Goal: Check status: Verify the current state of an ongoing process or item

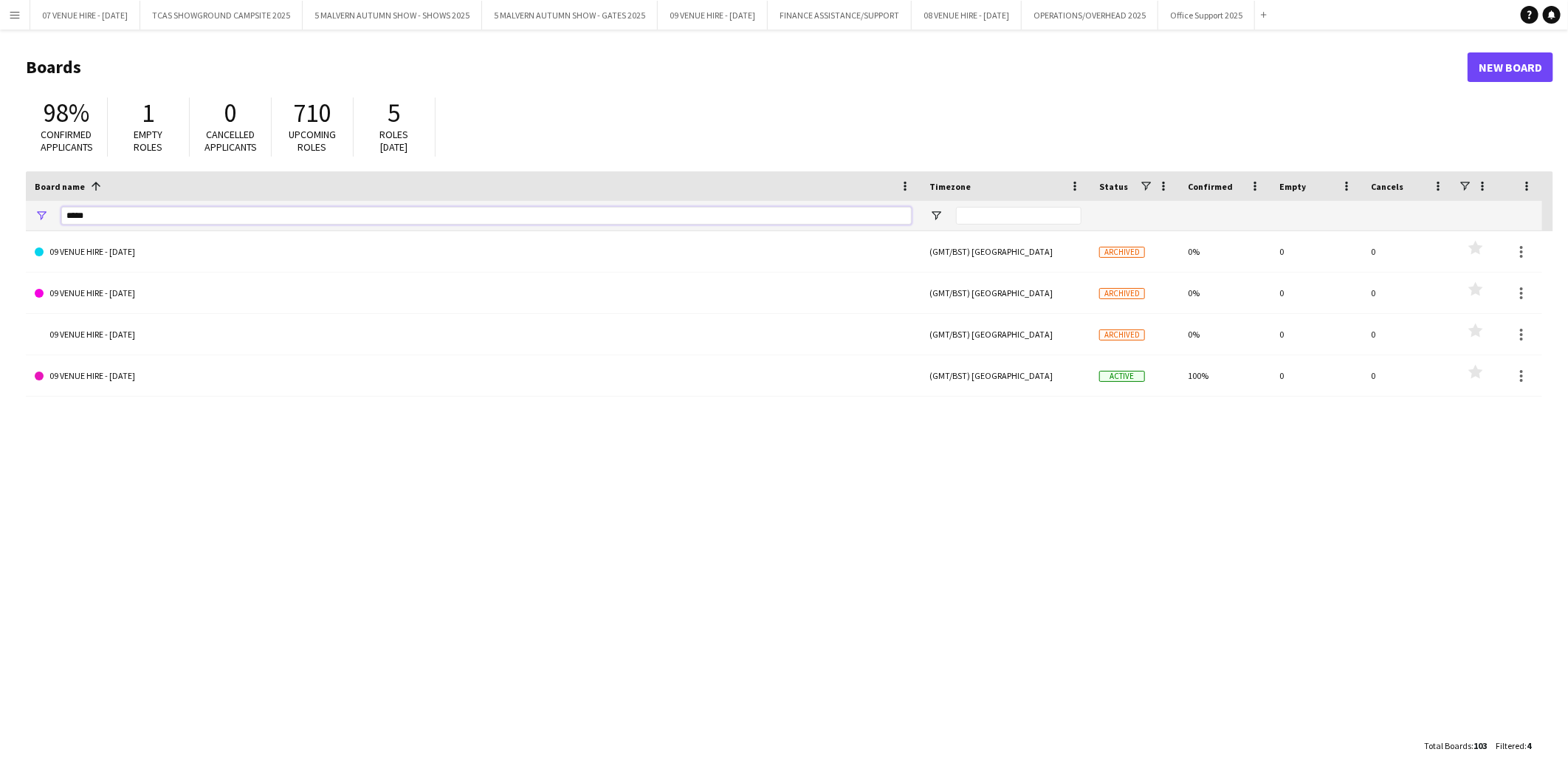
drag, startPoint x: 142, startPoint y: 220, endPoint x: 12, endPoint y: 203, distance: 131.1
click at [12, 203] on main "Boards New Board 98% Confirmed applicants 1 Empty roles 0 Cancelled applicants …" at bounding box center [784, 405] width 1568 height 753
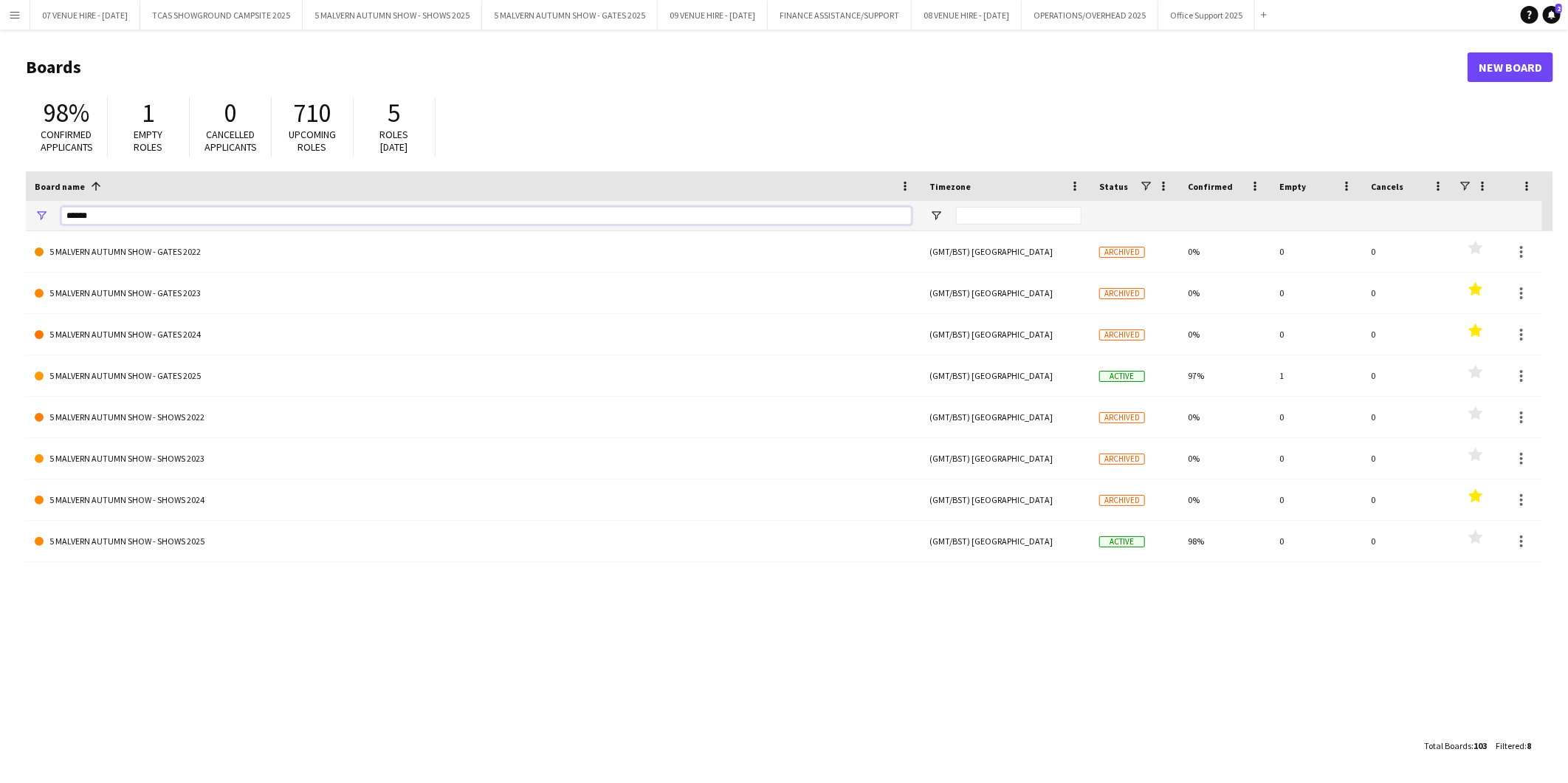
type input "******"
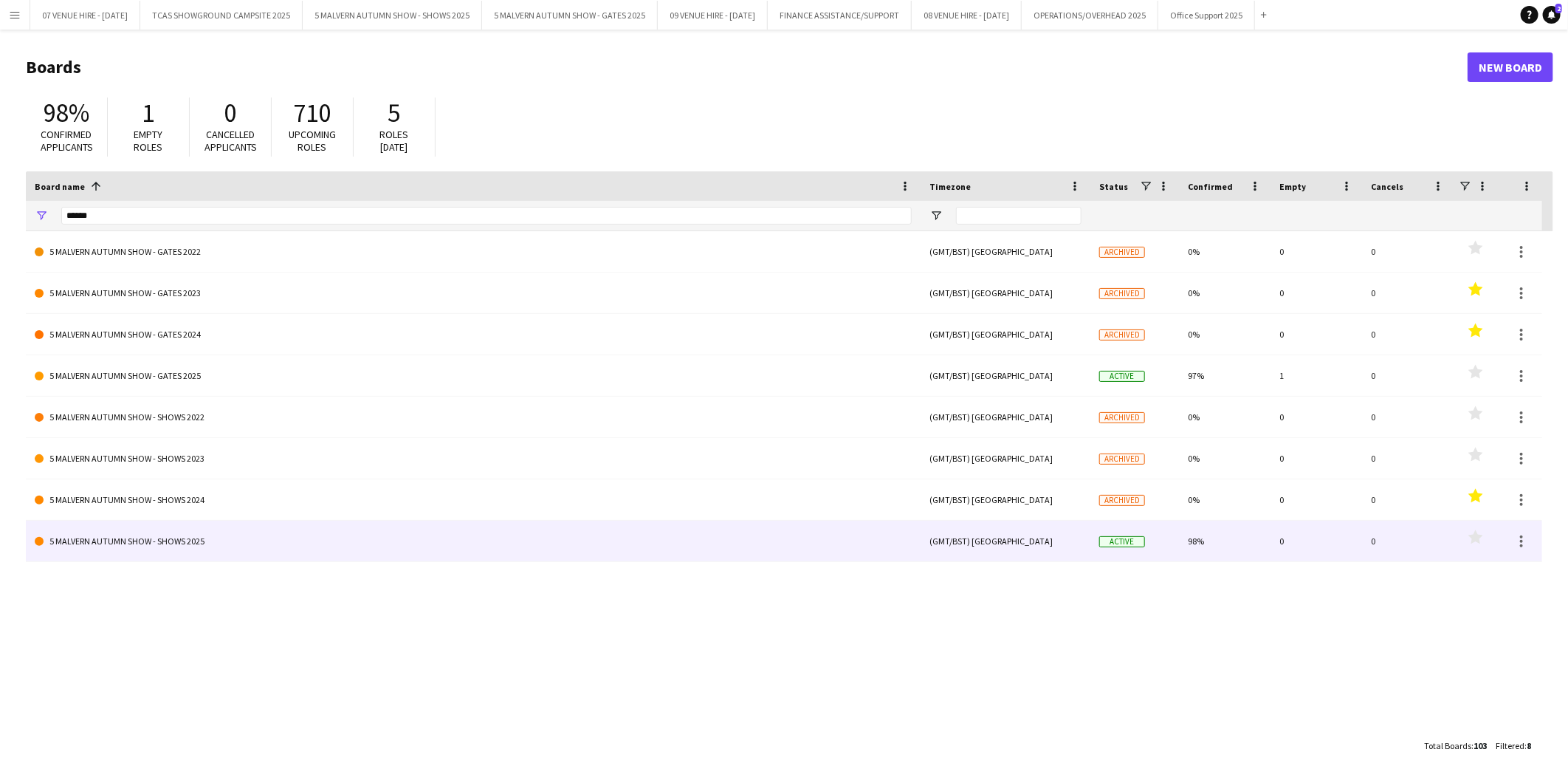
click at [141, 547] on link "5 MALVERN AUTUMN SHOW - SHOWS 2025" at bounding box center [474, 541] width 877 height 41
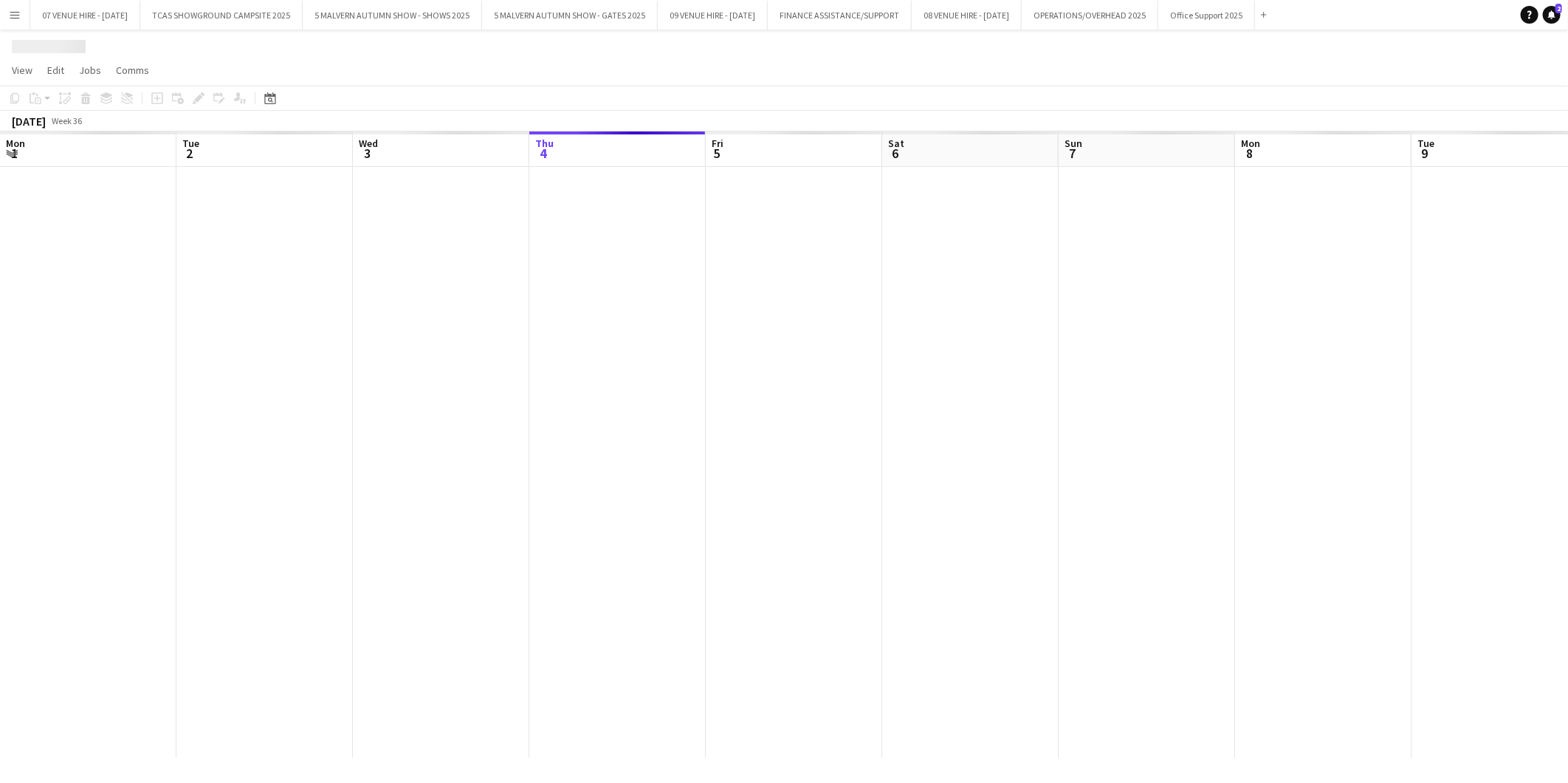
scroll to position [0, 352]
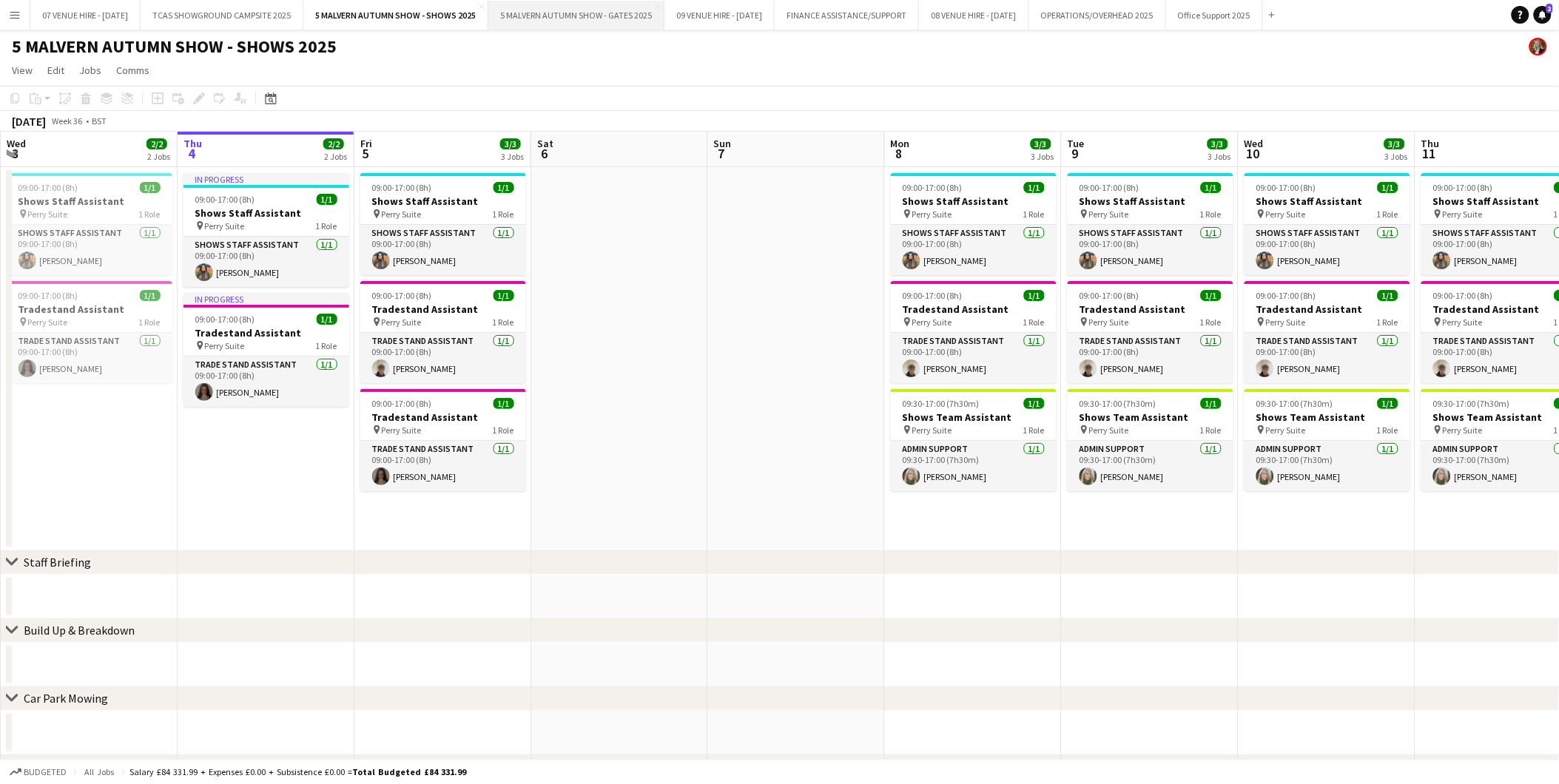
click at [595, 16] on button "5 MALVERN AUTUMN SHOW - GATES 2025 Close" at bounding box center [576, 15] width 176 height 29
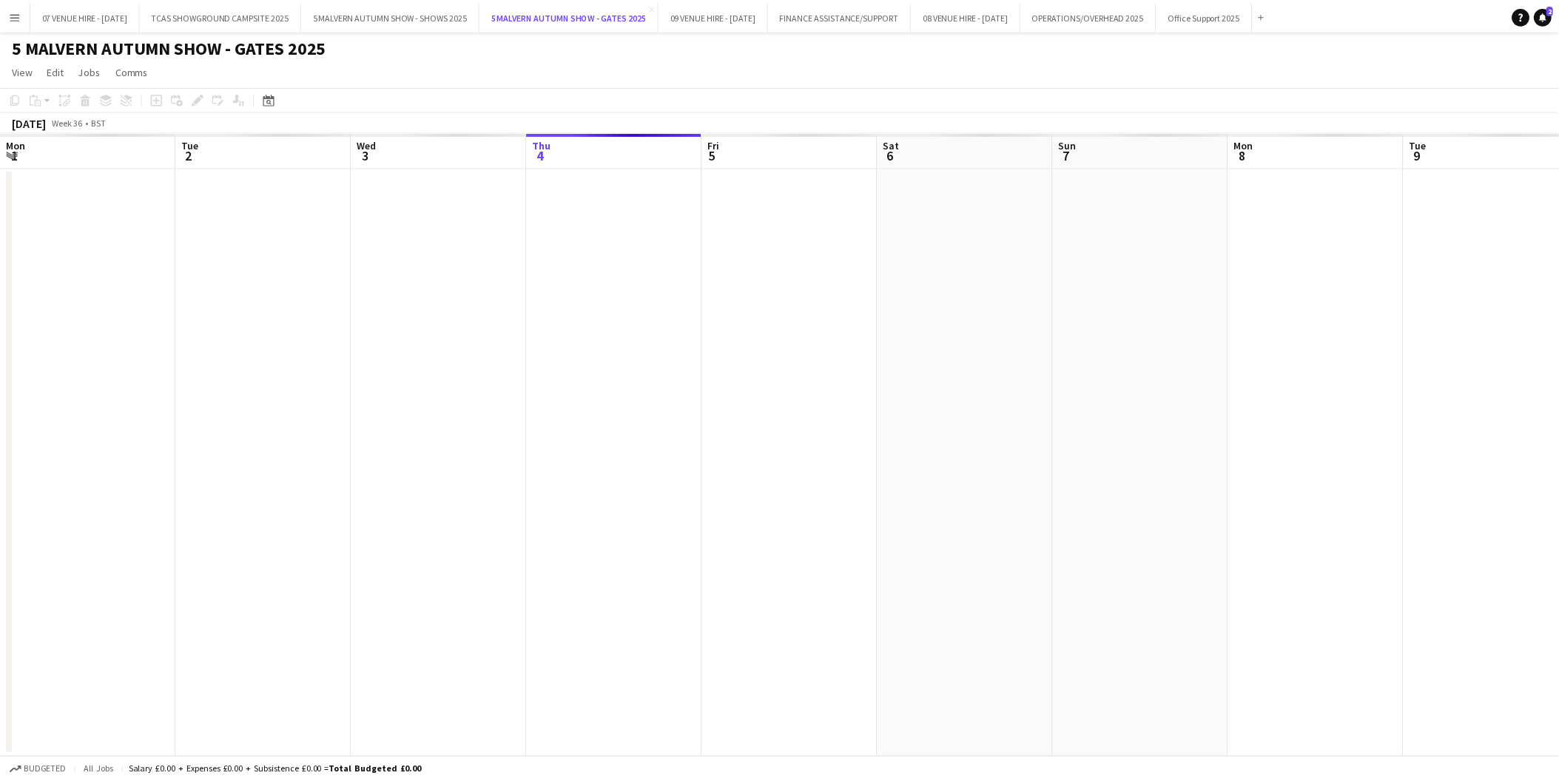
scroll to position [0, 353]
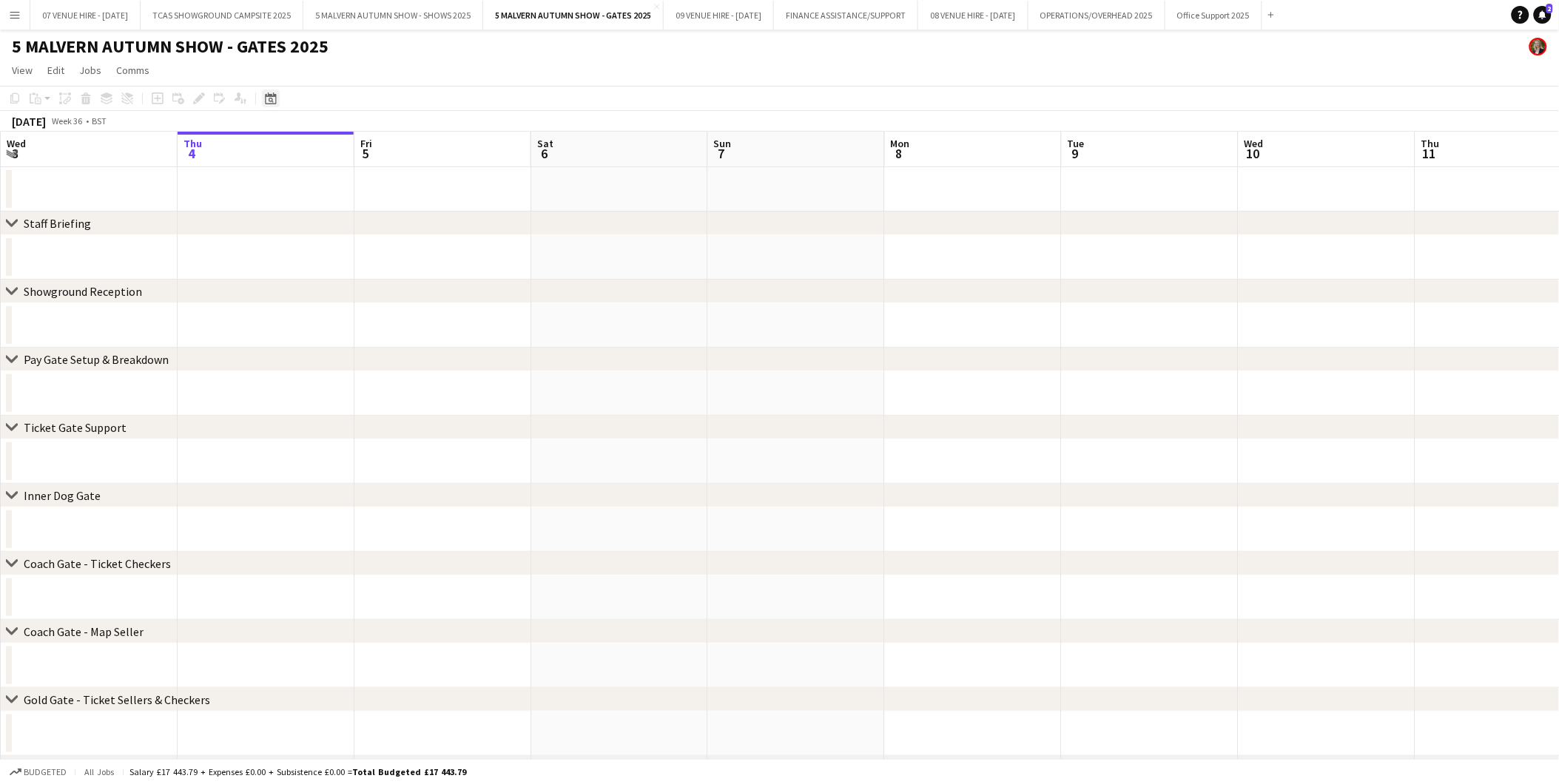
click at [266, 100] on icon "Date picker" at bounding box center [271, 99] width 12 height 12
click at [387, 281] on span "28" at bounding box center [389, 283] width 18 height 18
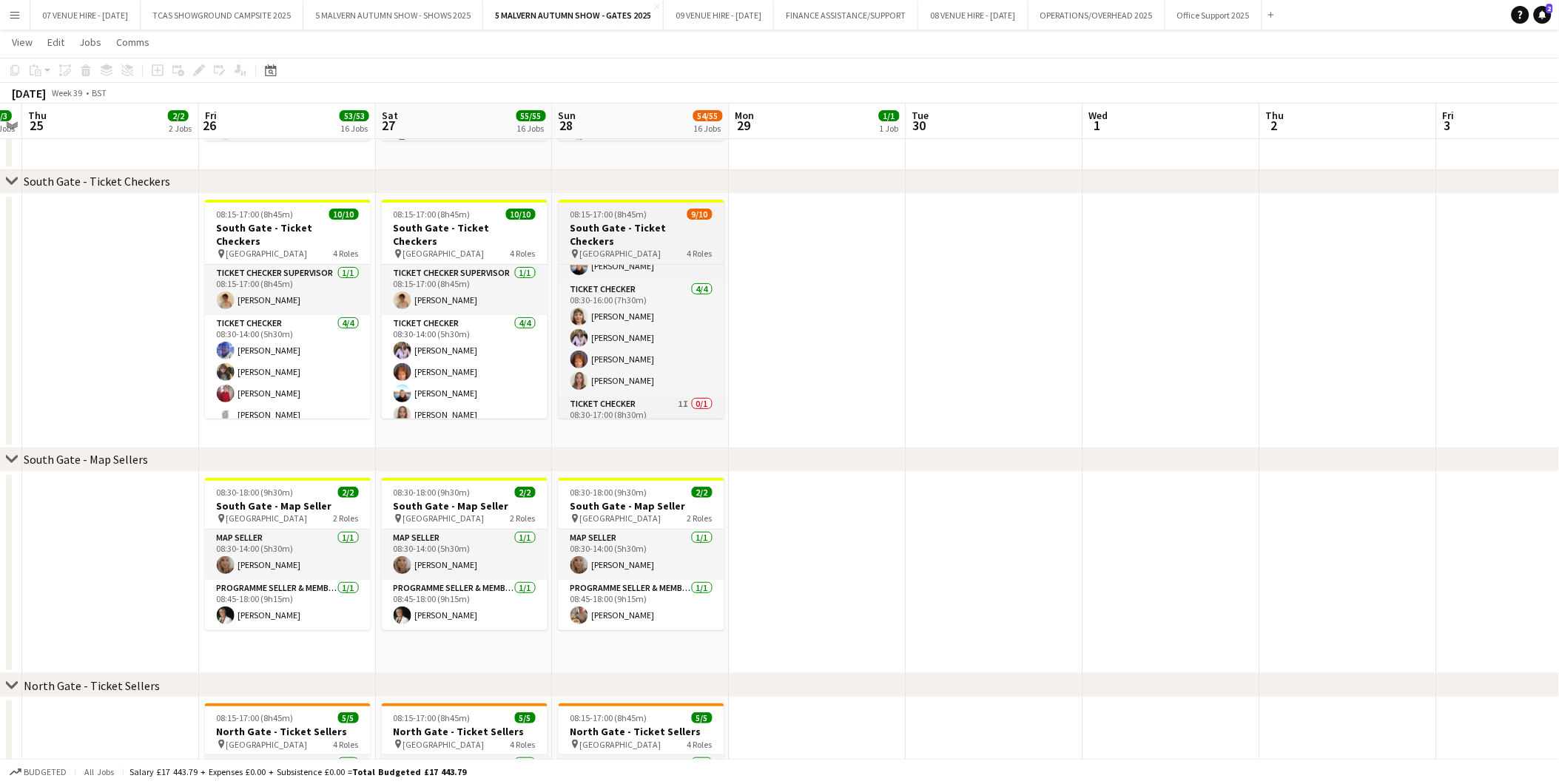
scroll to position [163, 0]
click at [441, 10] on button "5 MALVERN AUTUMN SHOW - SHOWS 2025 Close" at bounding box center [392, 15] width 179 height 29
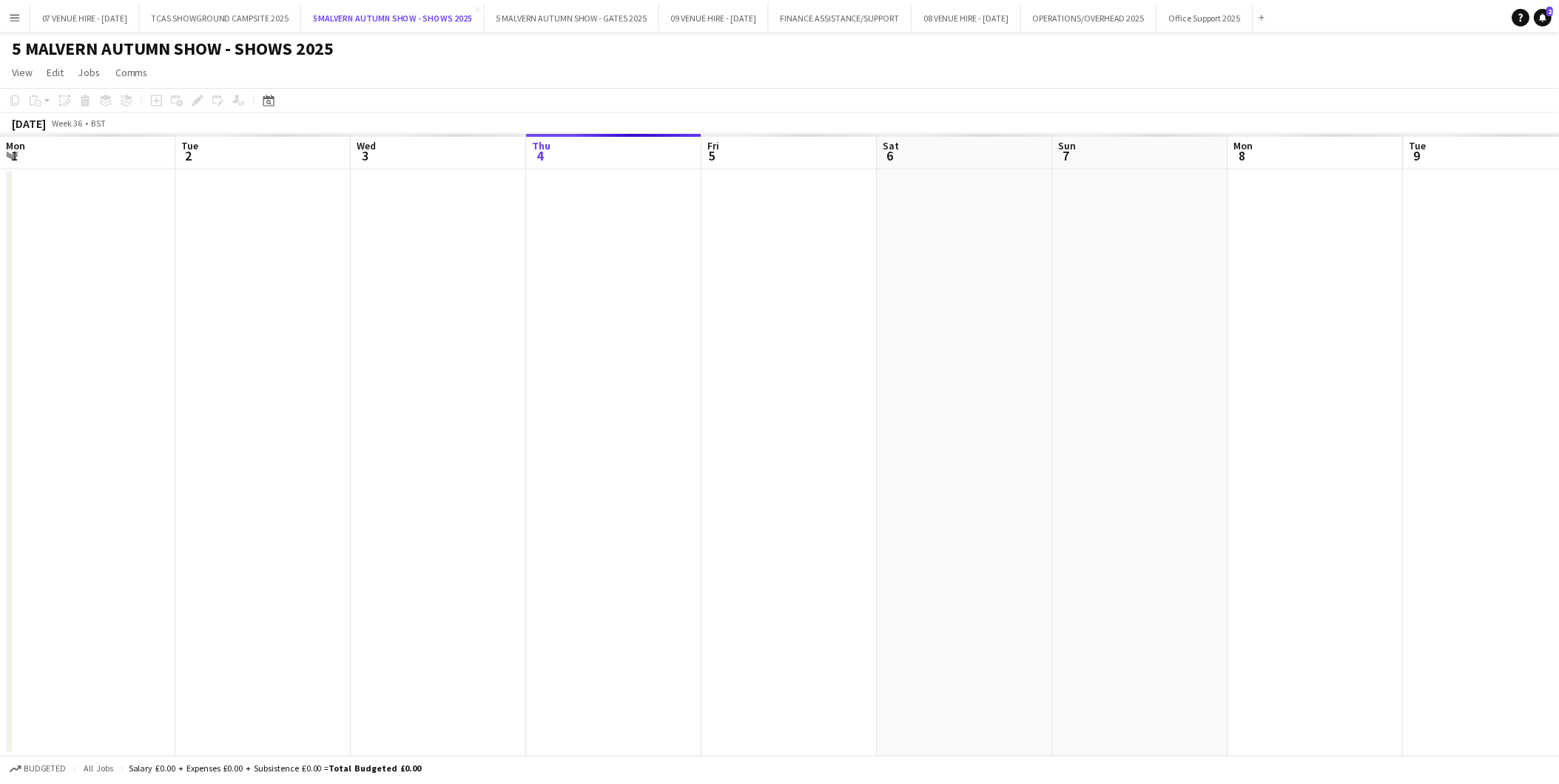
scroll to position [0, 353]
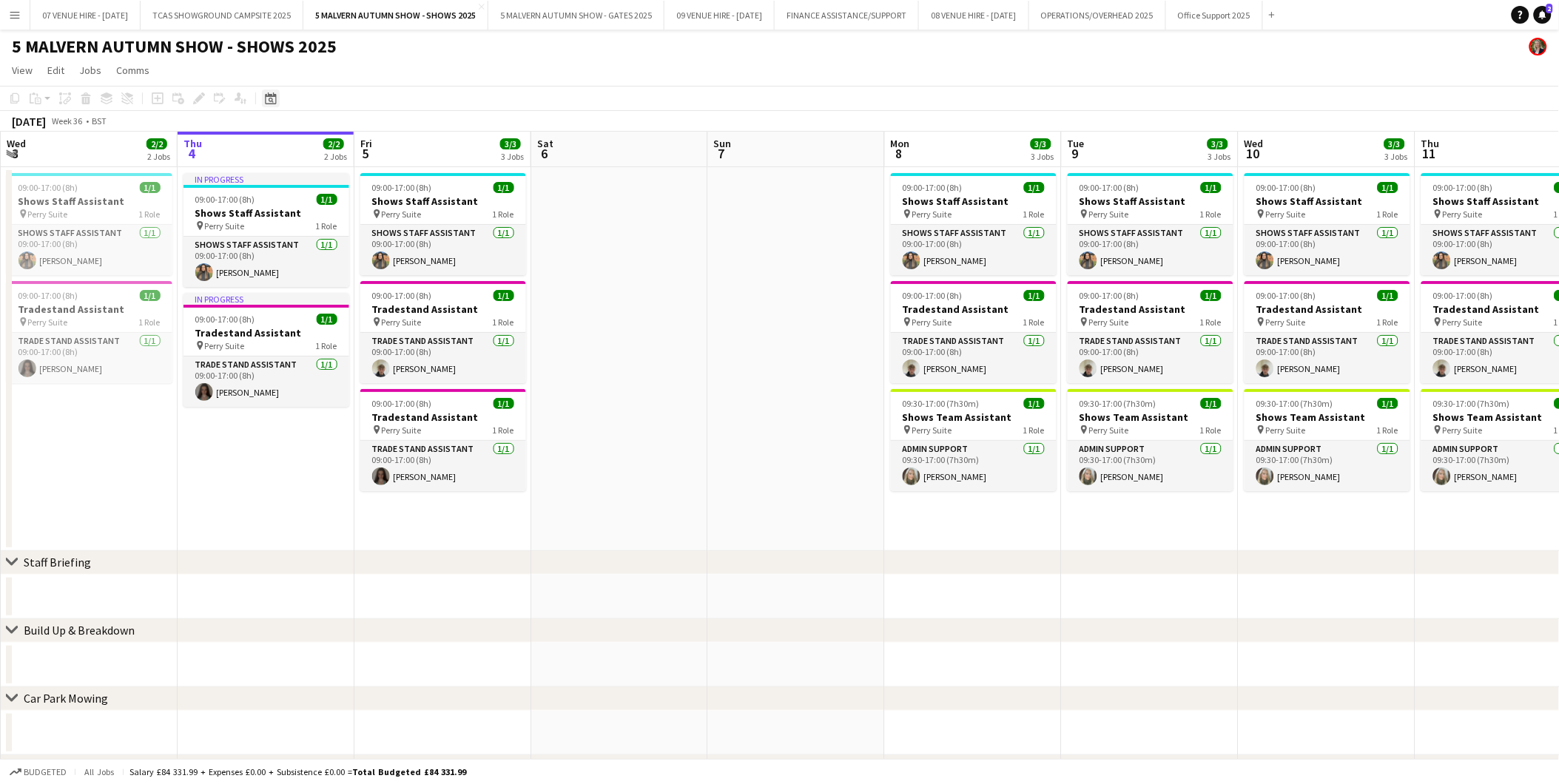
click at [262, 100] on div "Date picker" at bounding box center [270, 98] width 18 height 18
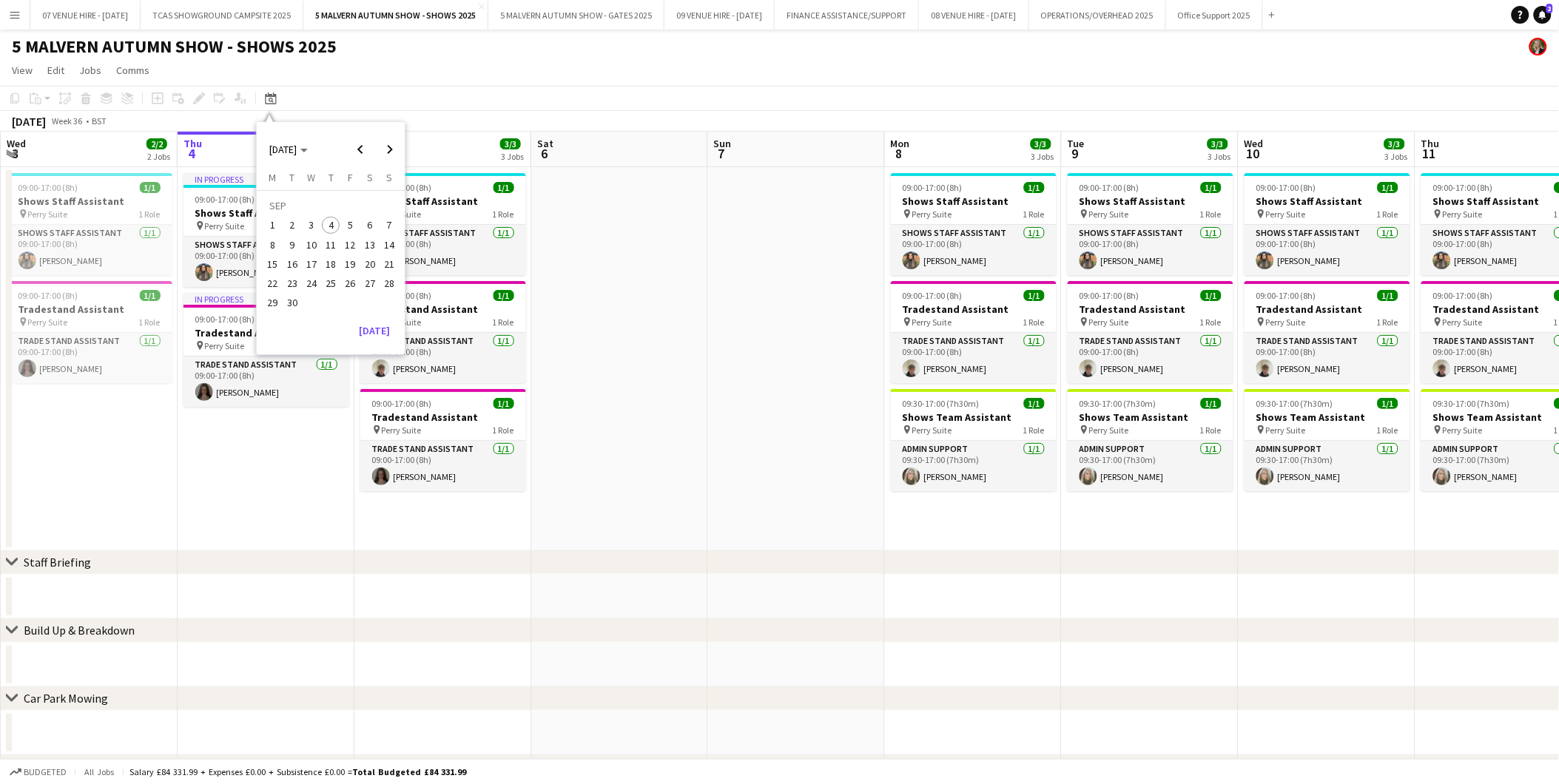
click at [389, 280] on span "28" at bounding box center [389, 283] width 18 height 18
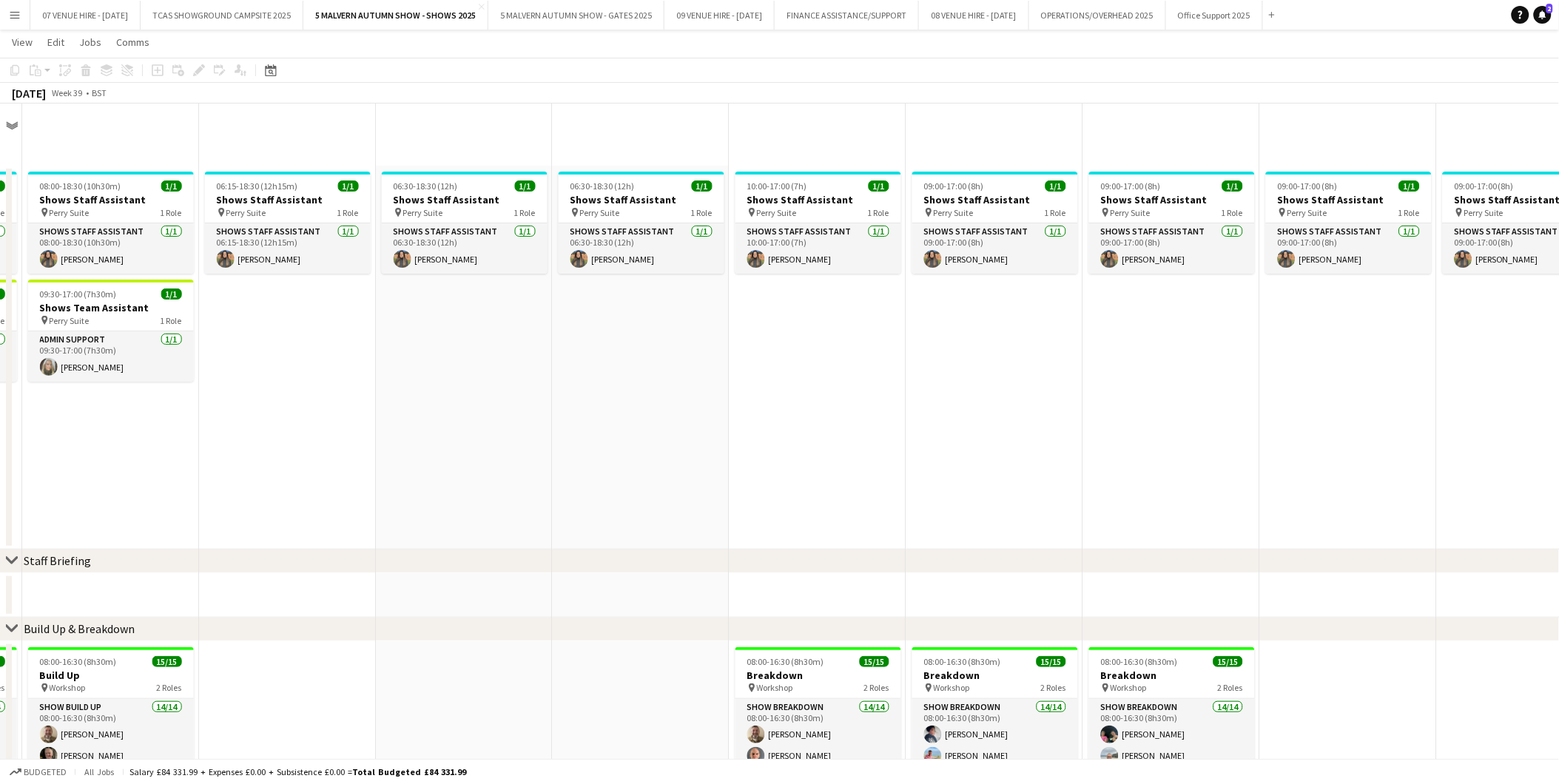
scroll to position [4361, 0]
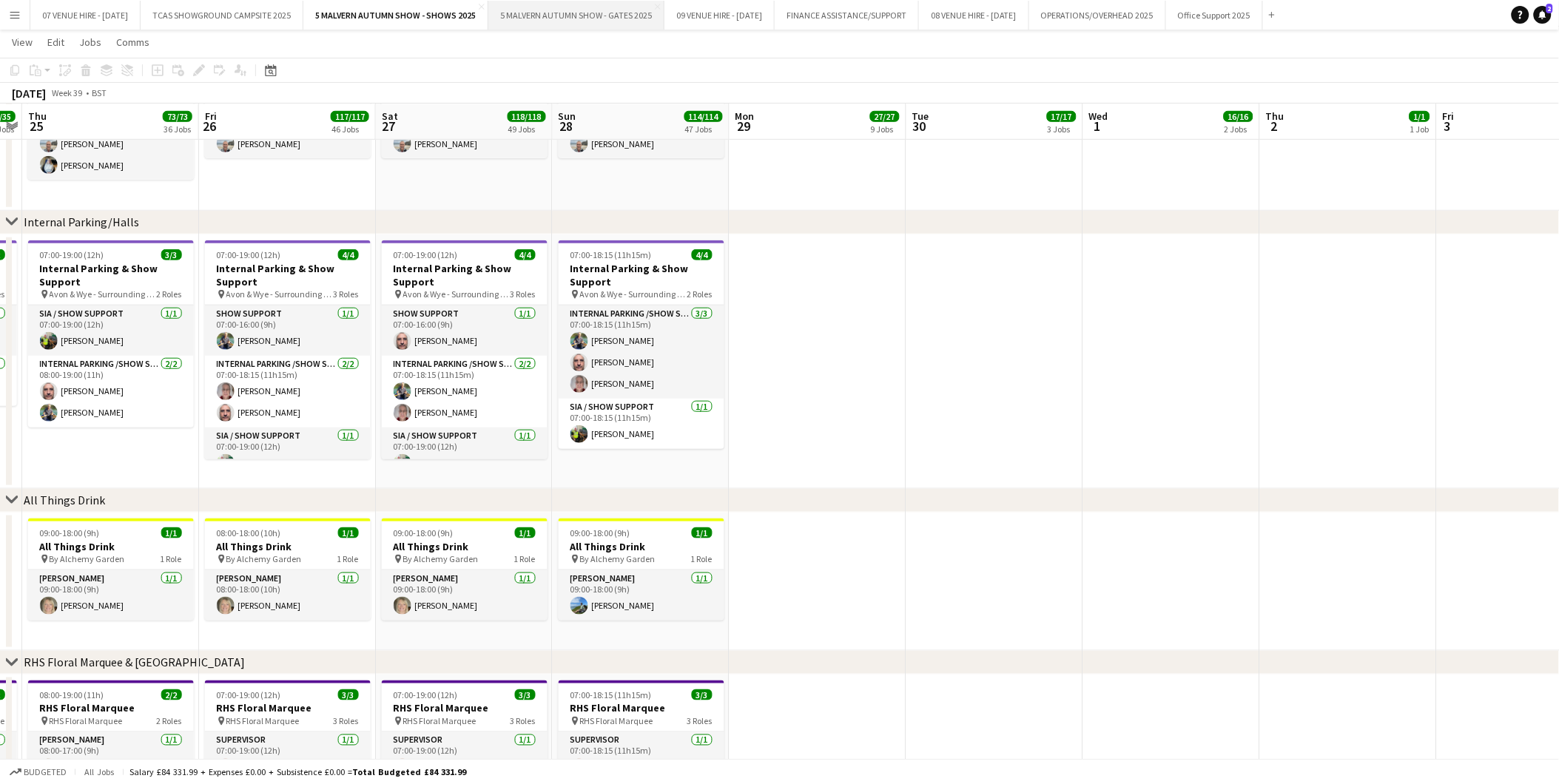
click at [549, 9] on button "5 MALVERN AUTUMN SHOW - GATES 2025 Close" at bounding box center [576, 15] width 176 height 29
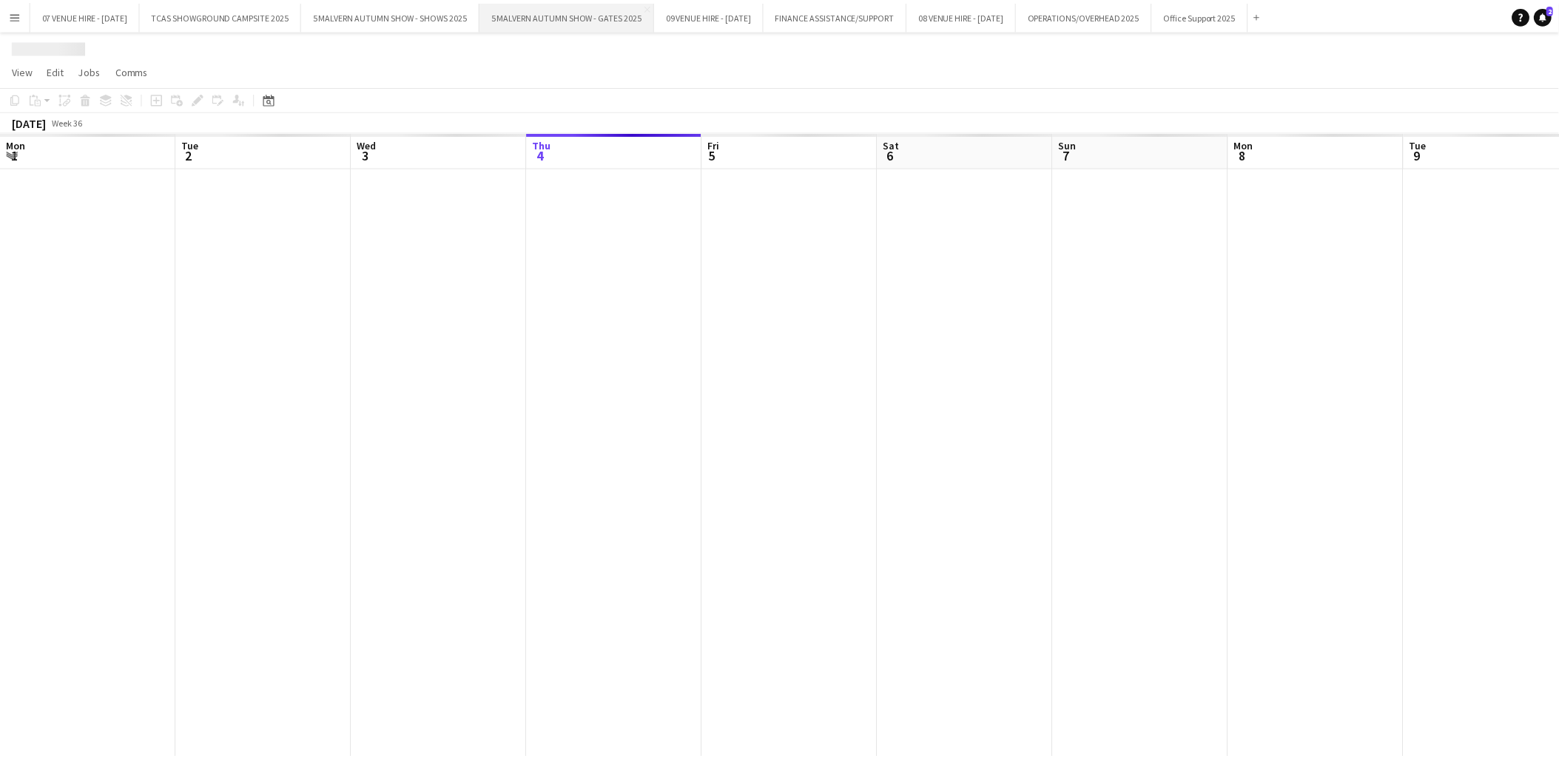
scroll to position [0, 353]
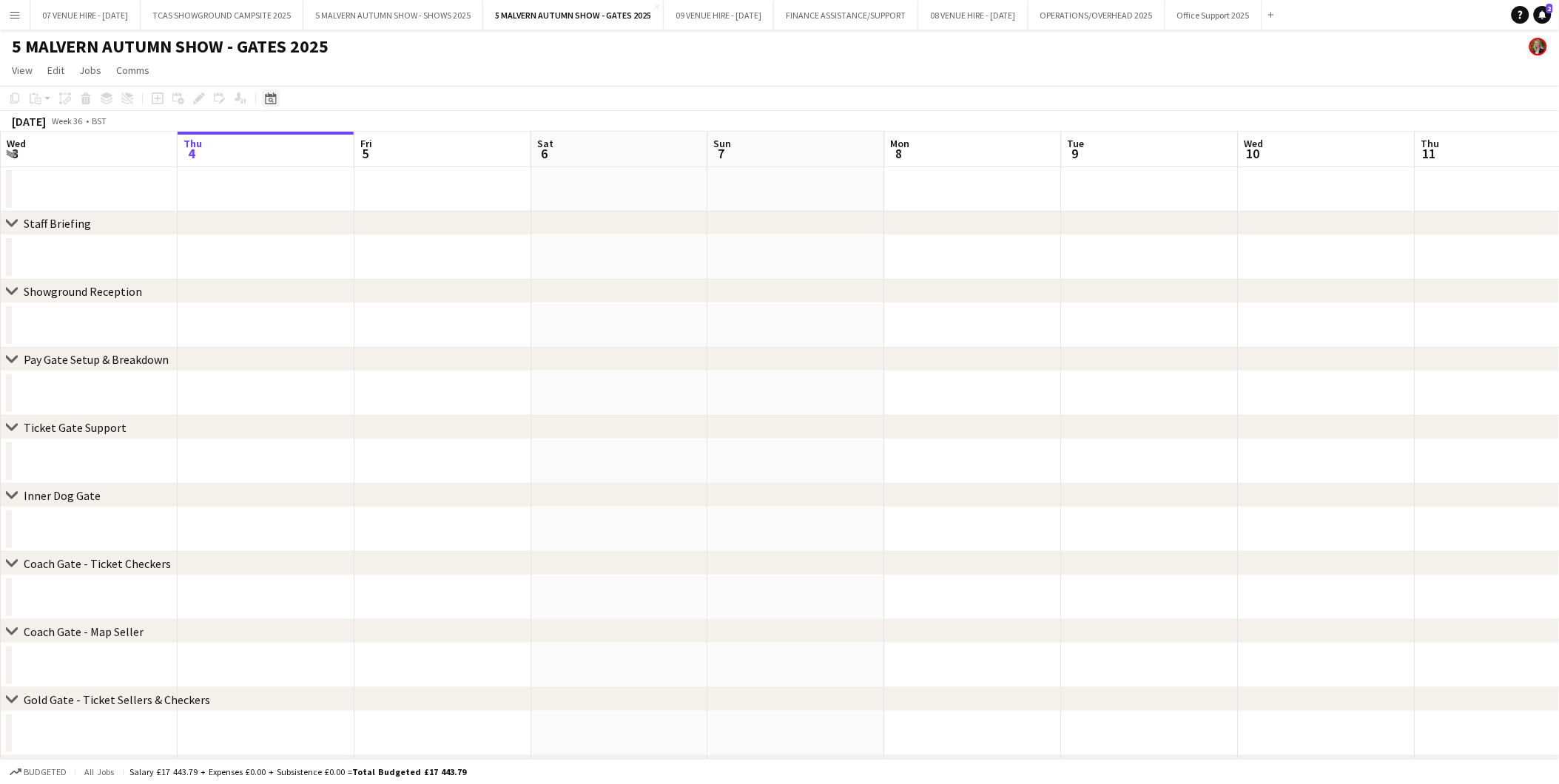
click at [275, 99] on icon at bounding box center [270, 99] width 11 height 12
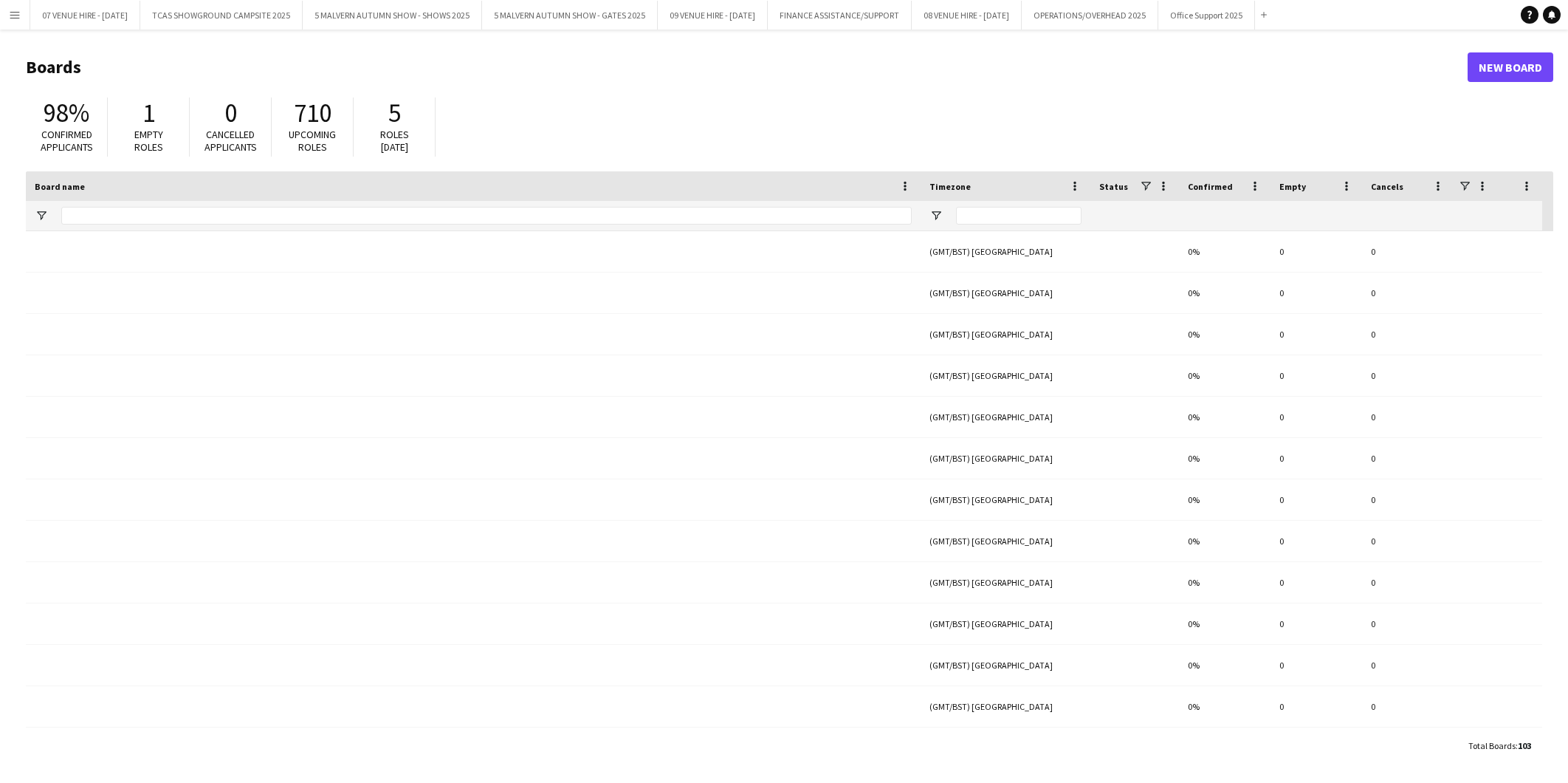
type input "******"
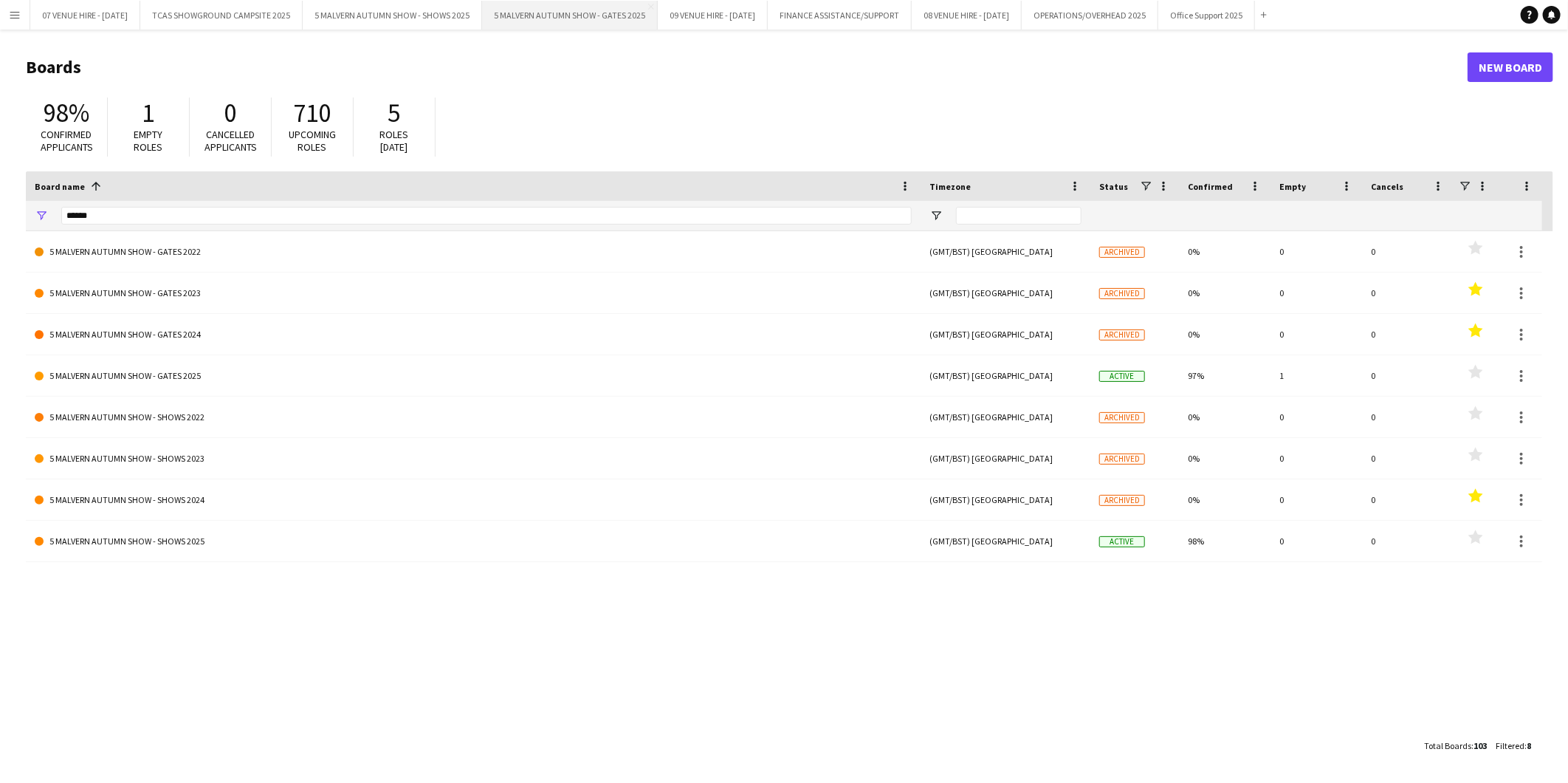
click at [554, 9] on button "5 MALVERN AUTUMN SHOW - GATES 2025 Close" at bounding box center [569, 15] width 176 height 29
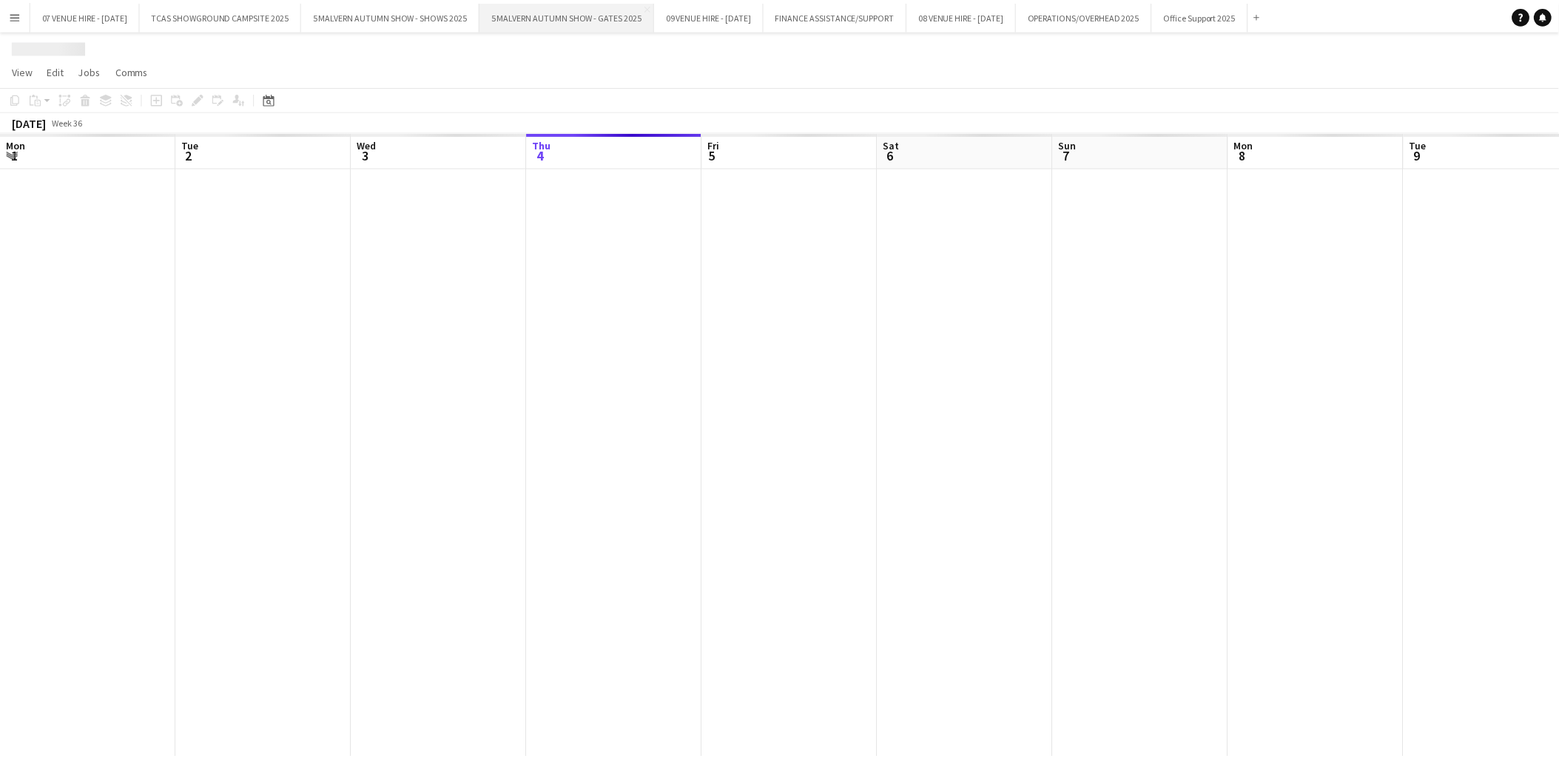
scroll to position [0, 353]
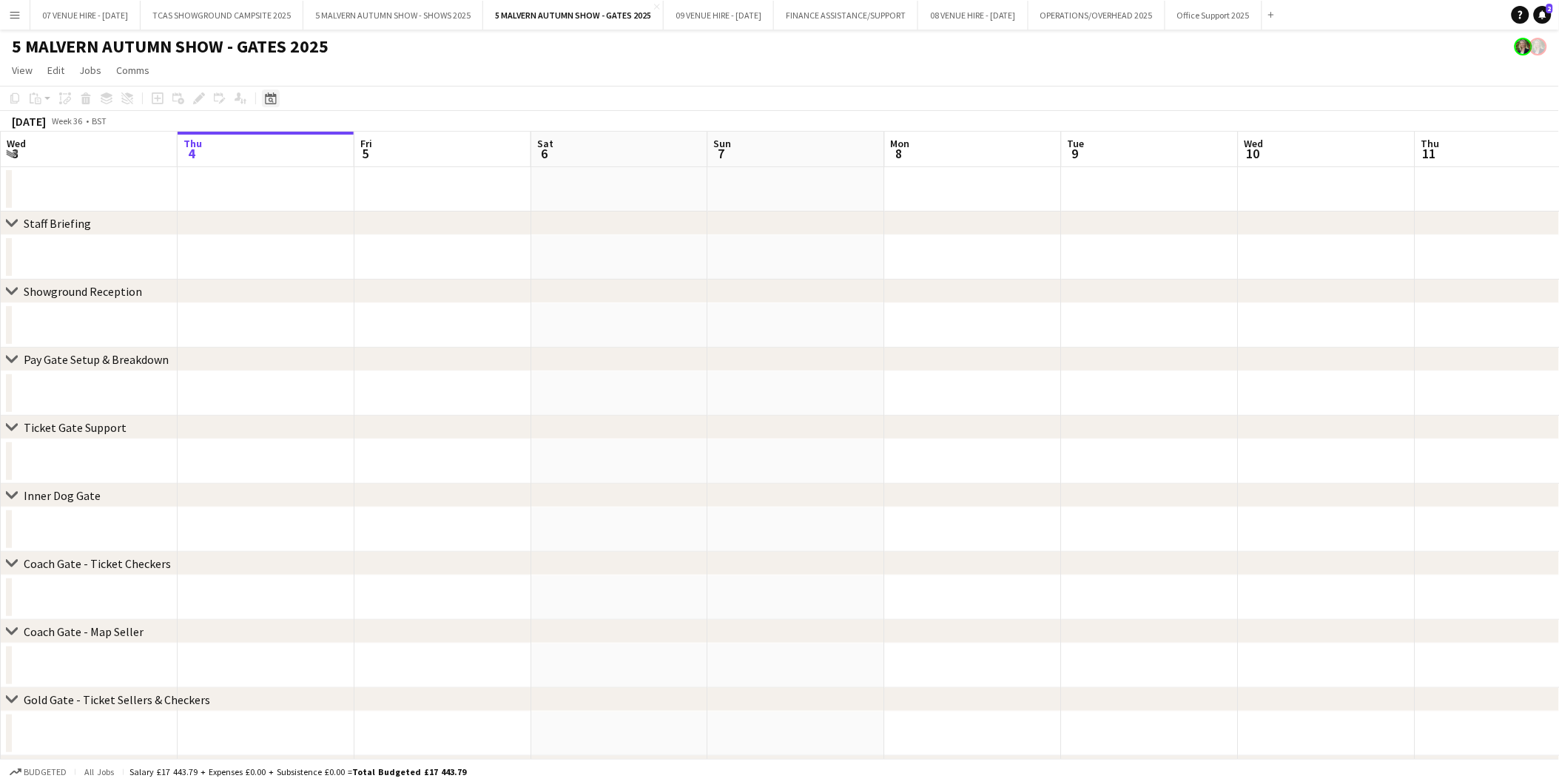
click at [275, 96] on icon "Date picker" at bounding box center [271, 99] width 12 height 12
click at [390, 283] on span "28" at bounding box center [389, 283] width 18 height 18
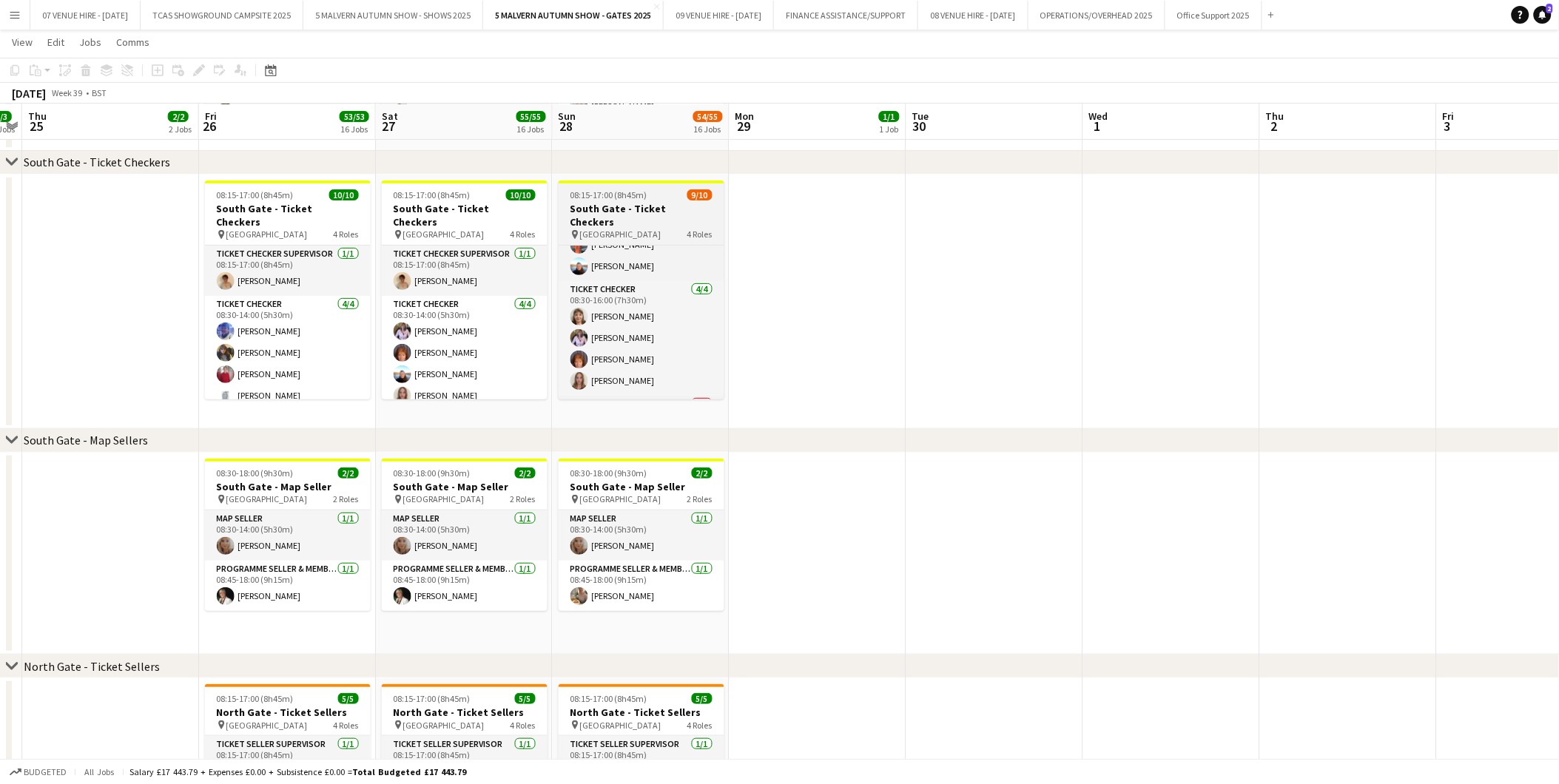
scroll to position [163, 0]
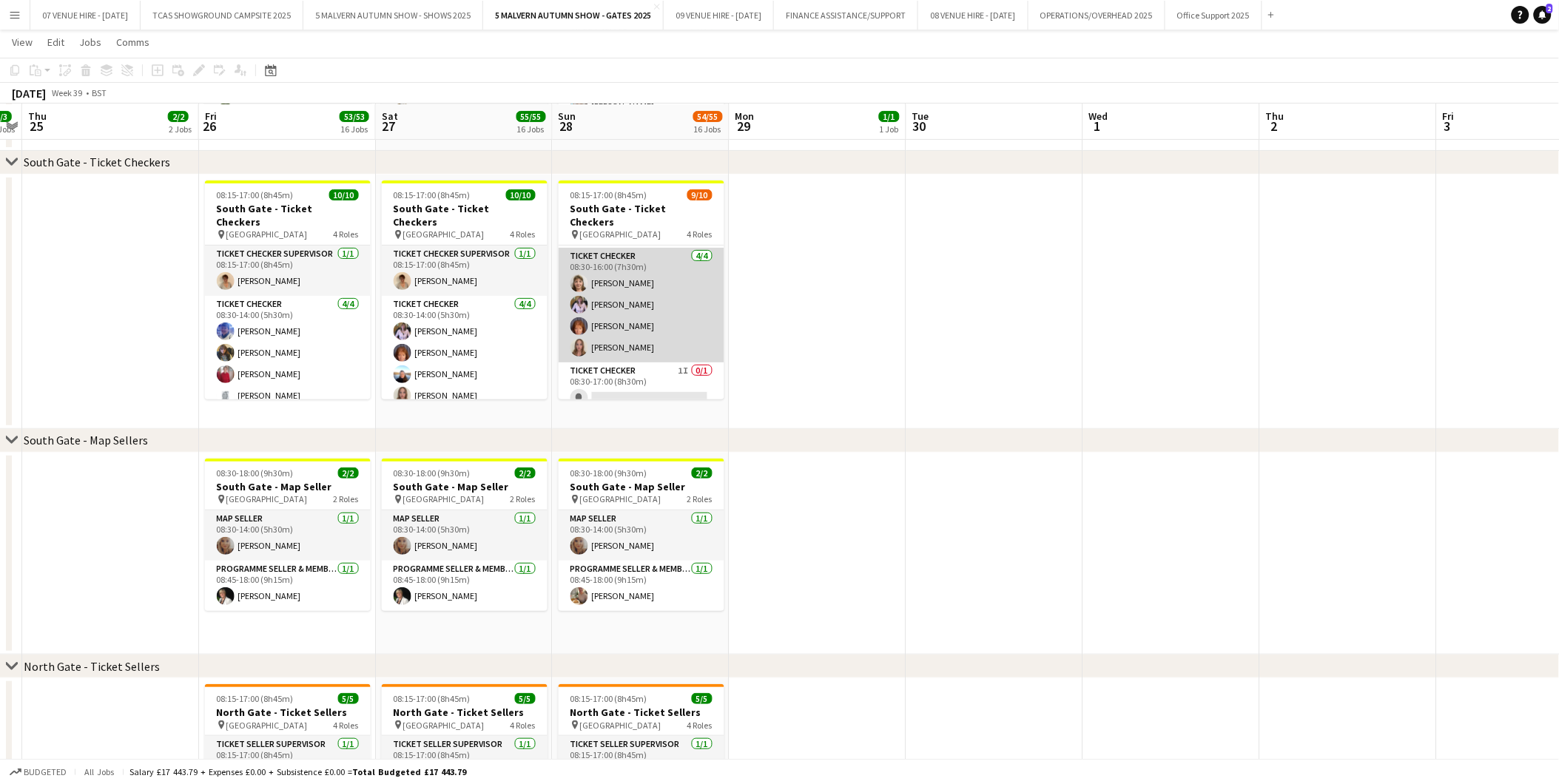
click at [631, 309] on app-card-role "Ticket Checker 4/4 08:30-16:00 (7h30m) Diane Finch Gwen Woodfield Sharon Hookwa…" at bounding box center [641, 305] width 166 height 115
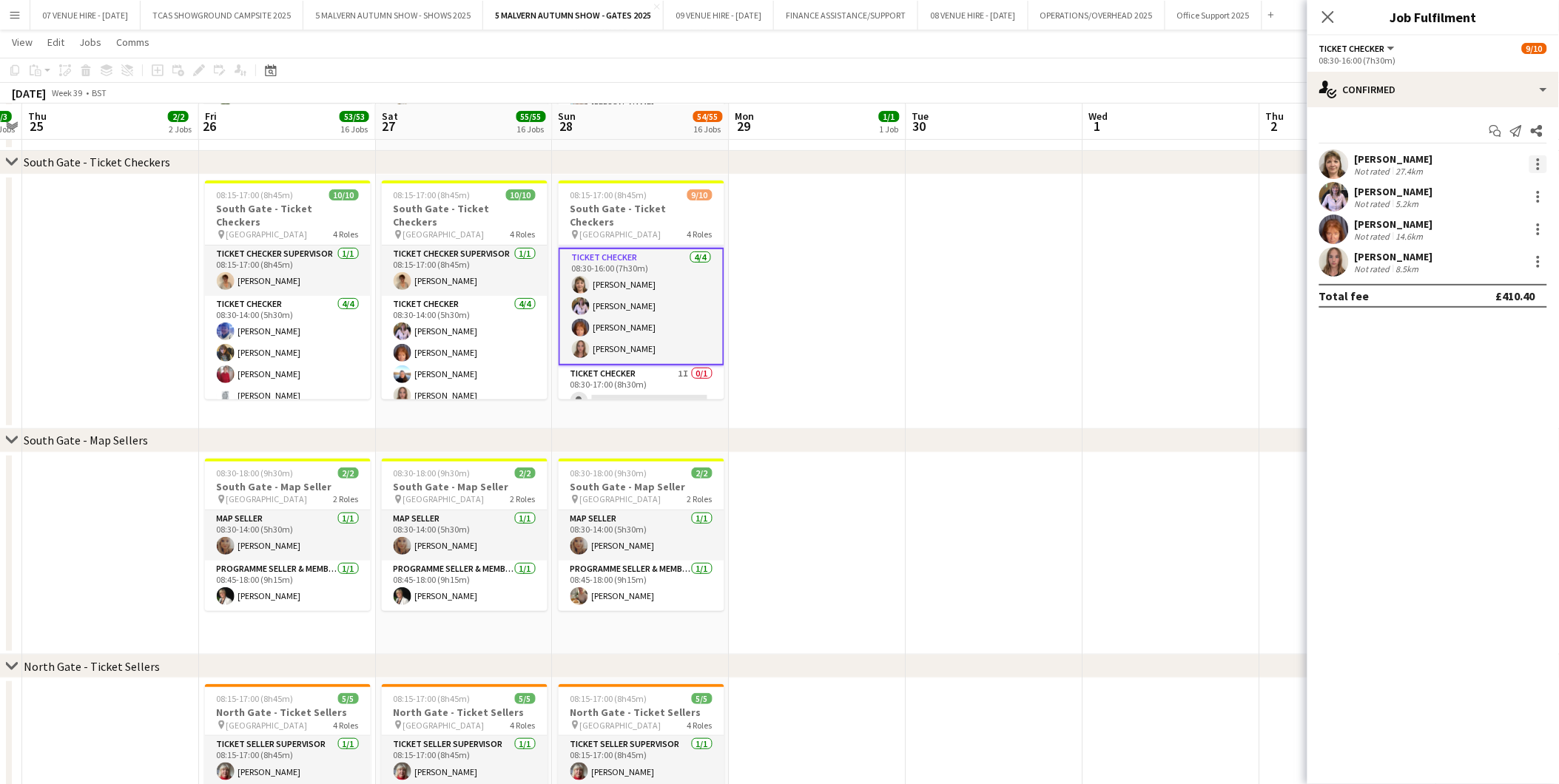
click at [1542, 163] on div at bounding box center [1538, 164] width 18 height 18
click at [1471, 337] on span "Remove" at bounding box center [1466, 333] width 45 height 13
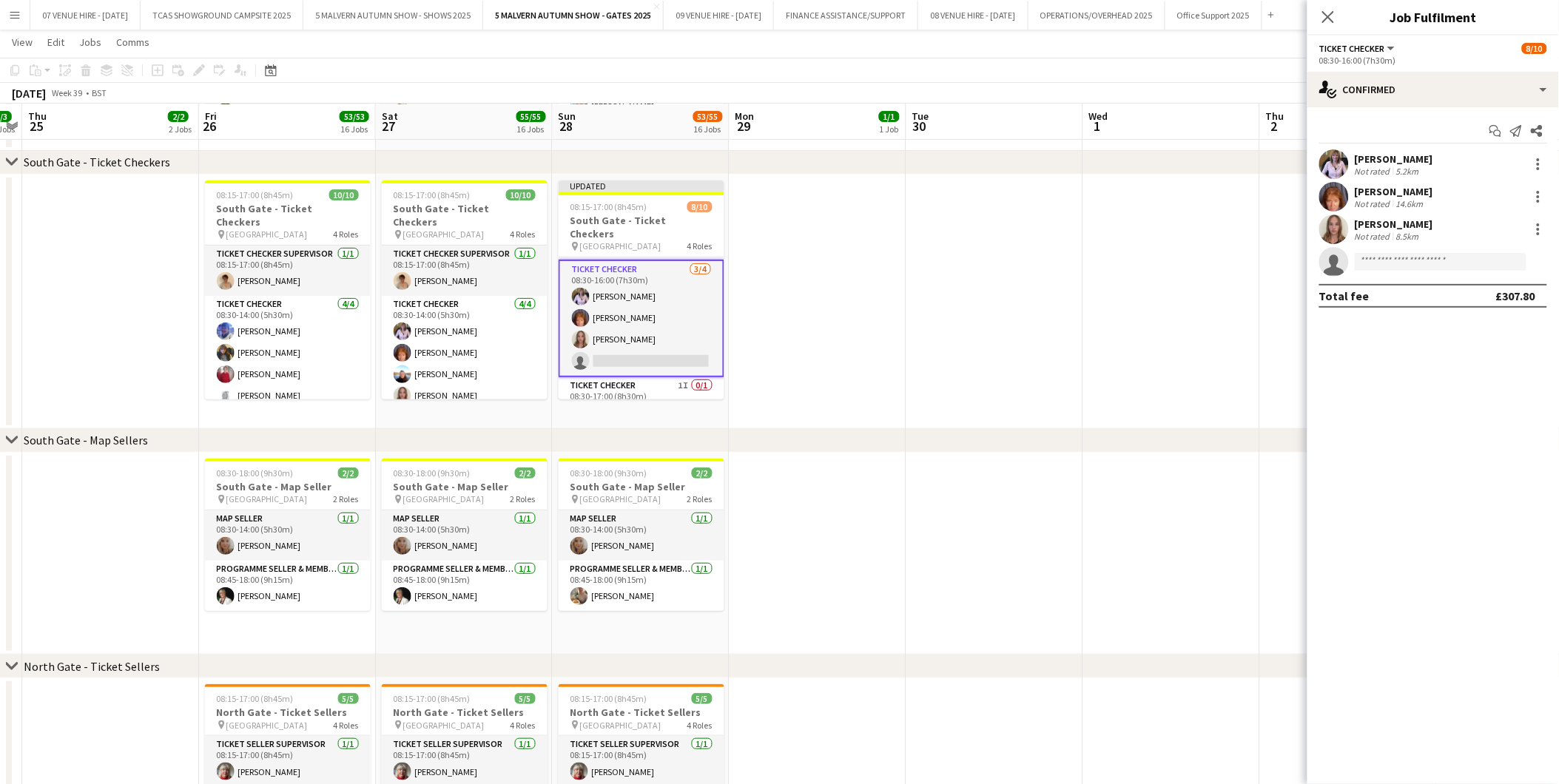
click at [985, 319] on app-date-cell at bounding box center [994, 301] width 177 height 255
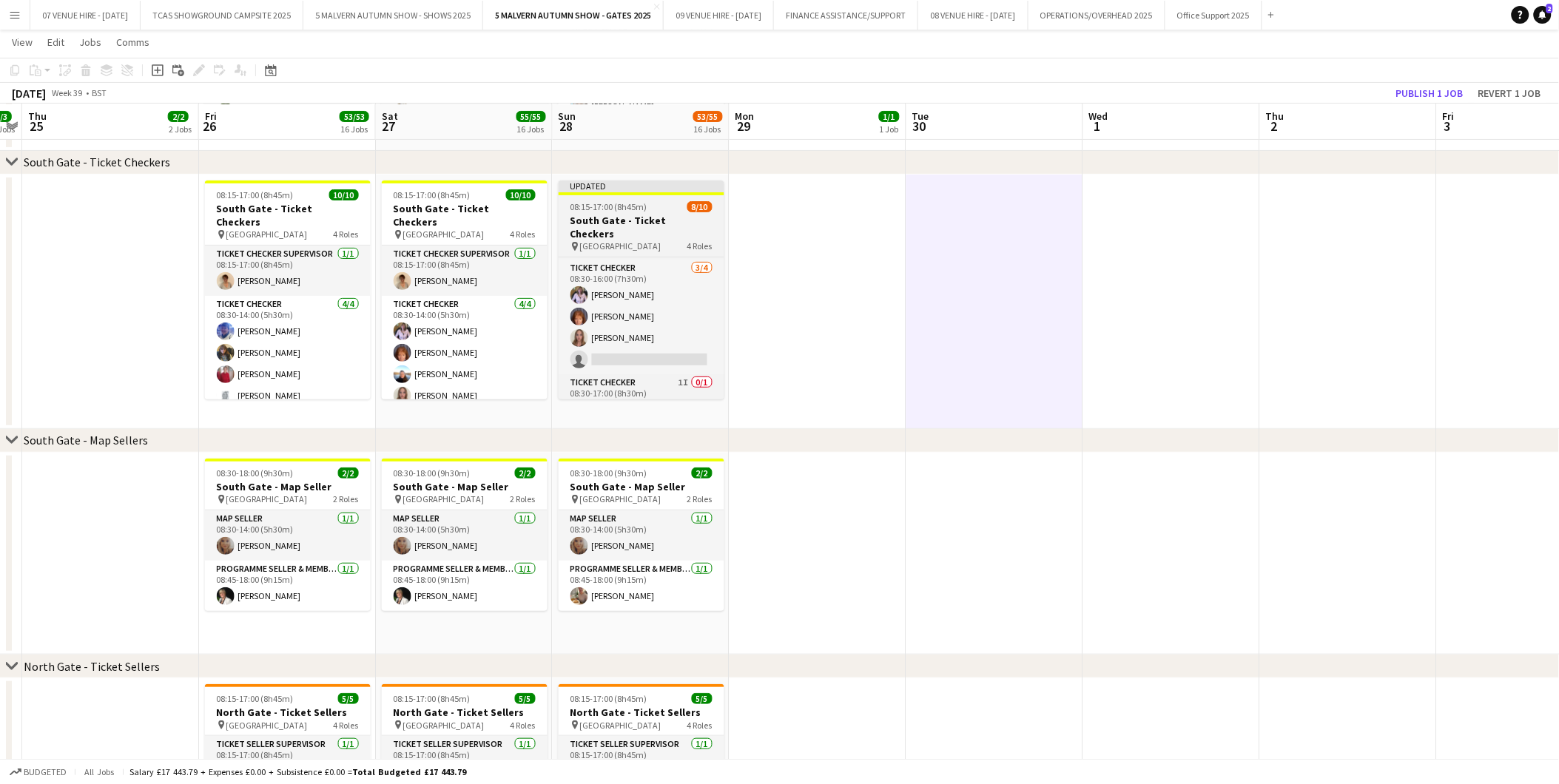
scroll to position [174, 0]
click at [641, 373] on app-card-role "Ticket Checker 1I 0/1 08:30-17:00 (8h30m) single-neutral-actions" at bounding box center [641, 387] width 166 height 51
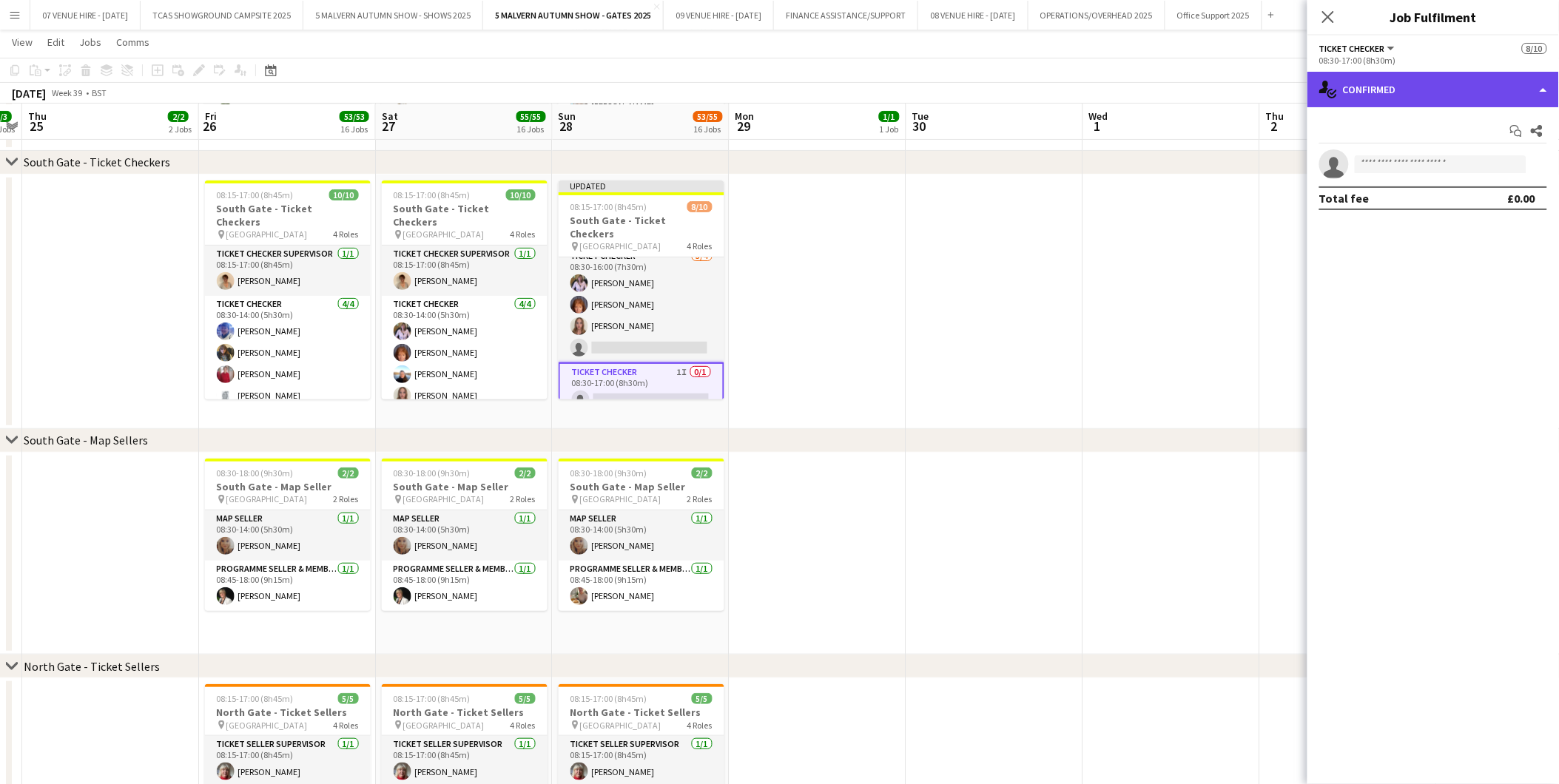
click at [1406, 83] on div "single-neutral-actions-check-2 Confirmed" at bounding box center [1432, 89] width 251 height 35
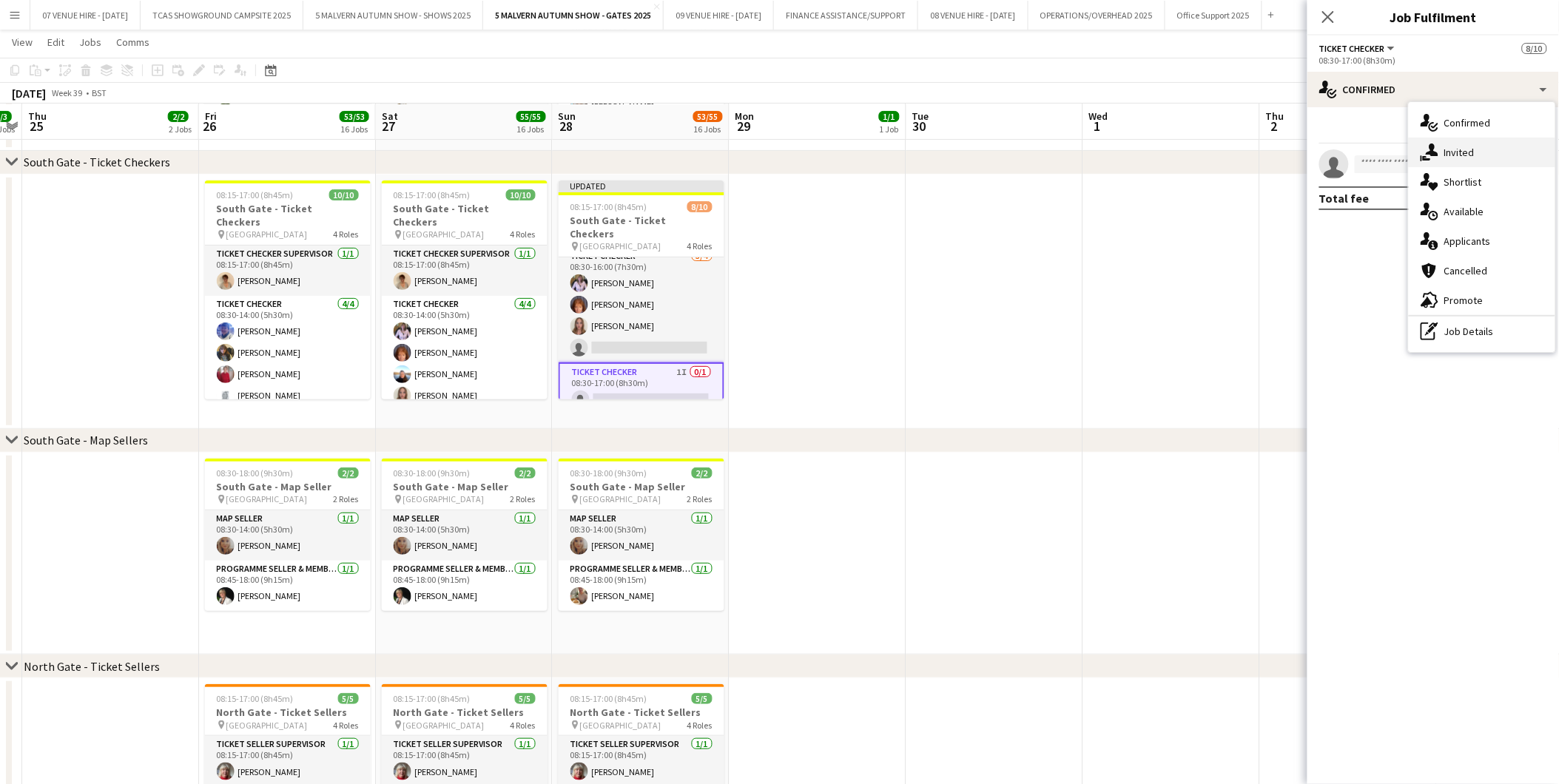
click at [1453, 153] on span "Invited" at bounding box center [1459, 153] width 30 height 14
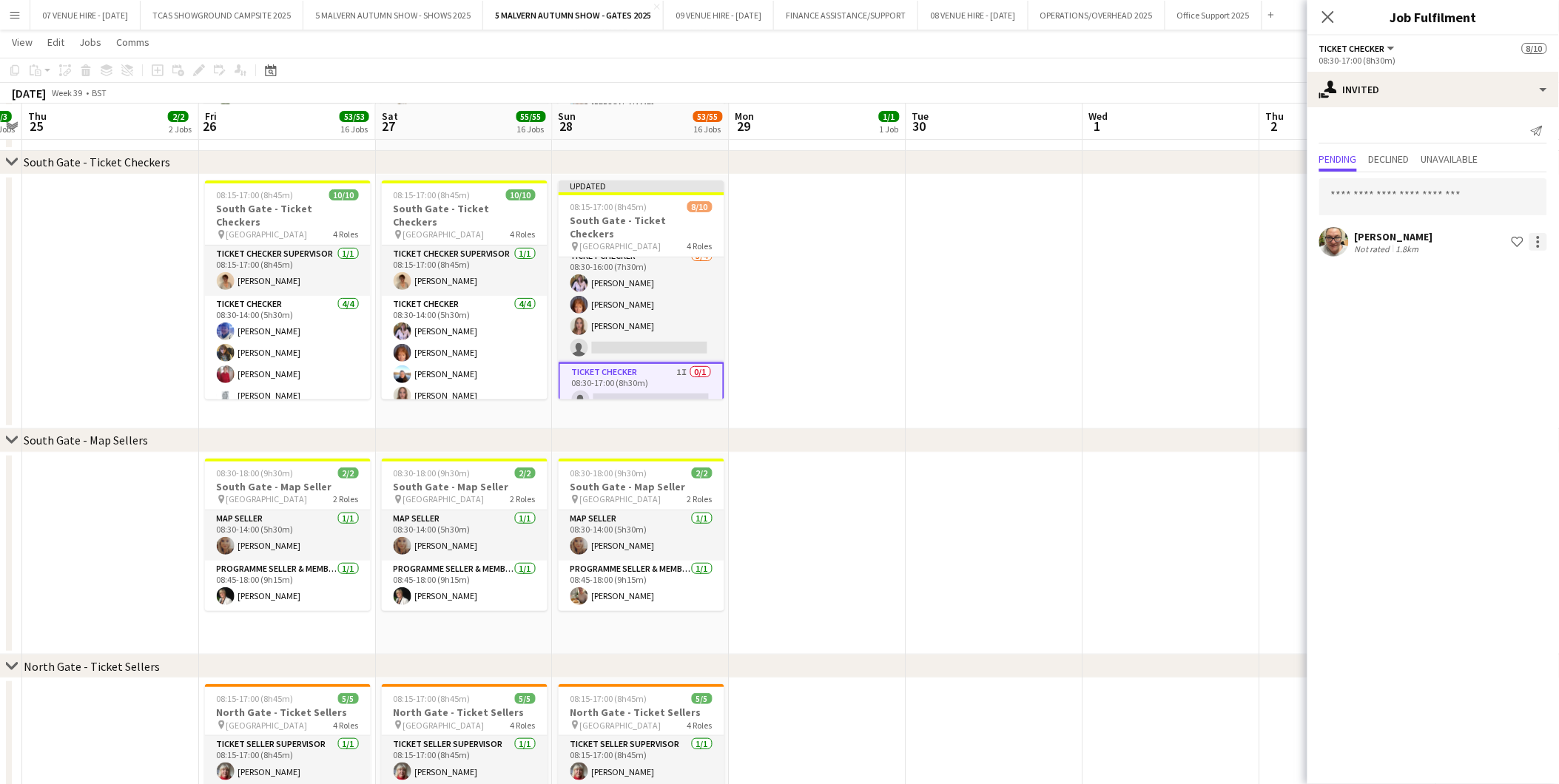
click at [1540, 244] on div at bounding box center [1538, 242] width 18 height 18
click at [1456, 378] on span "Cancel invitation" at bounding box center [1490, 374] width 87 height 13
click at [1403, 176] on input "text" at bounding box center [1433, 166] width 228 height 37
type input "*****"
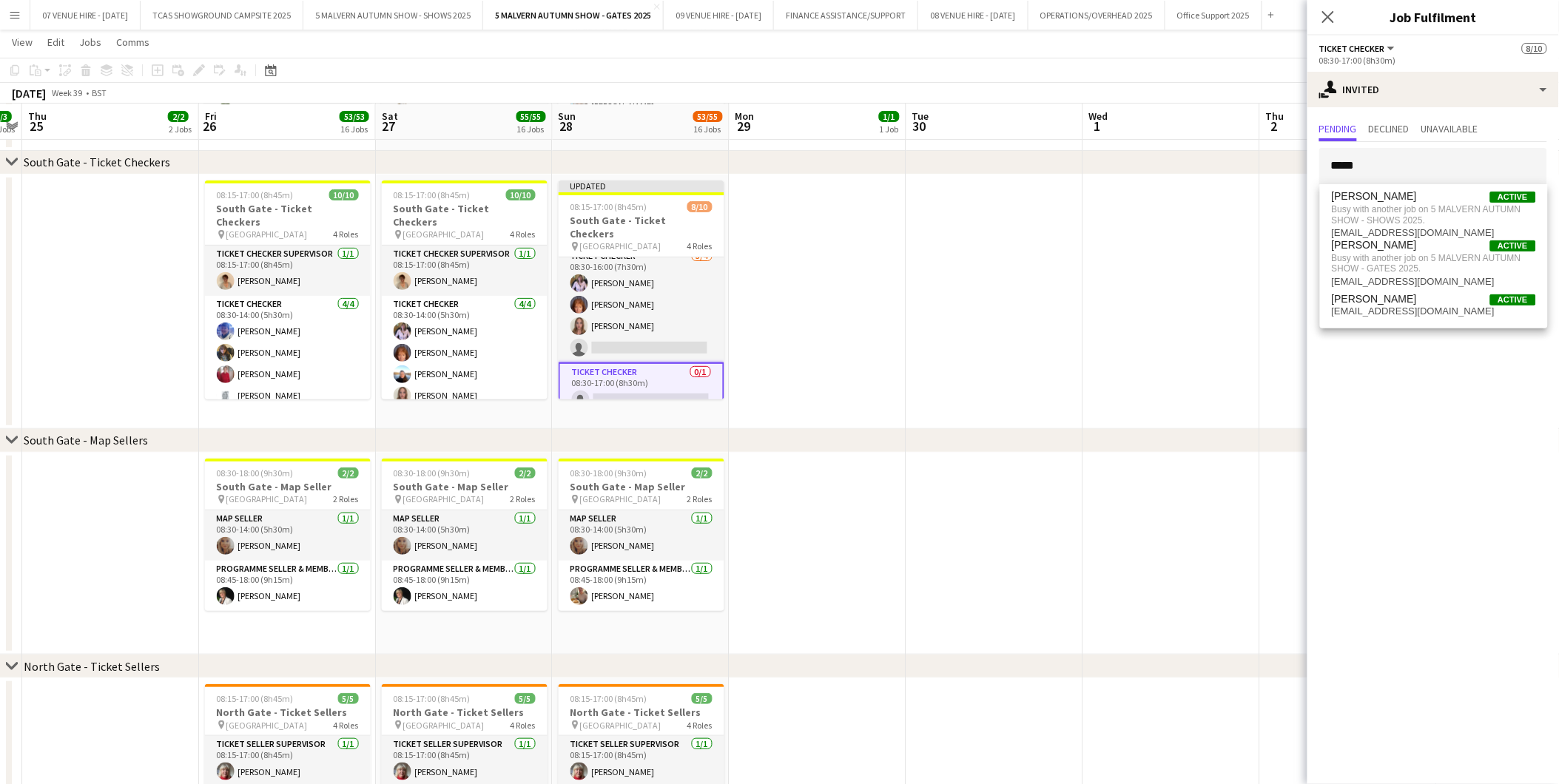
click at [908, 395] on app-date-cell at bounding box center [994, 301] width 177 height 255
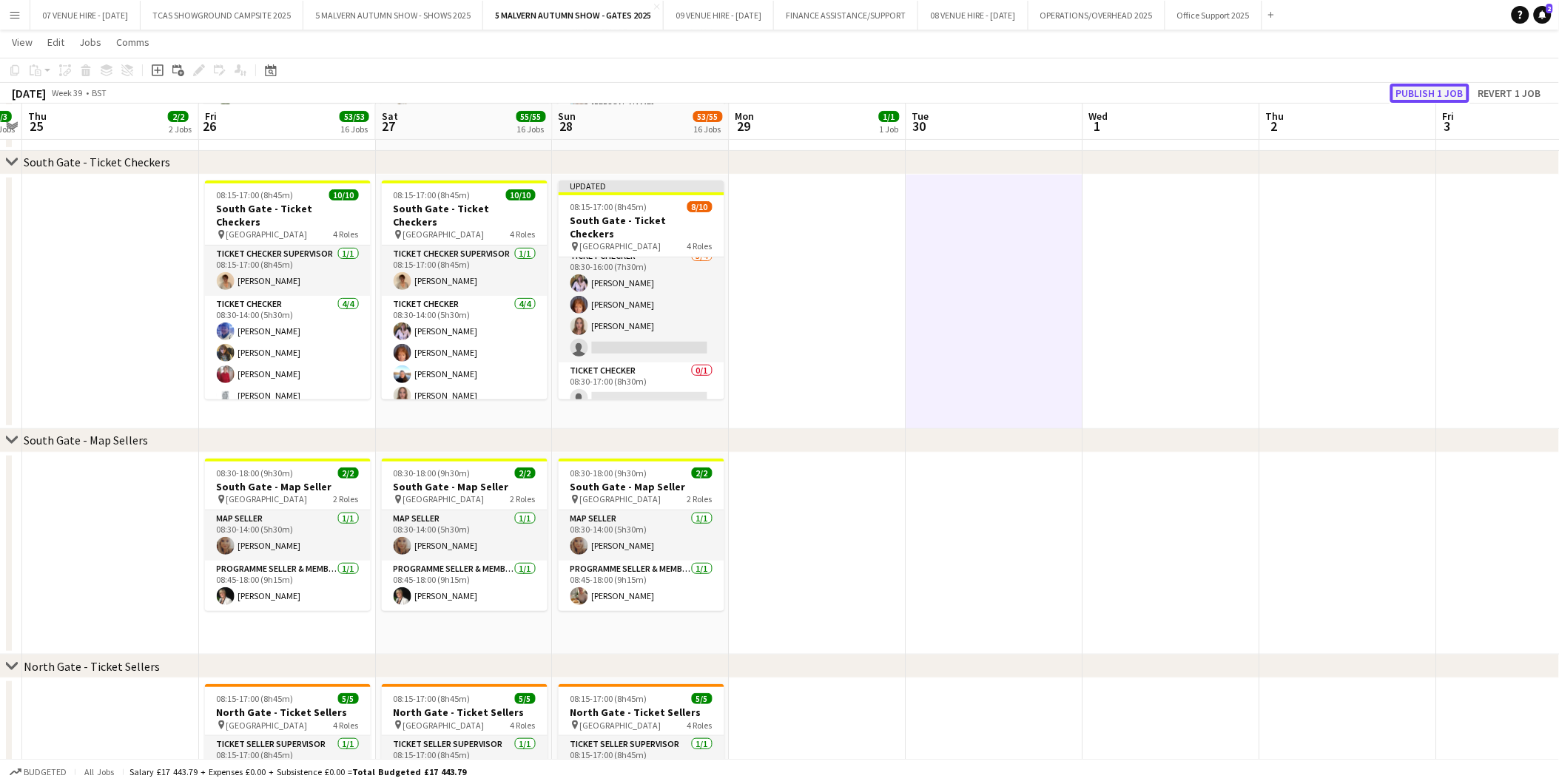
click at [1422, 83] on button "Publish 1 job" at bounding box center [1429, 93] width 79 height 19
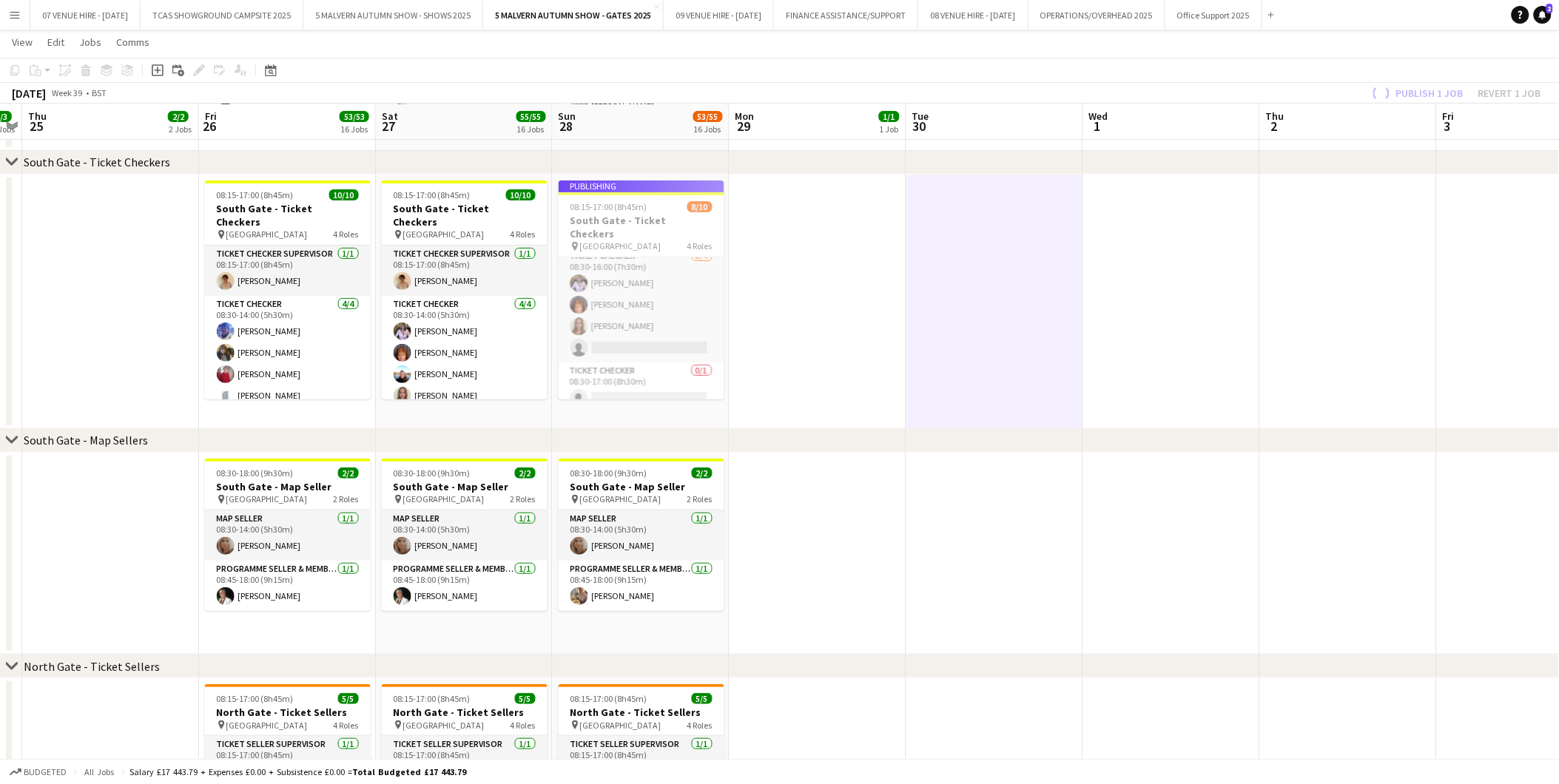
scroll to position [164, 0]
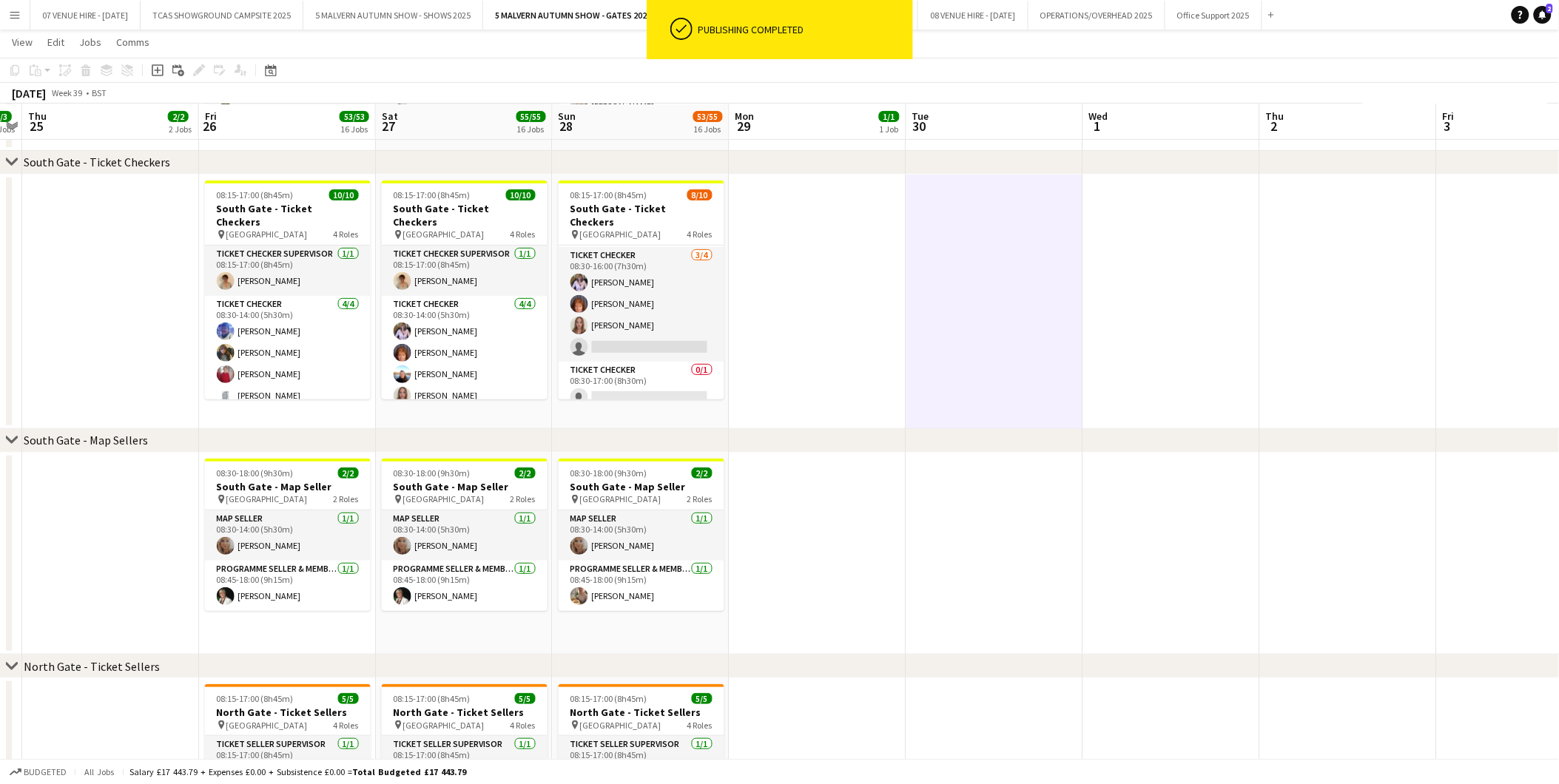
click at [664, 384] on app-card-role "Ticket Checker 0/1 08:30-17:00 (8h30m) single-neutral-actions" at bounding box center [641, 387] width 166 height 51
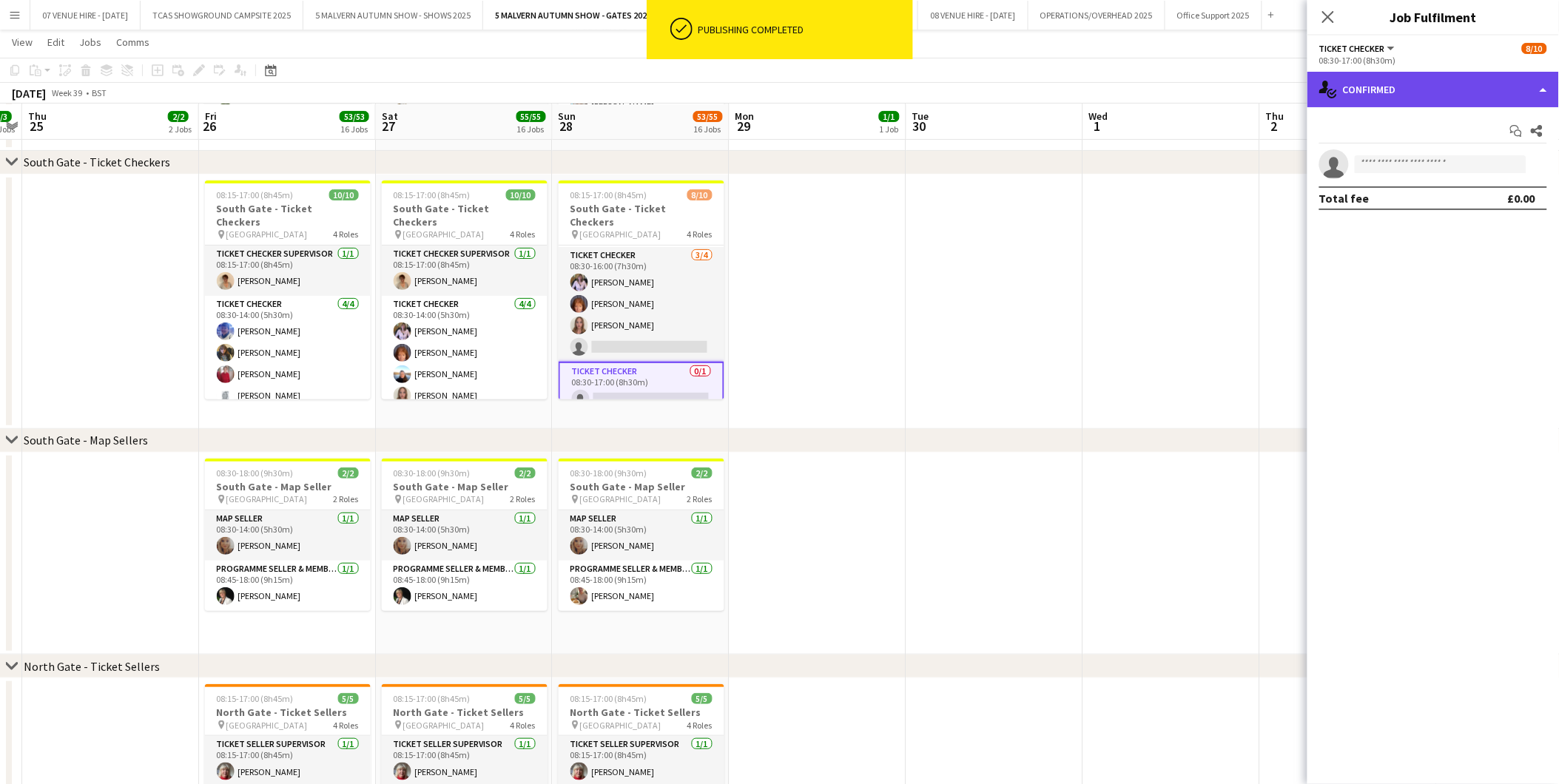
click at [1394, 99] on div "single-neutral-actions-check-2 Confirmed" at bounding box center [1432, 89] width 251 height 35
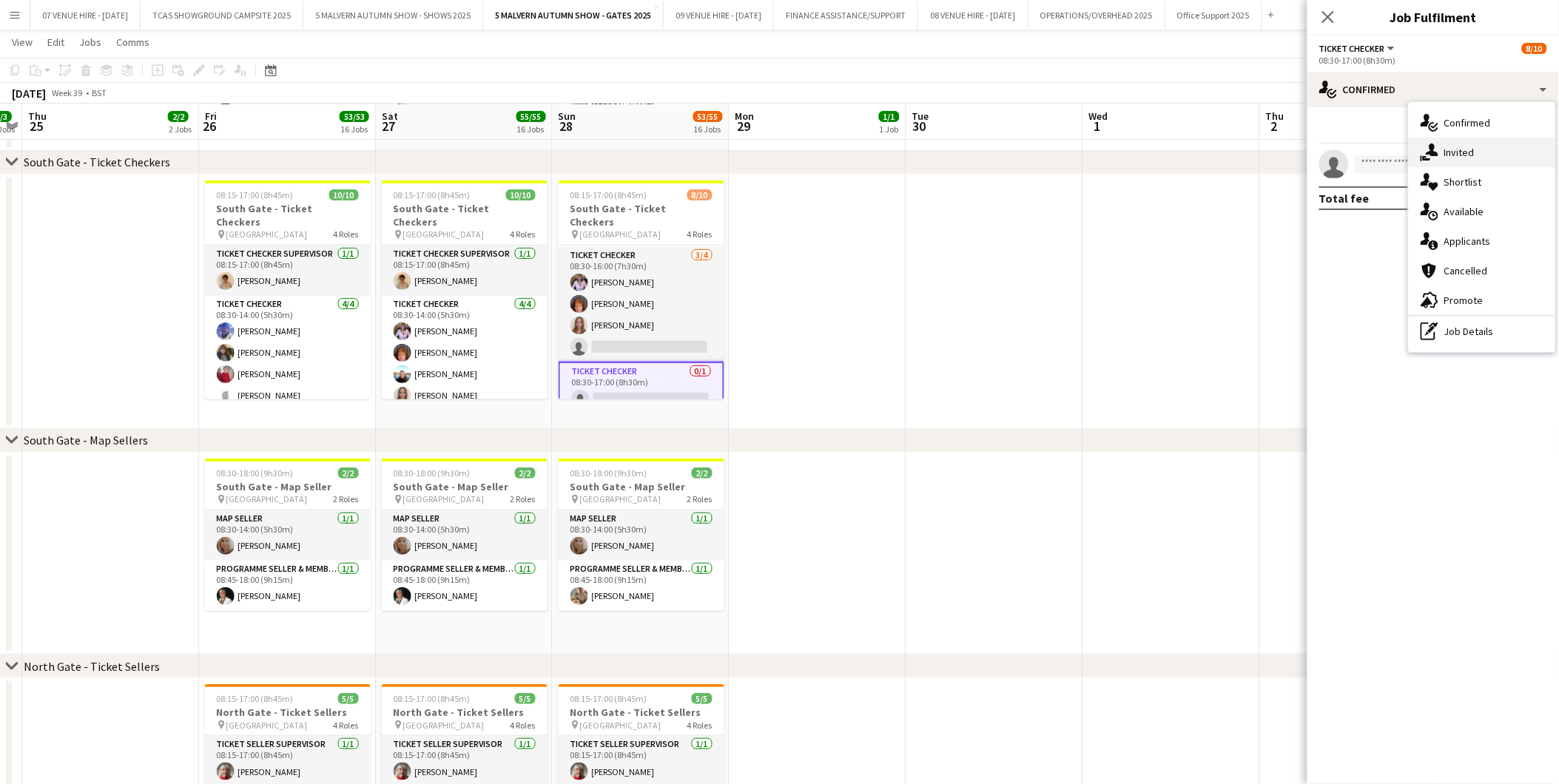
click at [1447, 142] on div "single-neutral-actions-share-1 Invited" at bounding box center [1482, 152] width 147 height 29
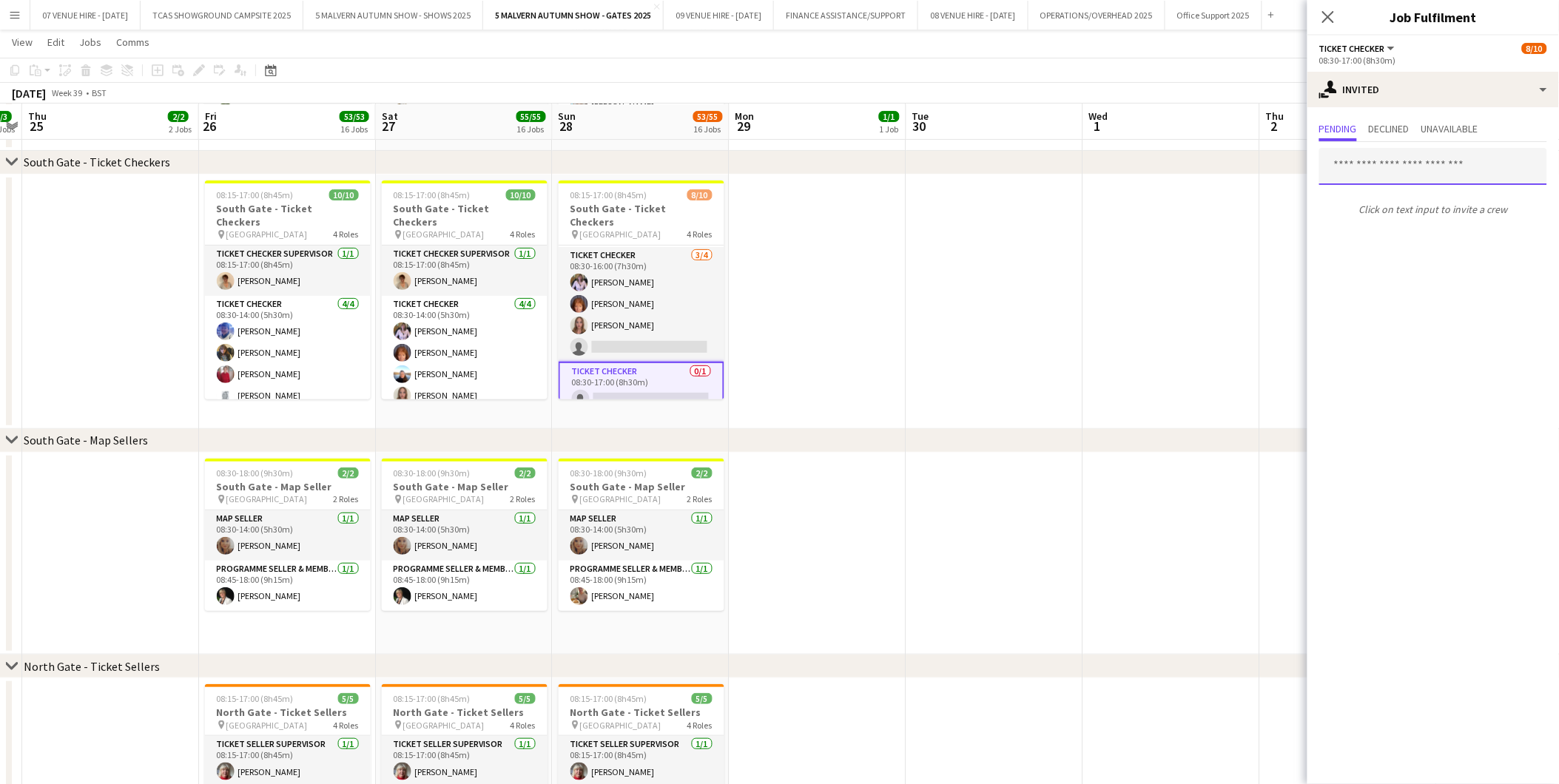
click at [1453, 166] on input "text" at bounding box center [1433, 166] width 228 height 37
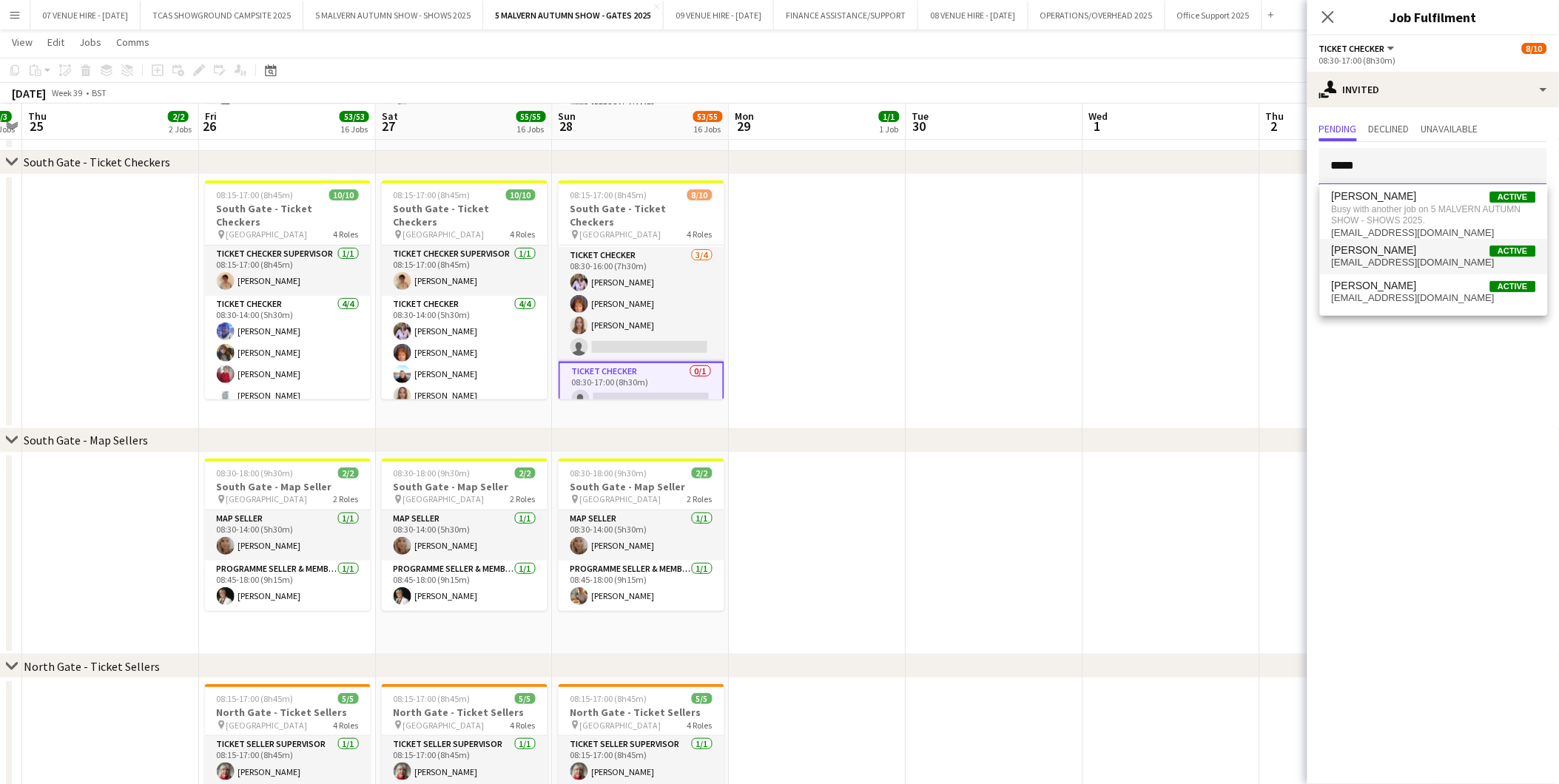
type input "*****"
click at [1357, 256] on span "difinch999@aol.com" at bounding box center [1434, 262] width 204 height 12
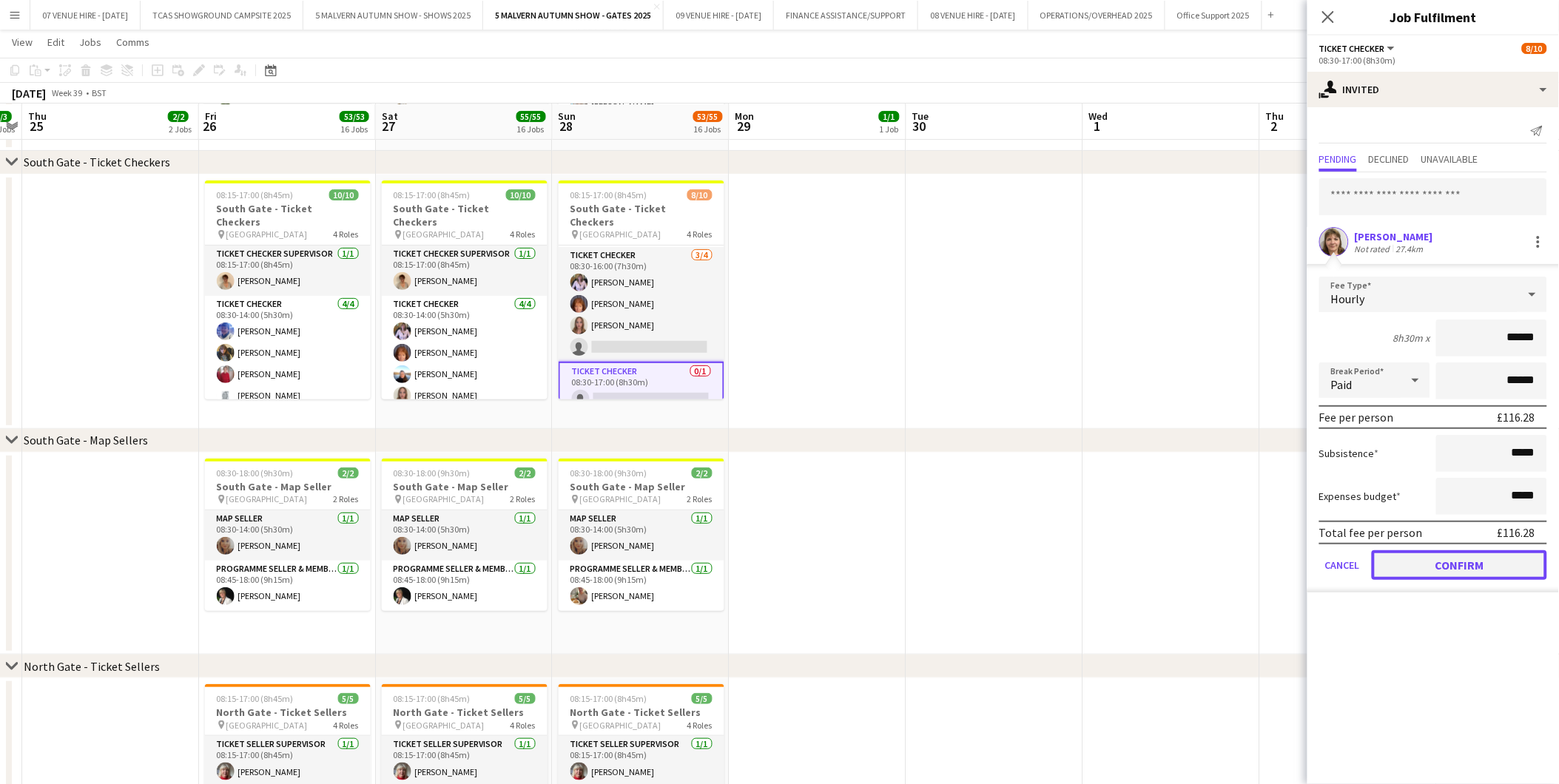
click at [1392, 551] on button "Confirm" at bounding box center [1459, 564] width 175 height 29
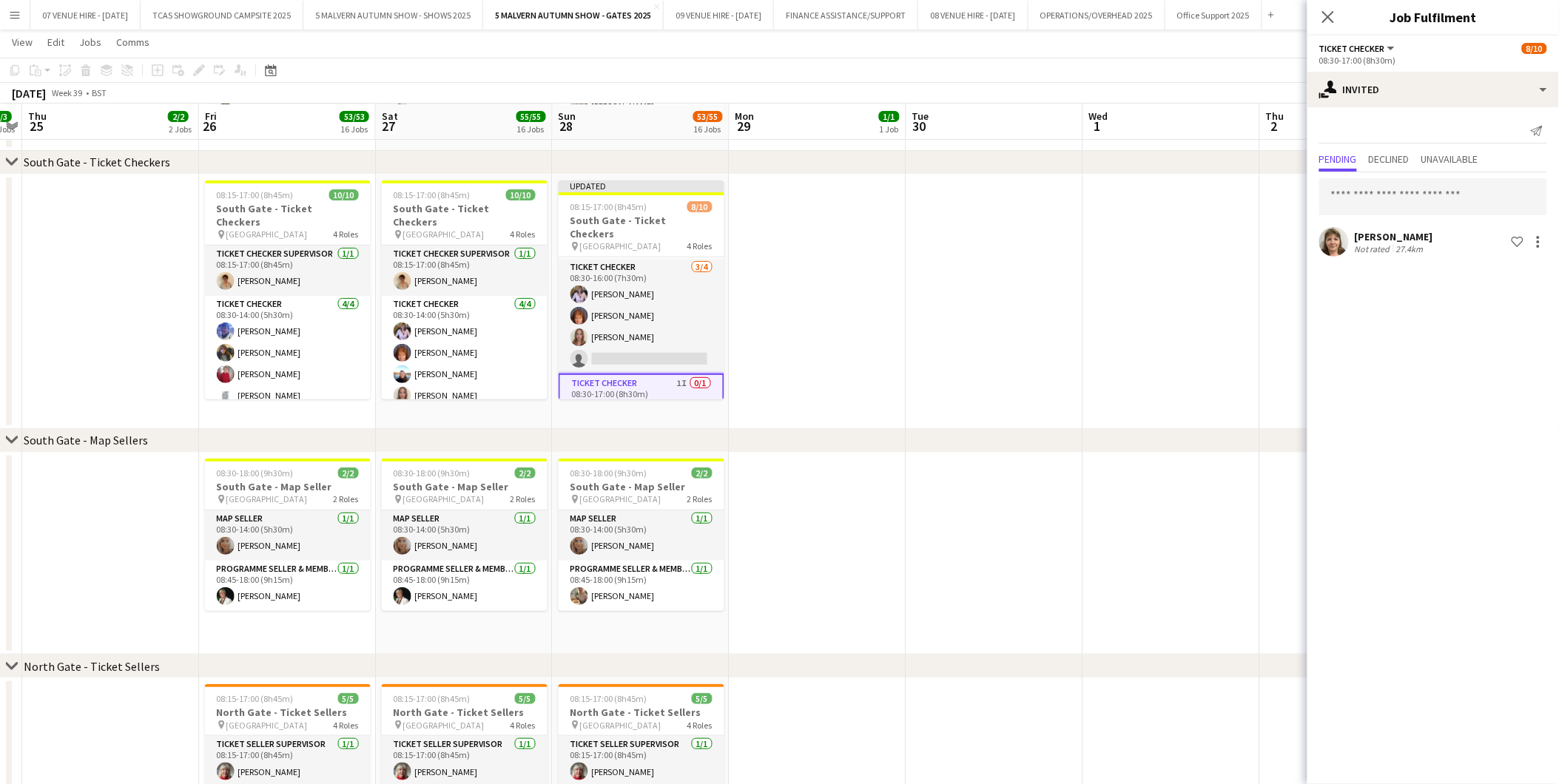
click at [1012, 525] on app-date-cell at bounding box center [994, 554] width 177 height 202
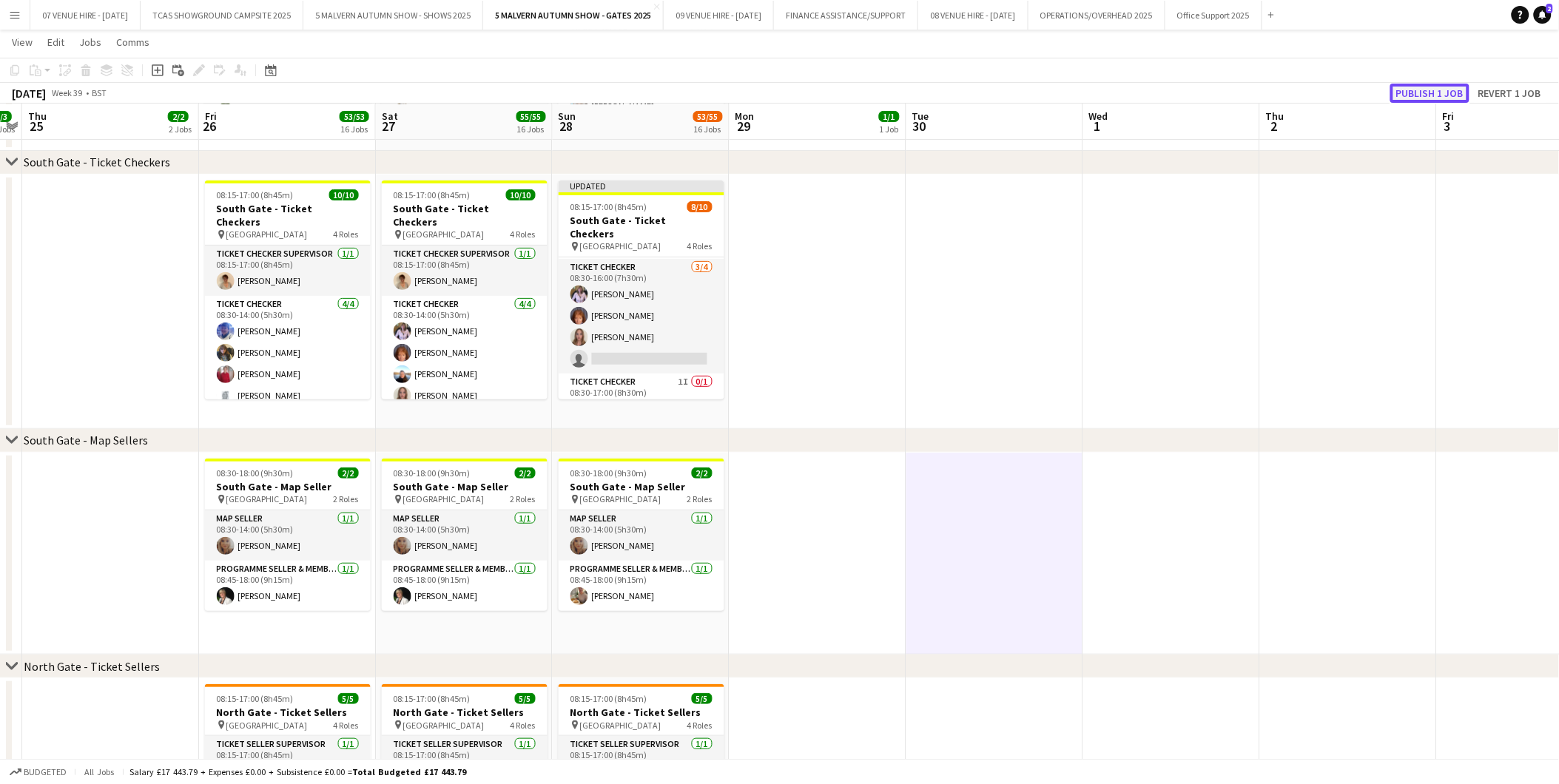
click at [1438, 96] on button "Publish 1 job" at bounding box center [1429, 93] width 79 height 19
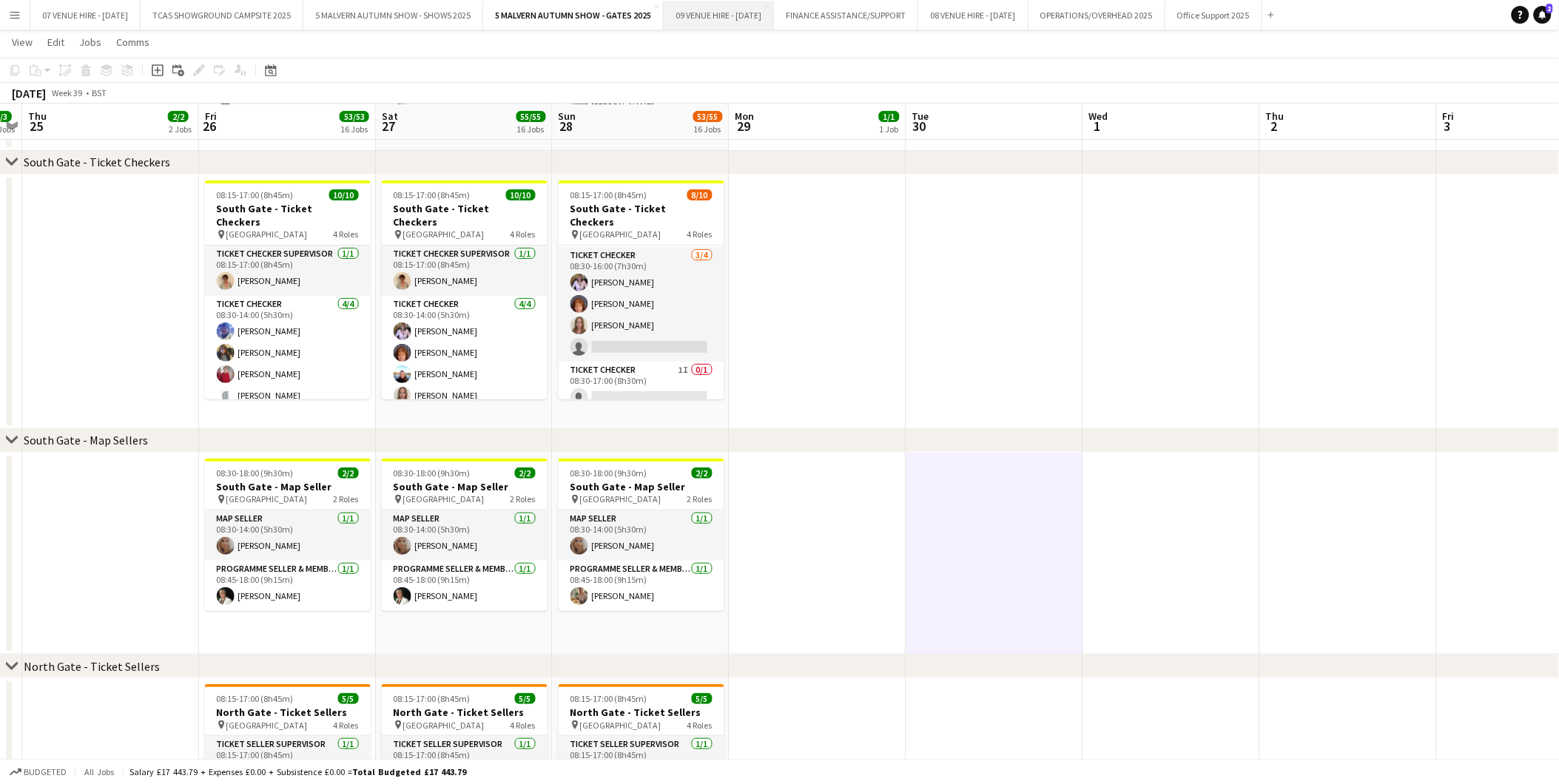
click at [755, 10] on button "09 VENUE HIRE - SEPTEMBER 2025 Close" at bounding box center [718, 15] width 110 height 29
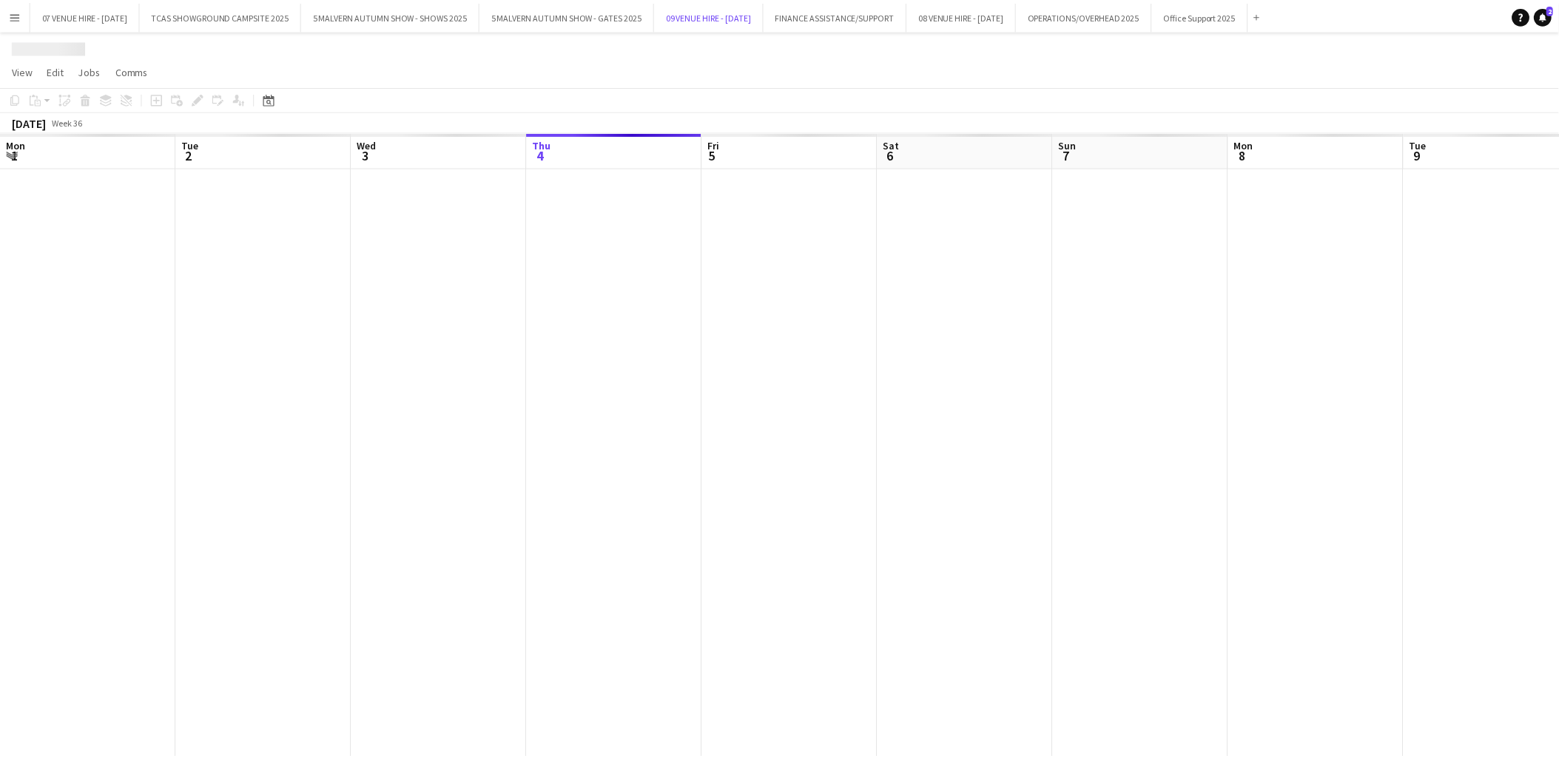
scroll to position [0, 353]
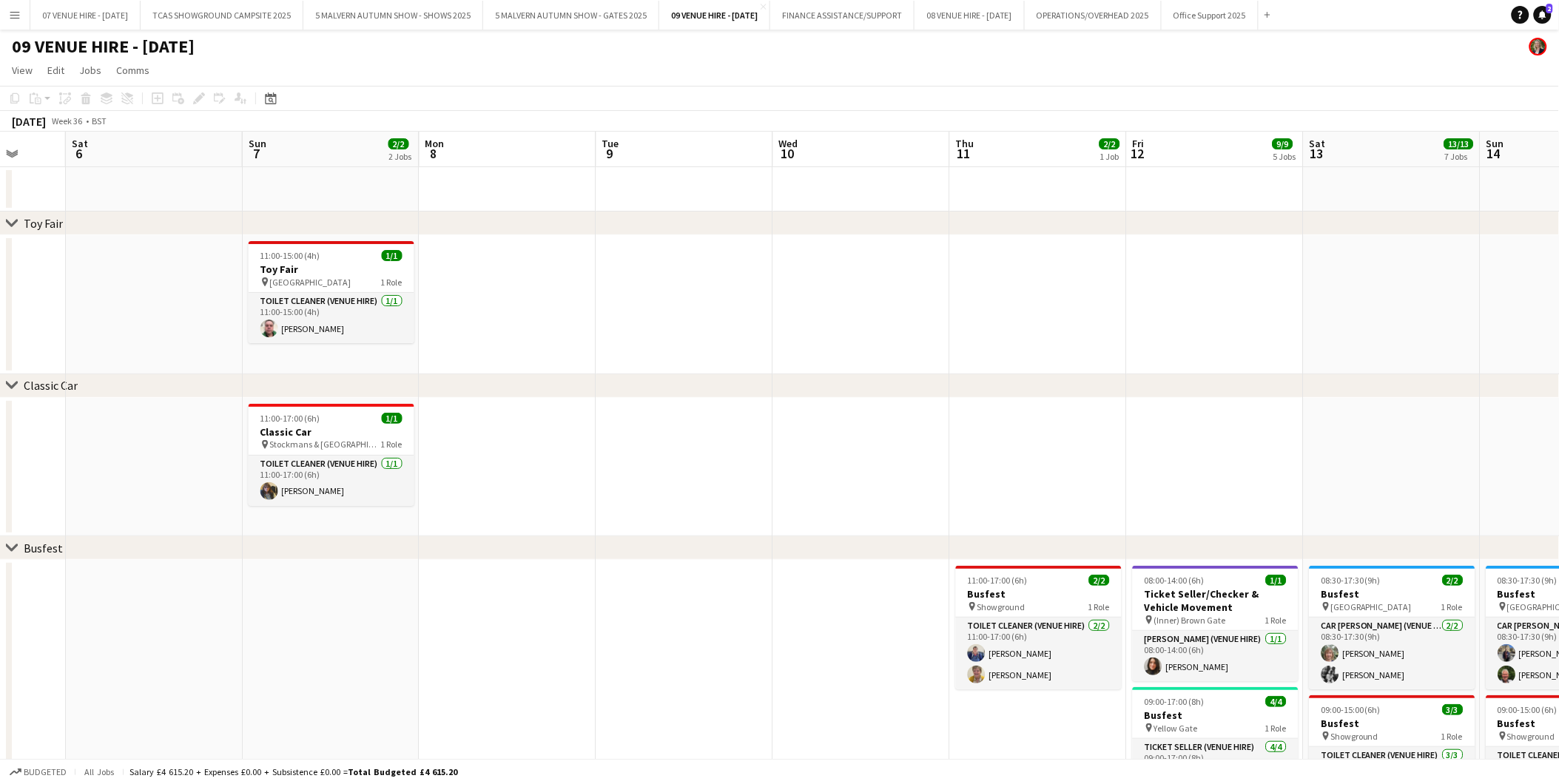
drag, startPoint x: 824, startPoint y: 269, endPoint x: 359, endPoint y: 271, distance: 465.0
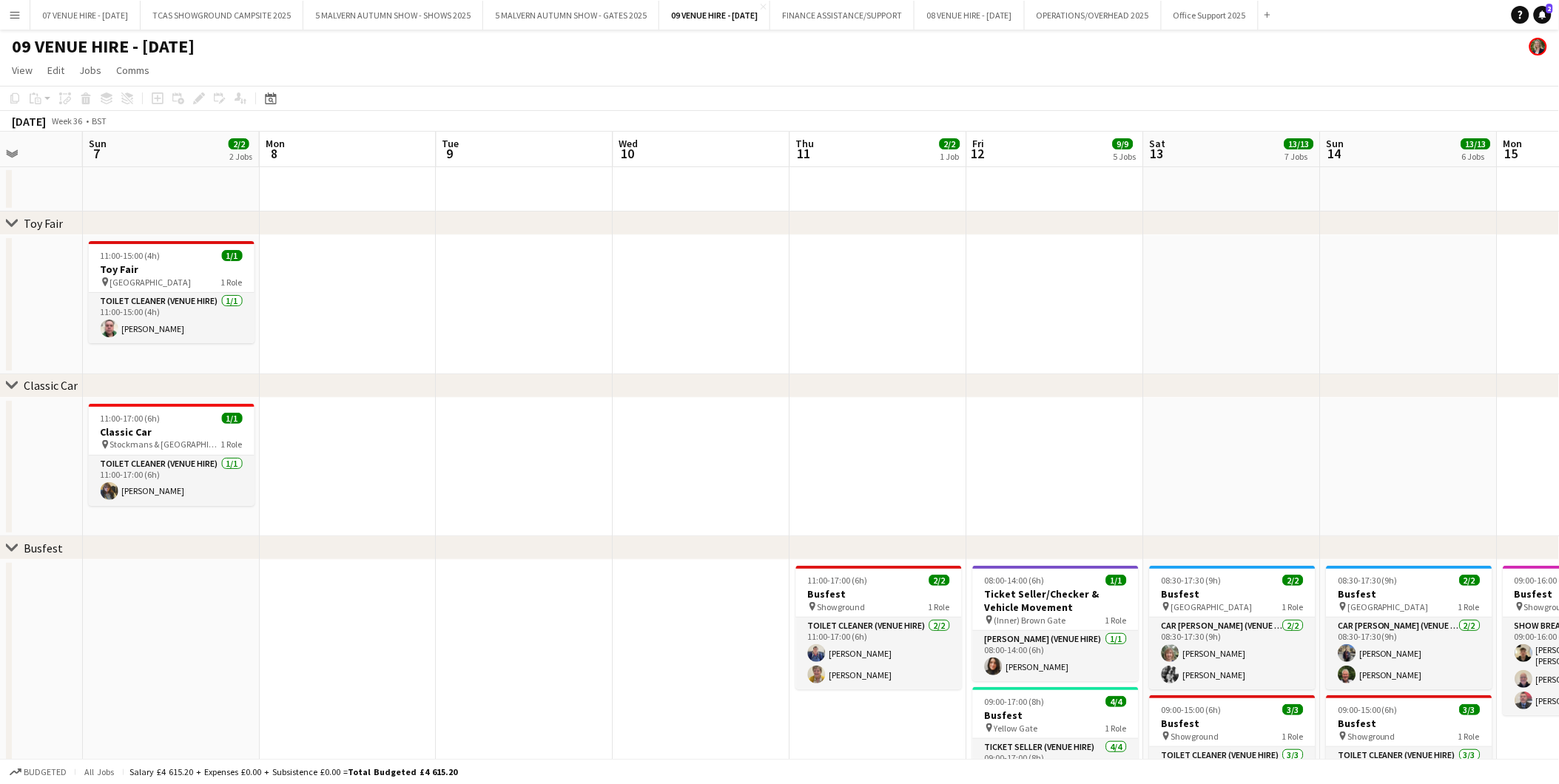
scroll to position [0, 505]
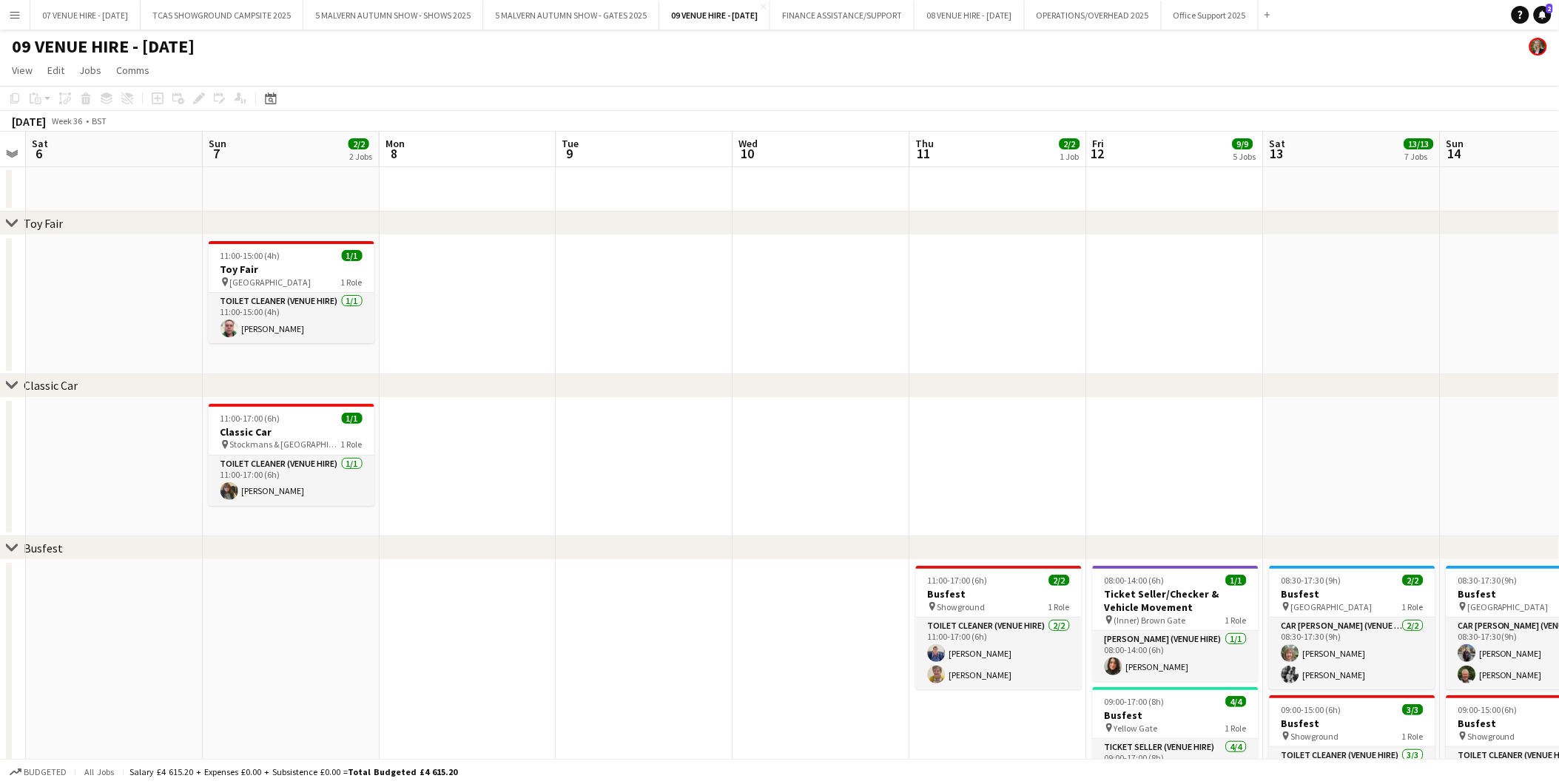
drag, startPoint x: 960, startPoint y: 339, endPoint x: 617, endPoint y: 311, distance: 344.1
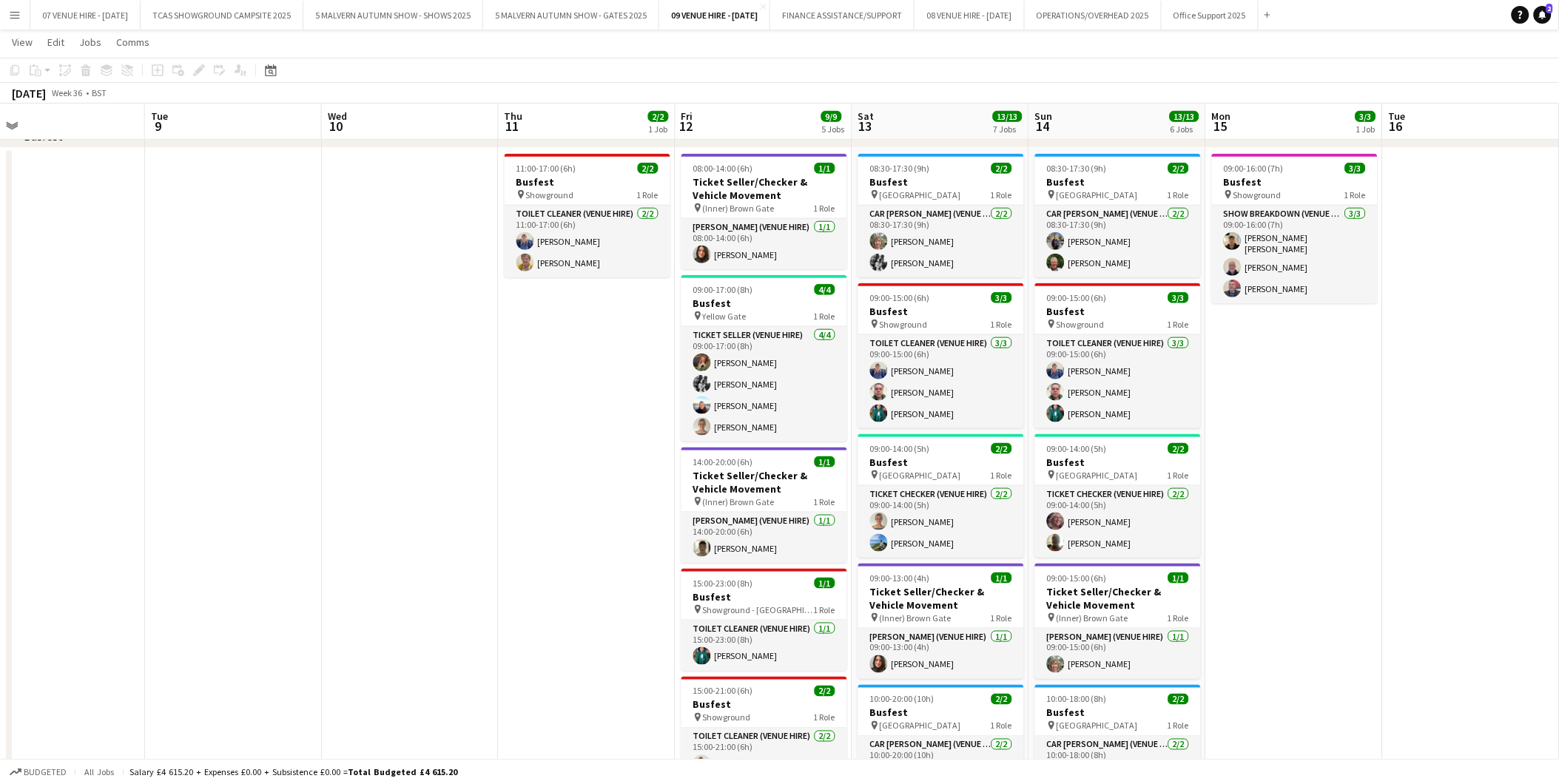
scroll to position [0, 589]
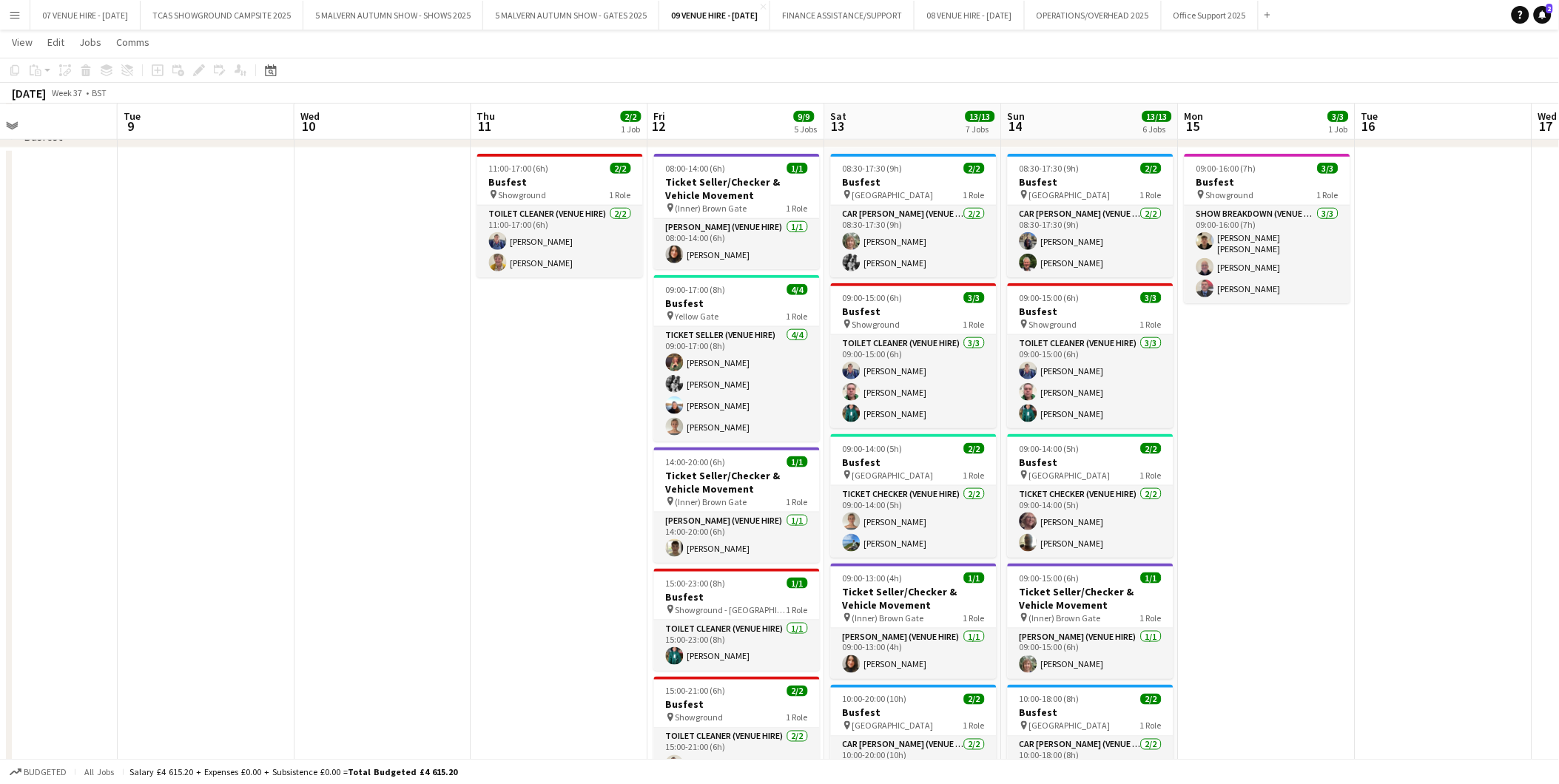
drag, startPoint x: 631, startPoint y: 403, endPoint x: 545, endPoint y: 410, distance: 86.3
click at [545, 410] on app-calendar-viewport "Fri 5 Sat 6 Sun 7 2/2 2 Jobs Mon 8 Tue 9 Wed 10 Thu 11 2/2 1 Job Fri 12 9/9 5 J…" at bounding box center [779, 400] width 1559 height 1505
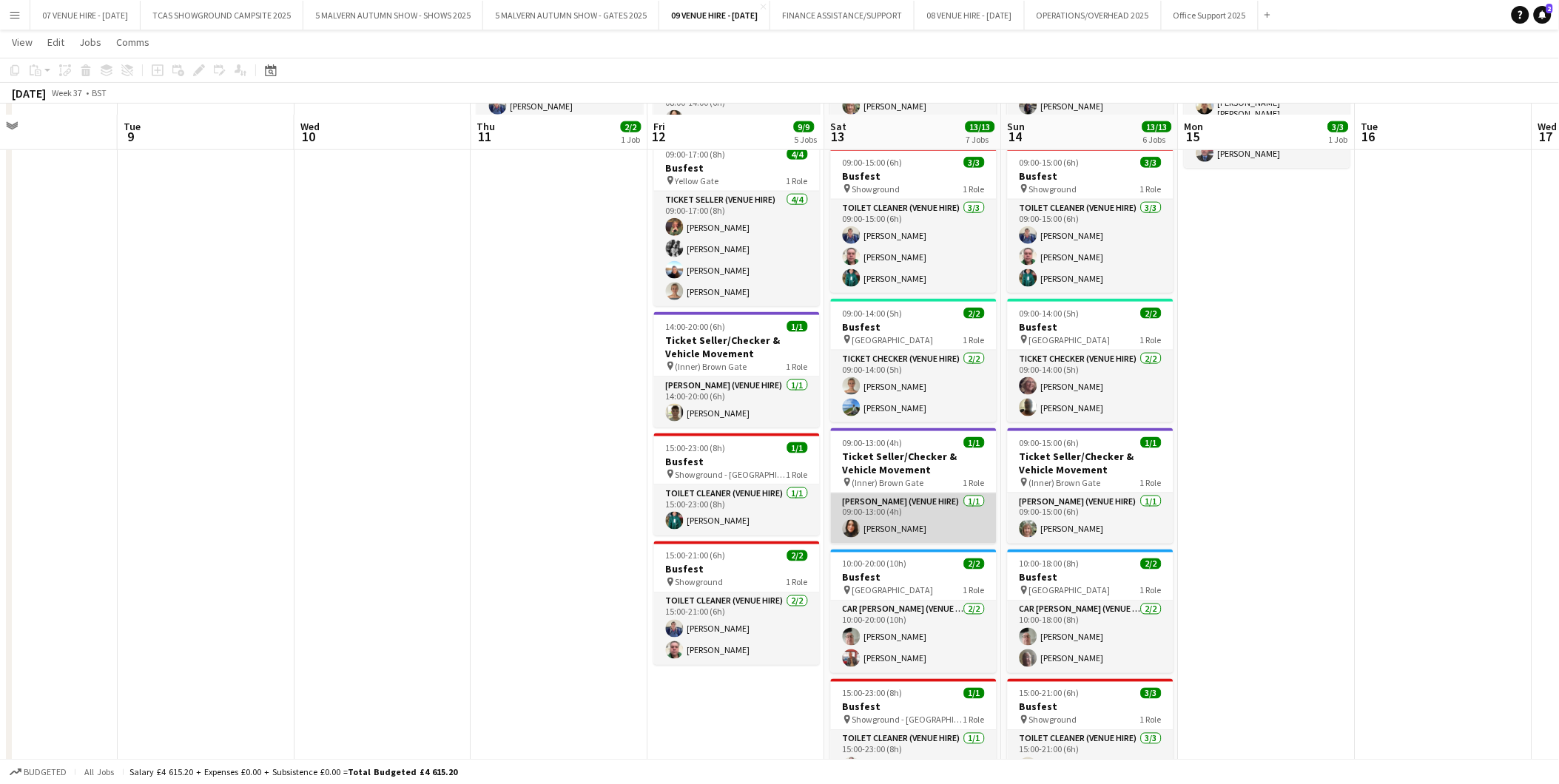
scroll to position [575, 0]
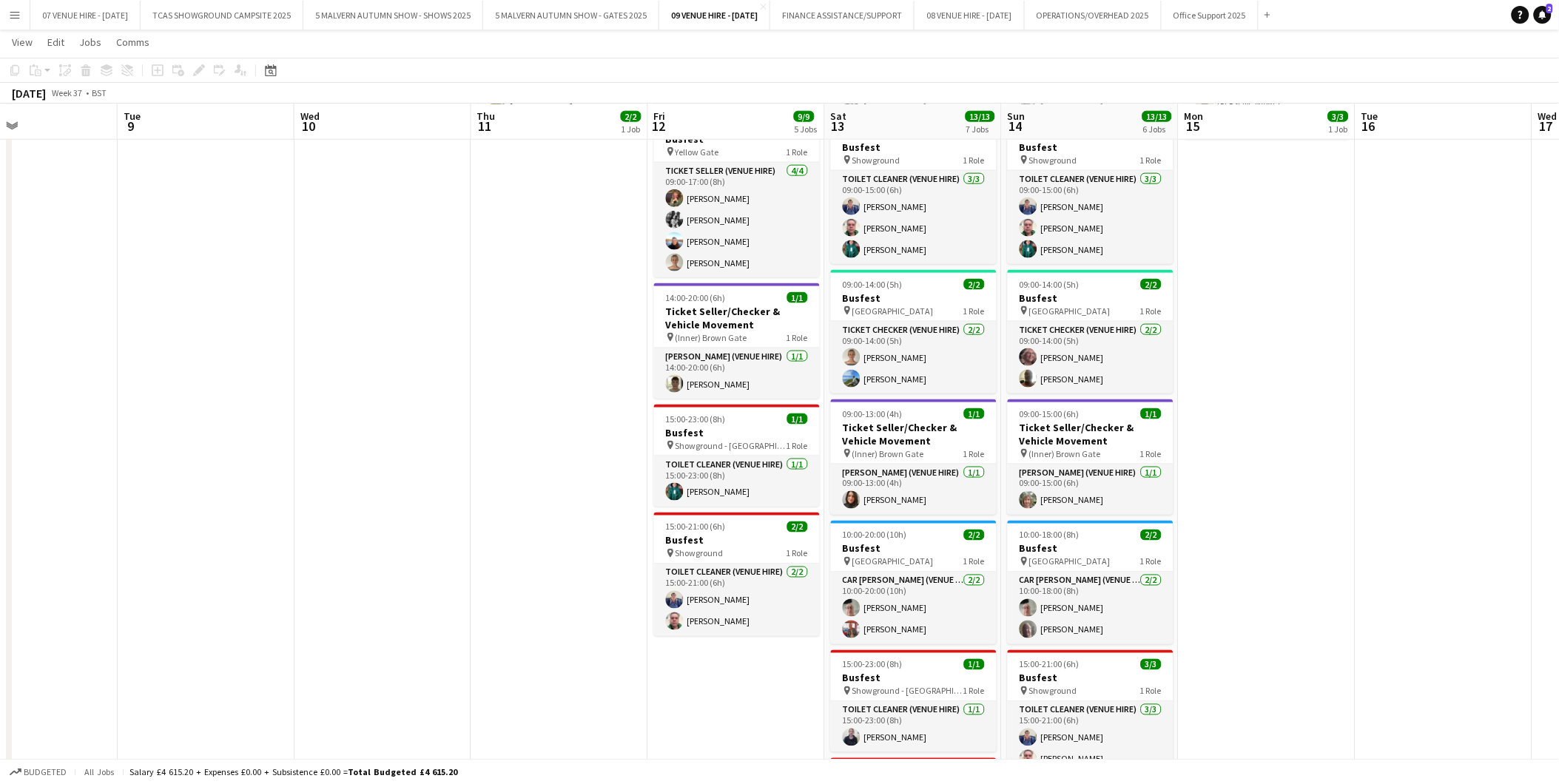
click at [1283, 370] on app-date-cell "09:00-16:00 (7h) 3/3 Busfest pin Showground 1 Role Show Breakdown (Venue Hire) …" at bounding box center [1266, 451] width 177 height 936
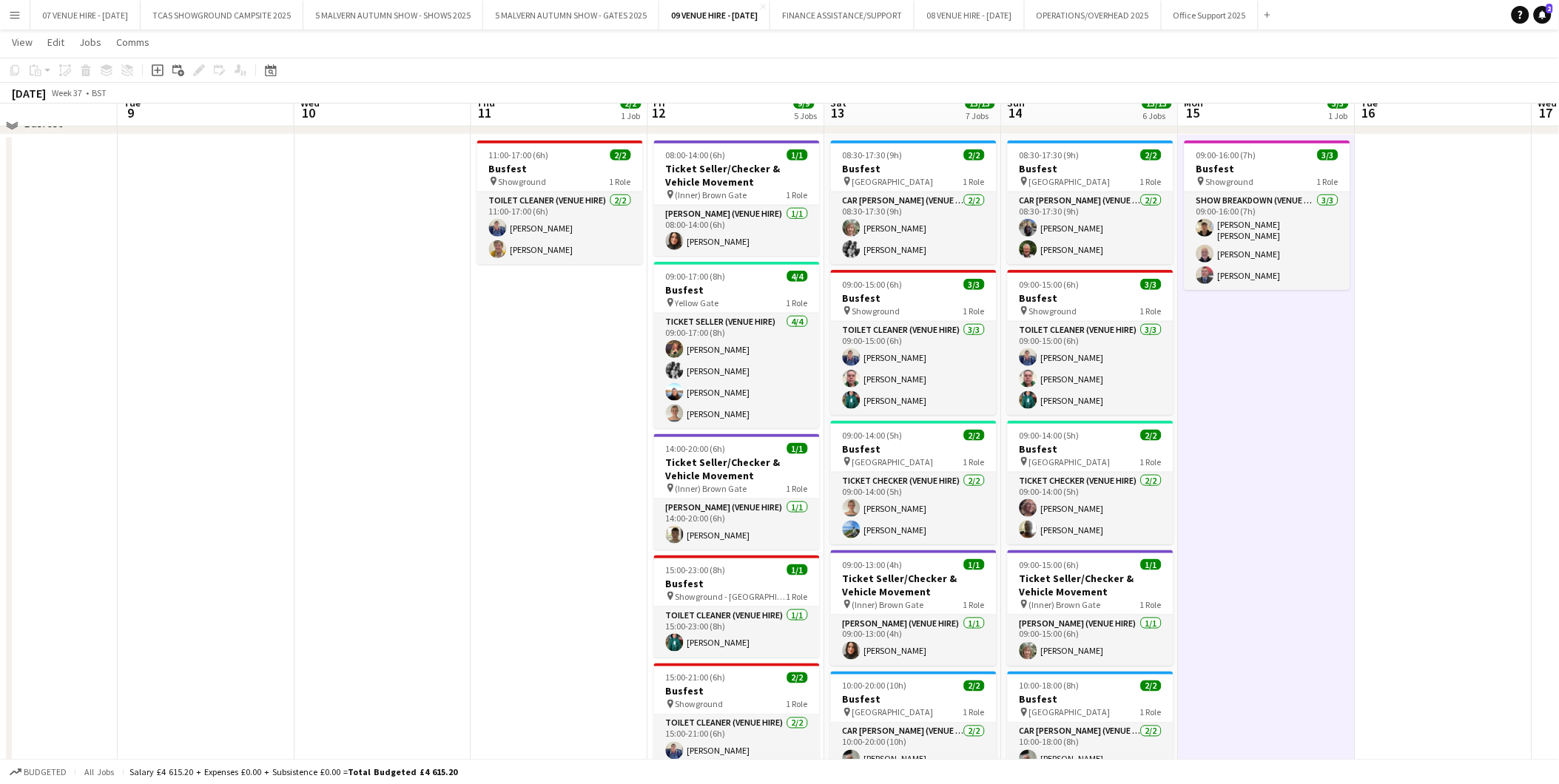
scroll to position [410, 0]
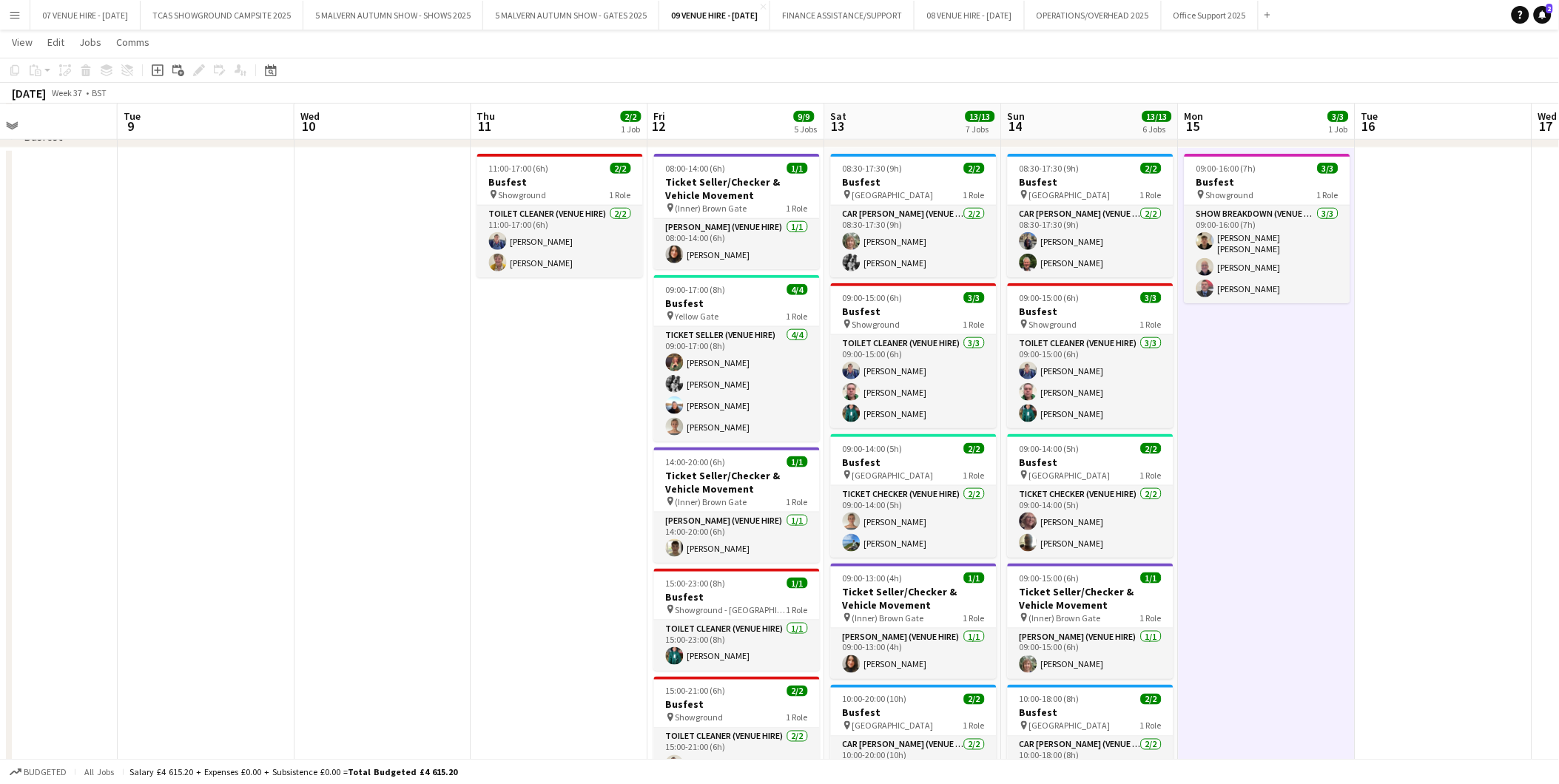
click at [12, 13] on app-icon "Menu" at bounding box center [15, 15] width 12 height 12
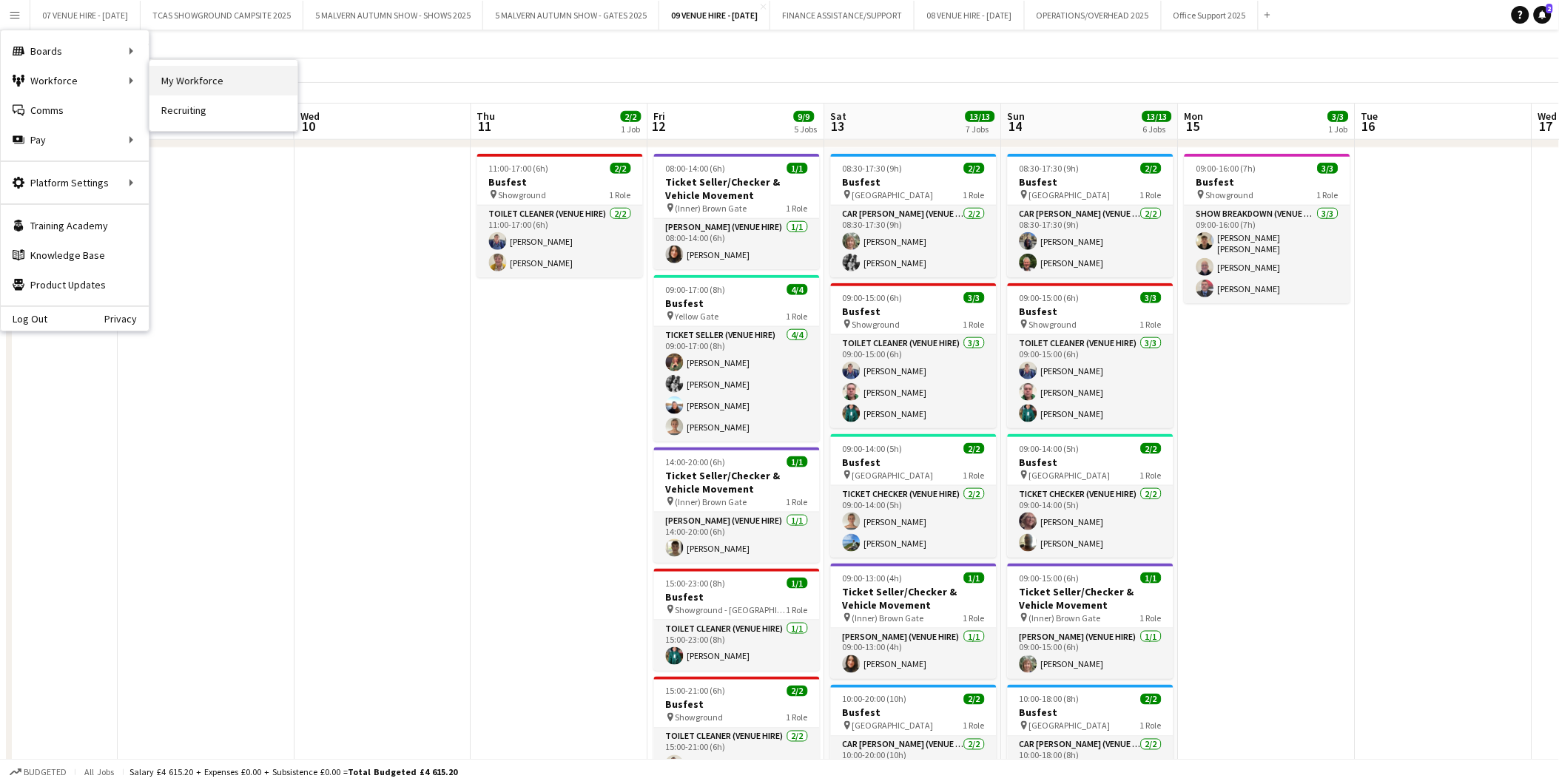
click at [168, 77] on link "My Workforce" at bounding box center [223, 81] width 148 height 29
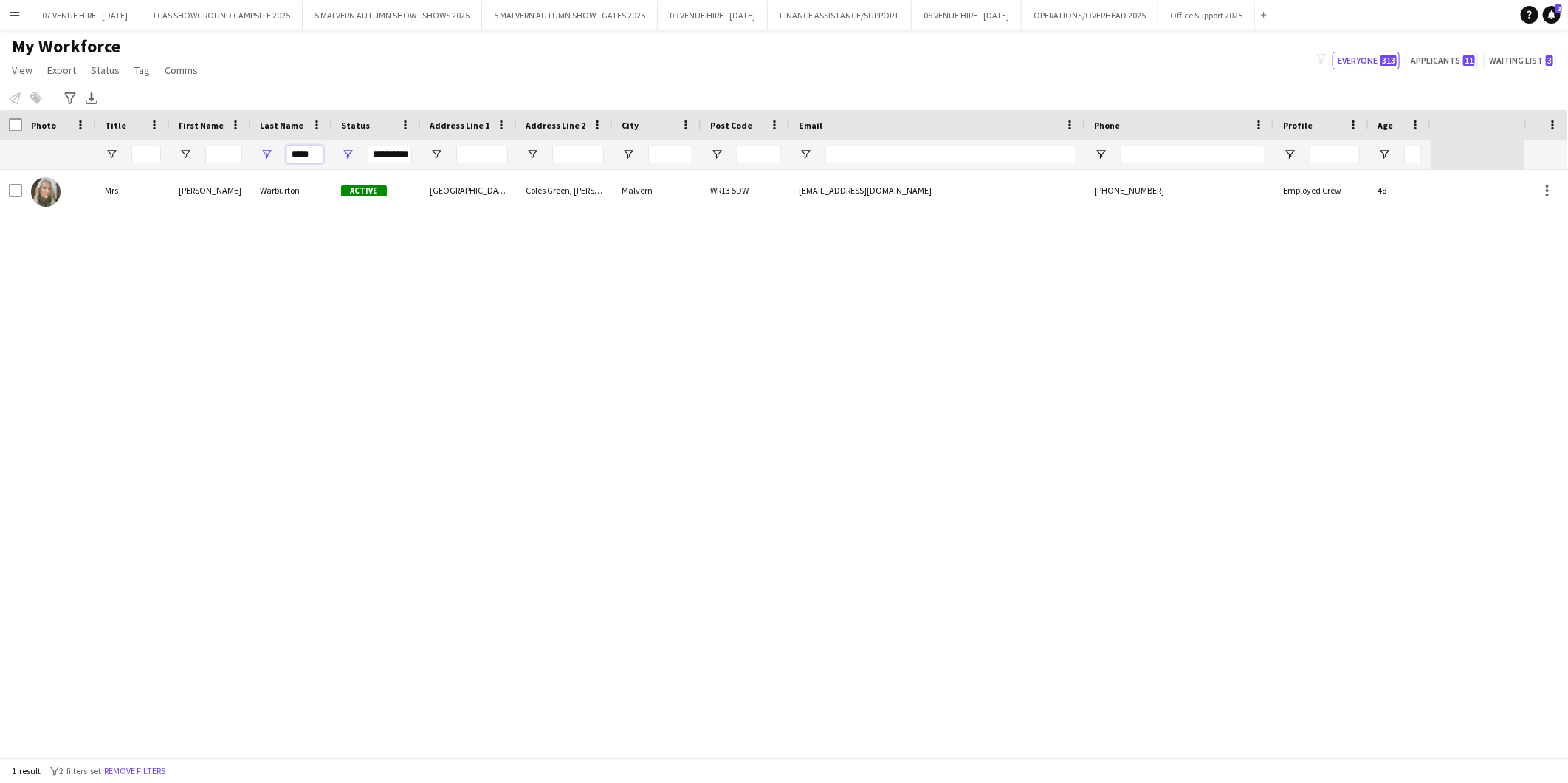
drag, startPoint x: 289, startPoint y: 150, endPoint x: 330, endPoint y: 151, distance: 41.0
click at [330, 151] on div "*****" at bounding box center [291, 154] width 81 height 29
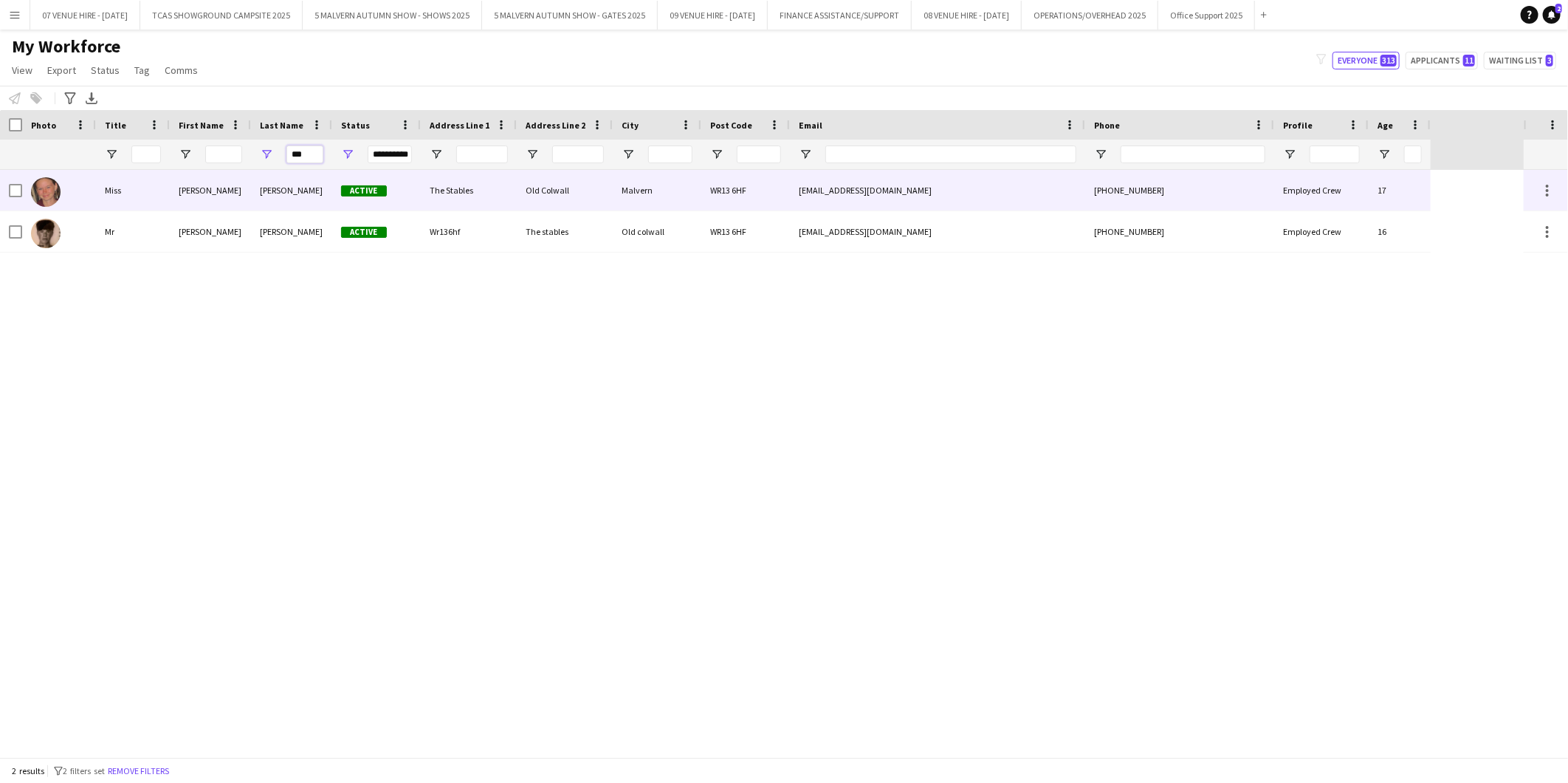
type input "***"
click at [37, 194] on img at bounding box center [45, 192] width 29 height 29
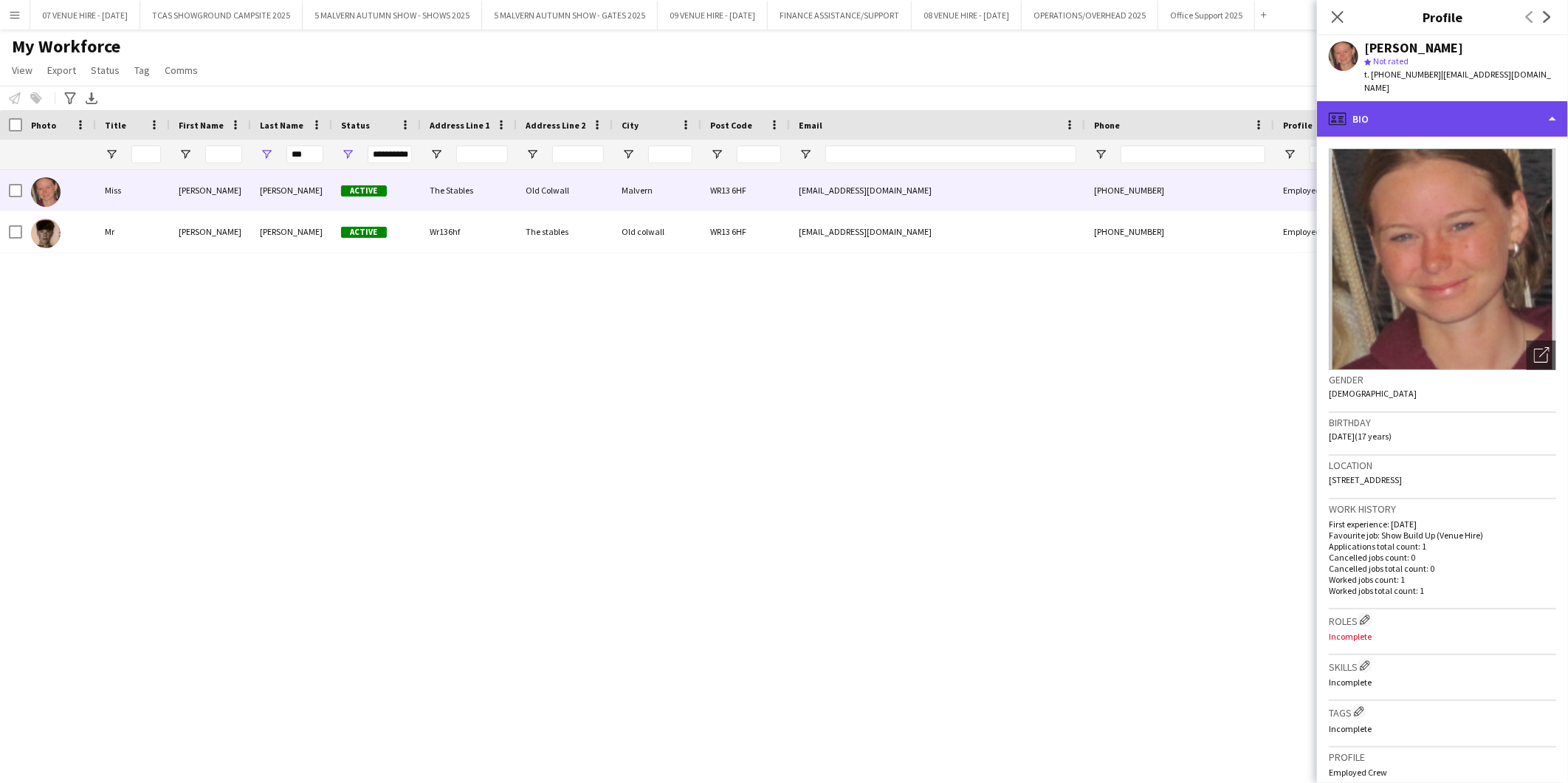
click at [1361, 105] on div "profile Bio" at bounding box center [1442, 118] width 251 height 35
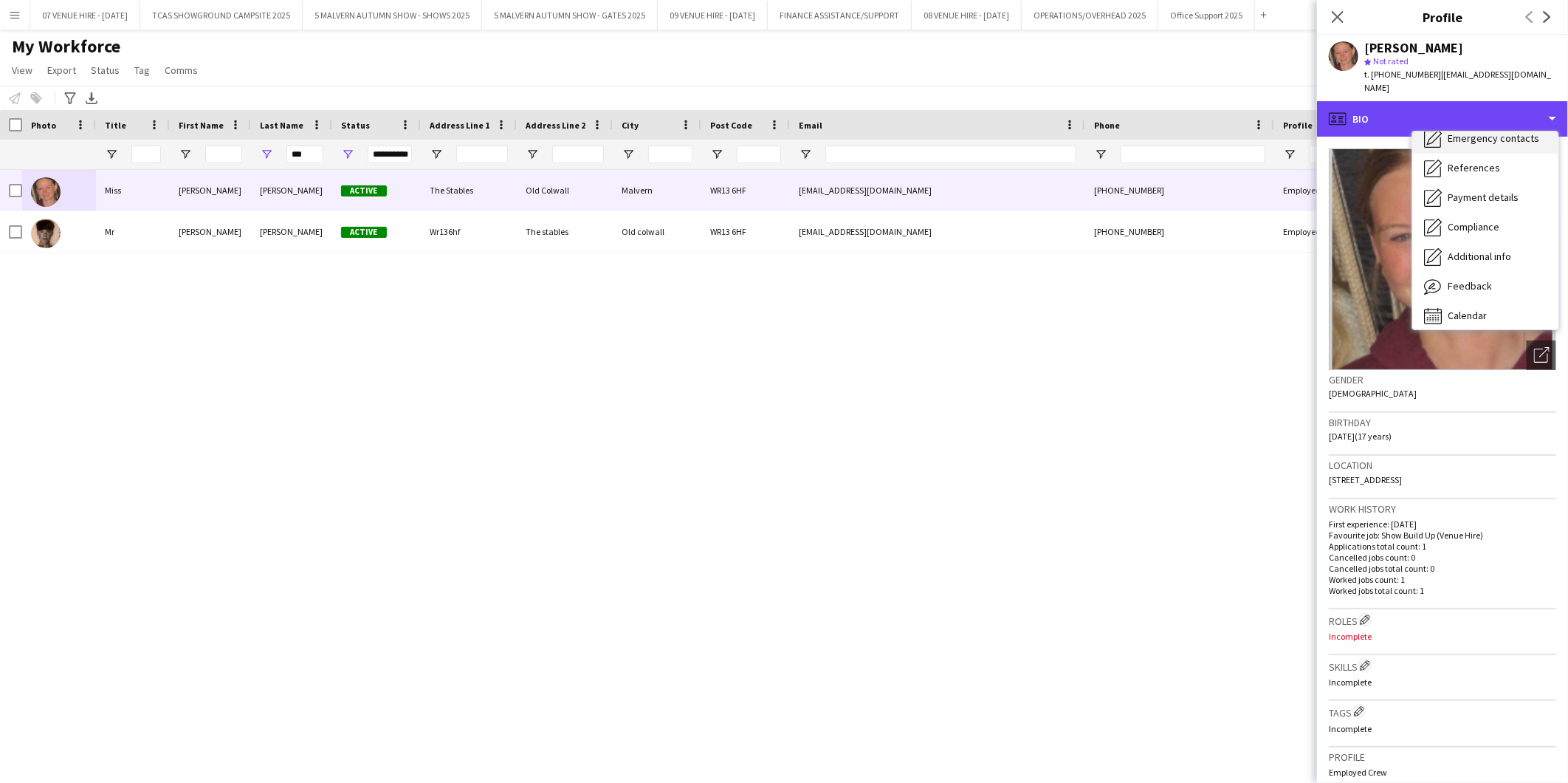
scroll to position [138, 0]
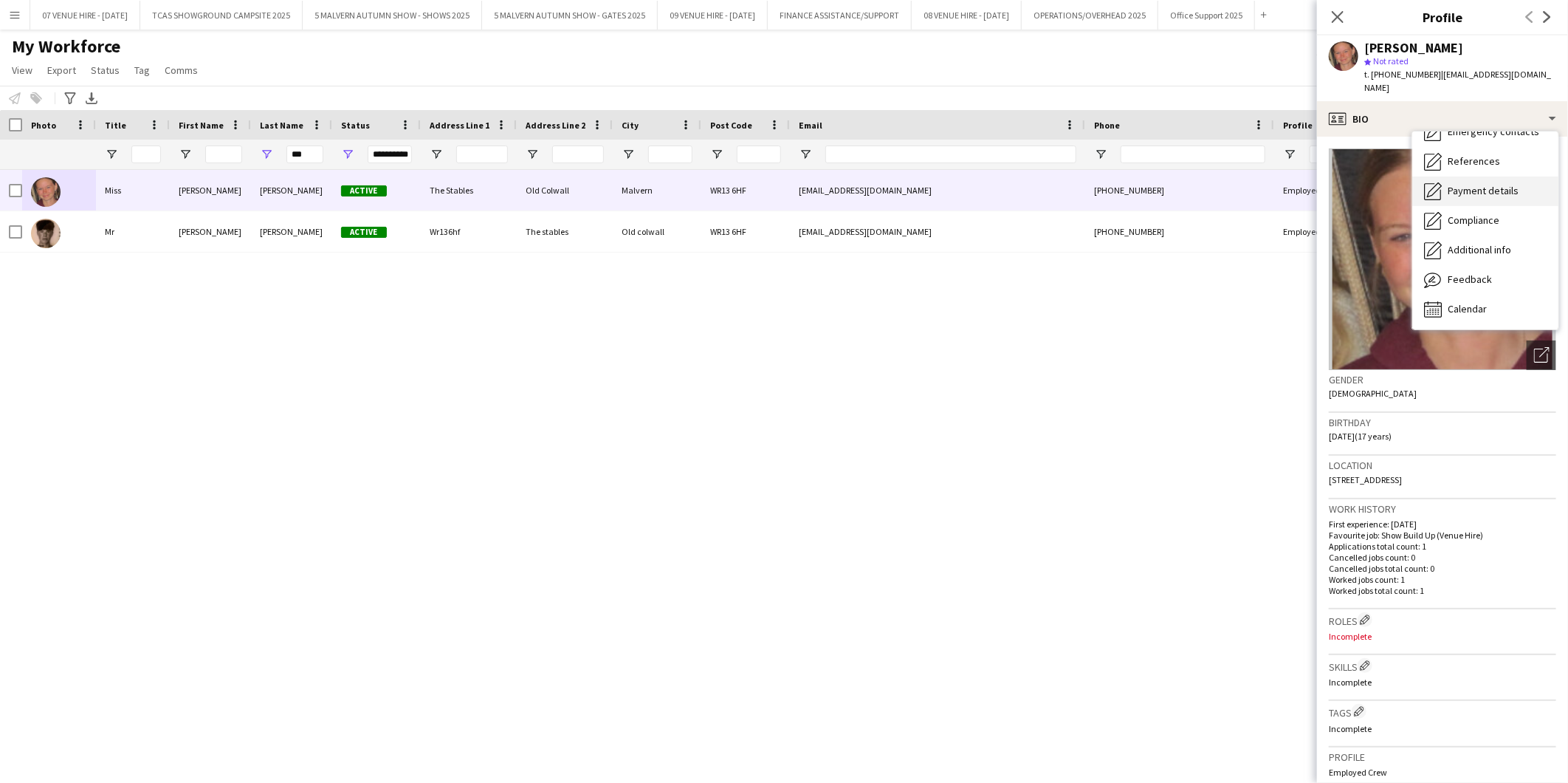
click at [1464, 184] on span "Payment details" at bounding box center [1483, 191] width 71 height 14
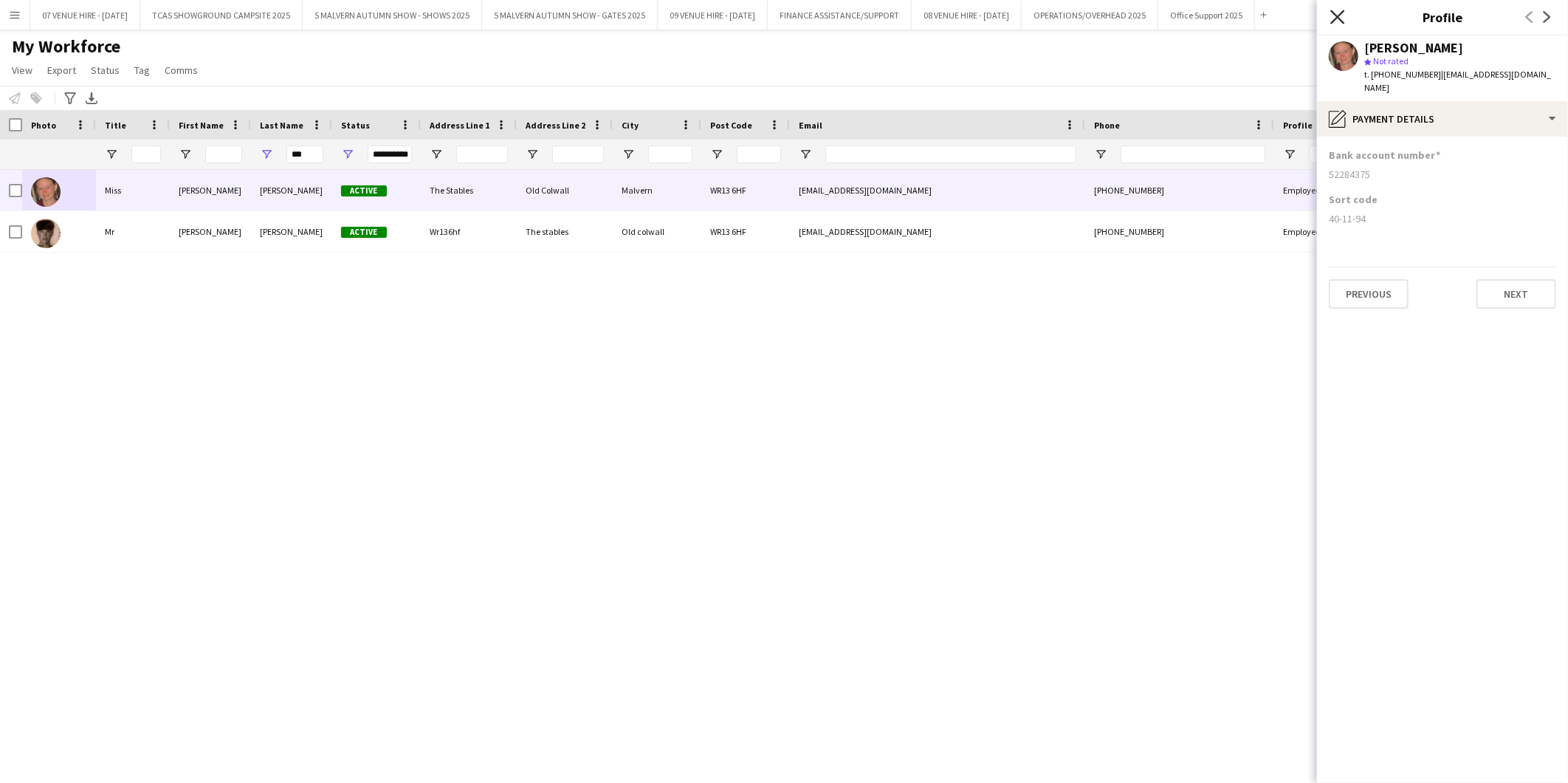
click at [1342, 9] on icon "Close pop-in" at bounding box center [1338, 16] width 14 height 14
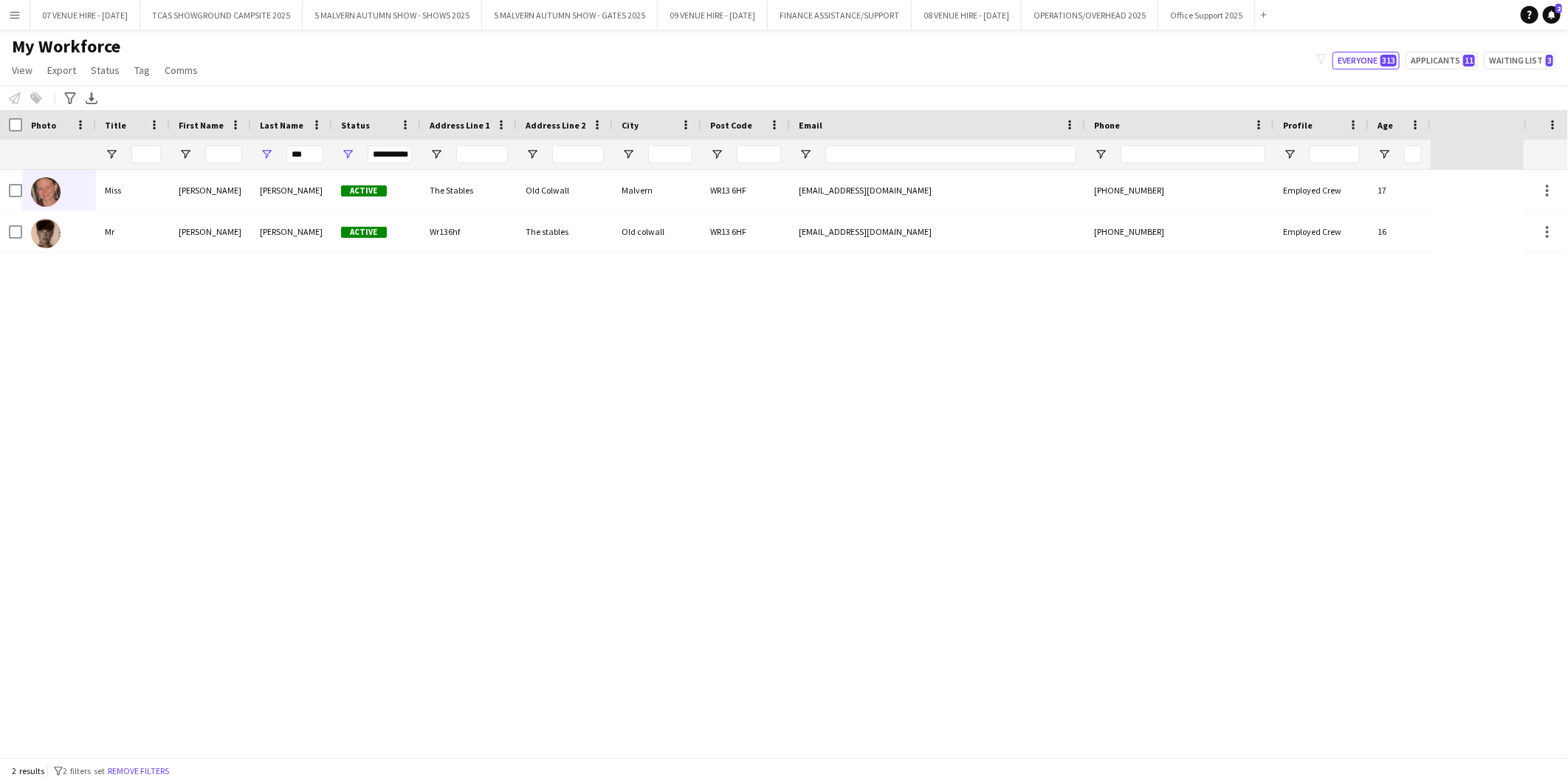
click at [505, 462] on div "Miss Amelia Alcott Active The Stables Old Colwall Malvern WR13 6HF ajalcott@icl…" at bounding box center [761, 463] width 1523 height 587
click at [490, 385] on div "Miss Amelia Alcott Active The Stables Old Colwall Malvern WR13 6HF ajalcott@icl…" at bounding box center [761, 463] width 1523 height 587
click at [549, 17] on button "5 MALVERN AUTUMN SHOW - GATES 2025 Close" at bounding box center [569, 15] width 176 height 29
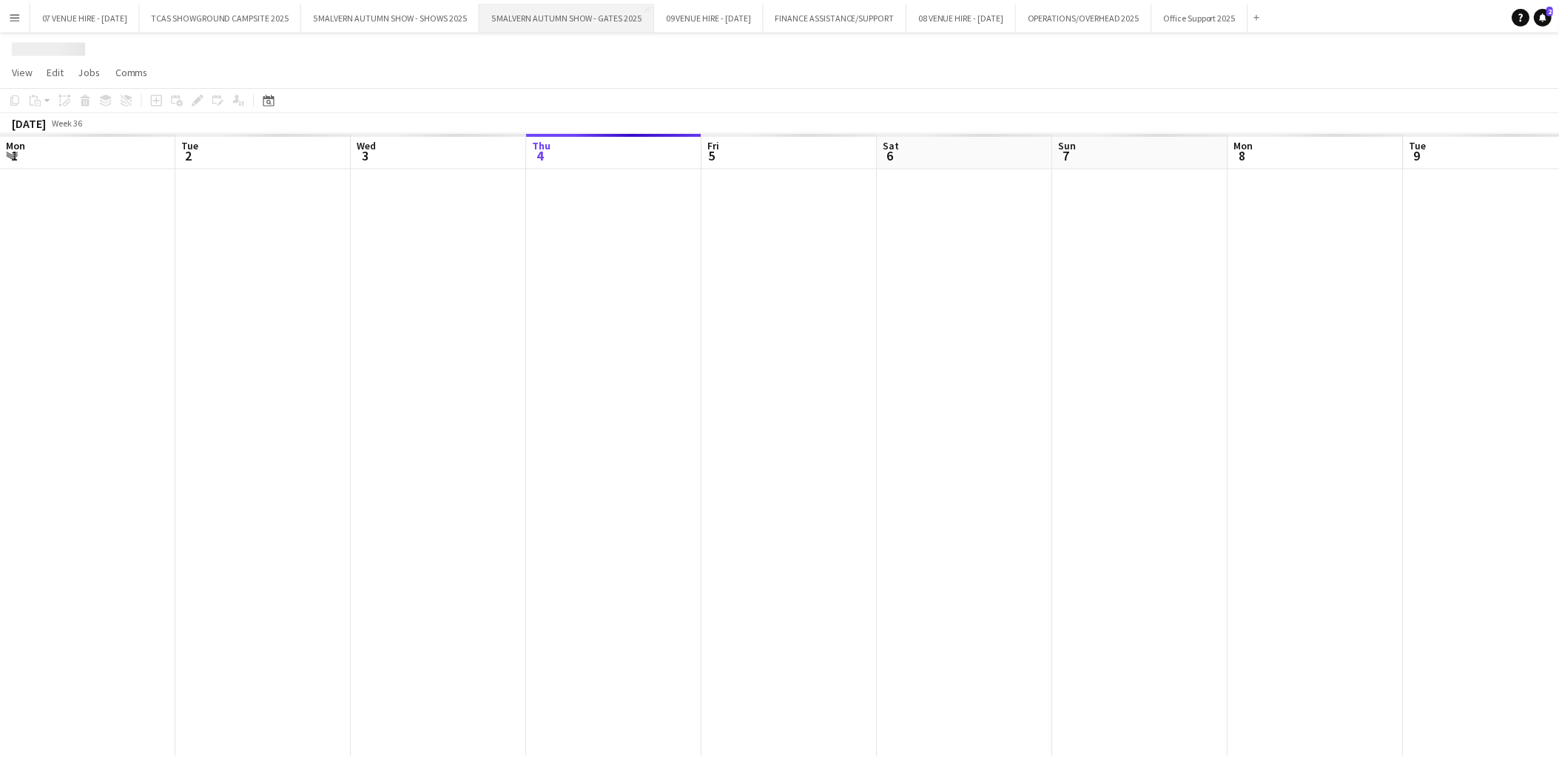
scroll to position [0, 353]
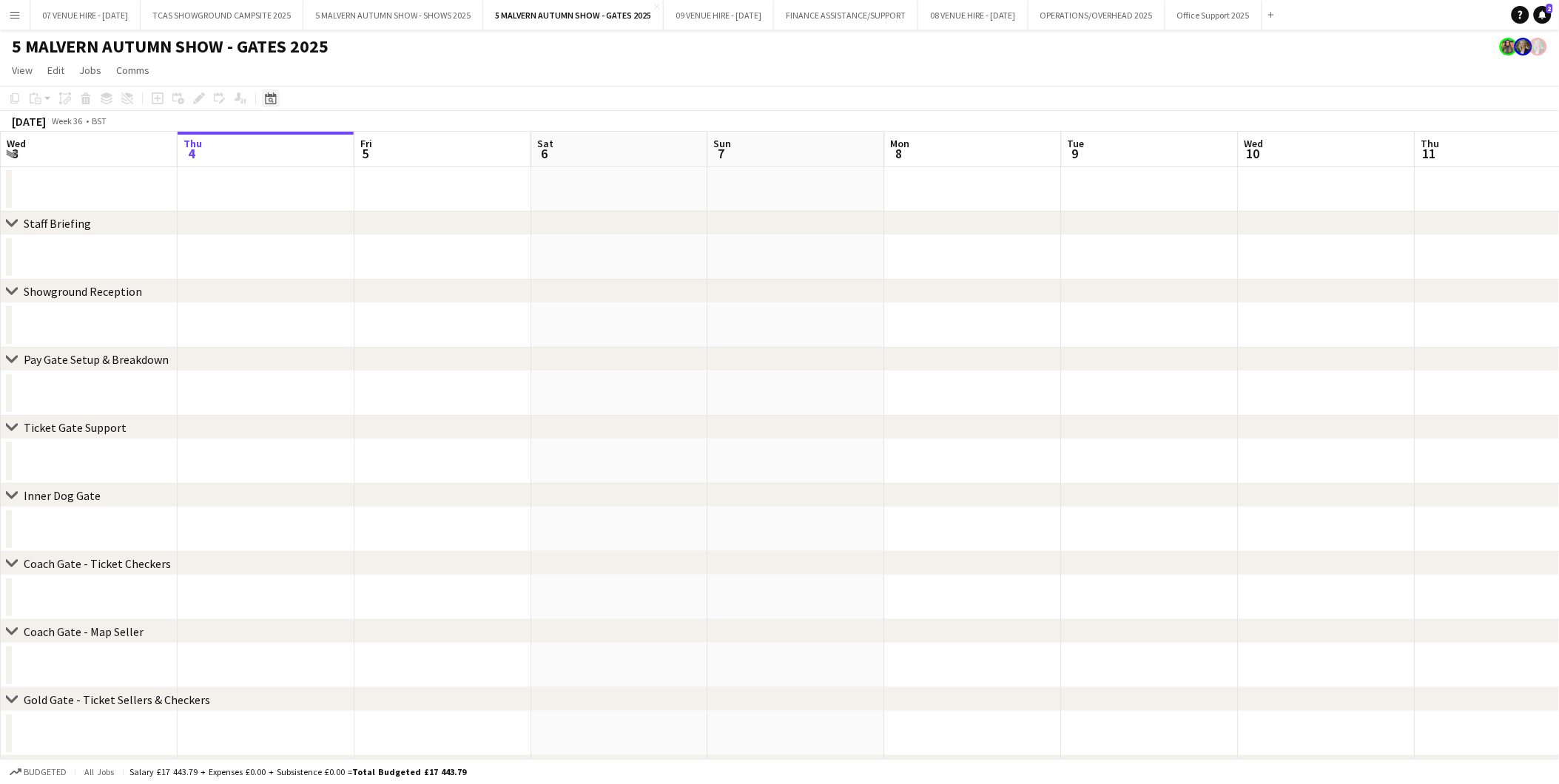
click at [265, 99] on icon at bounding box center [270, 99] width 11 height 12
click at [394, 282] on span "28" at bounding box center [389, 283] width 18 height 18
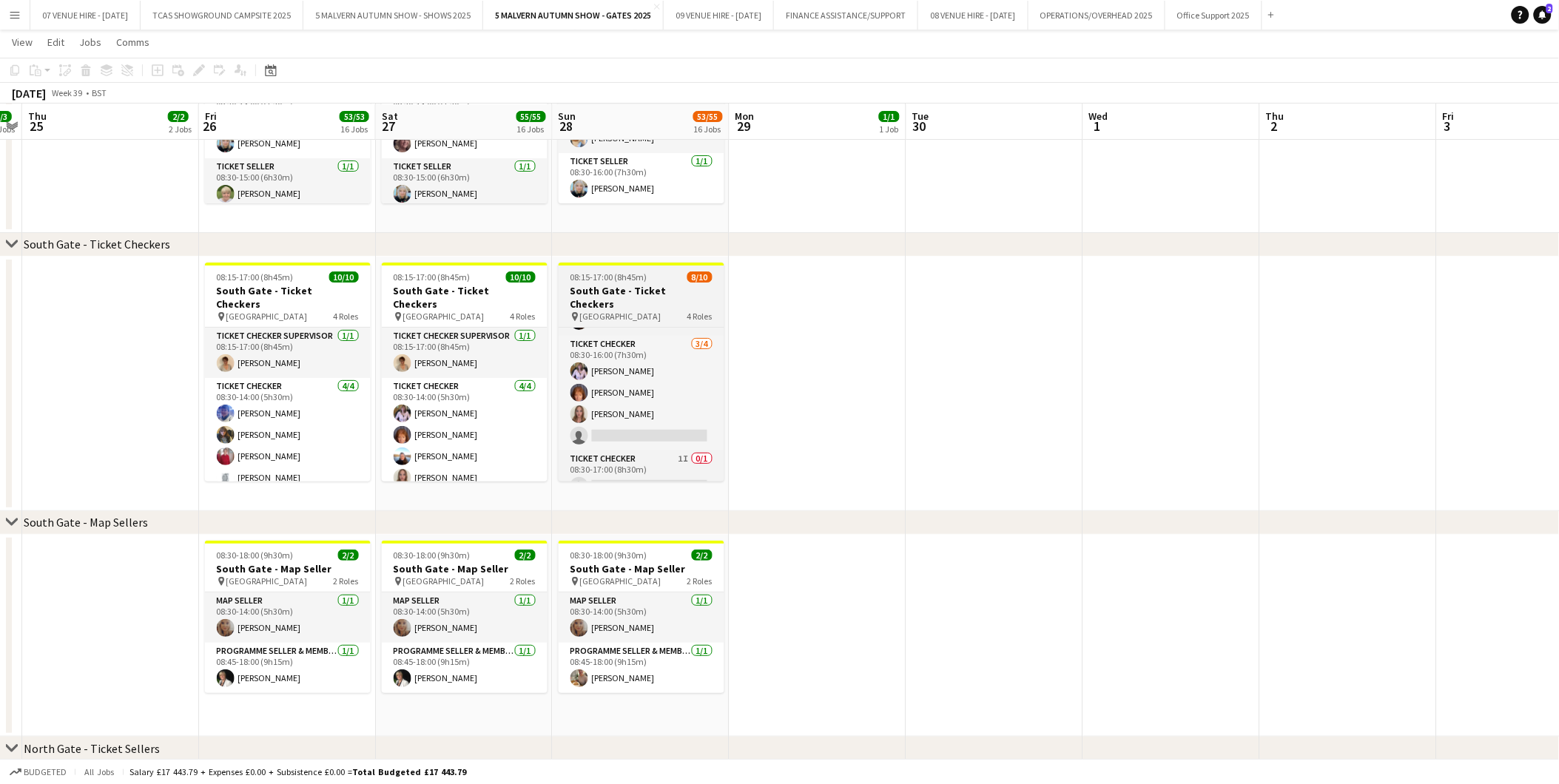
scroll to position [163, 0]
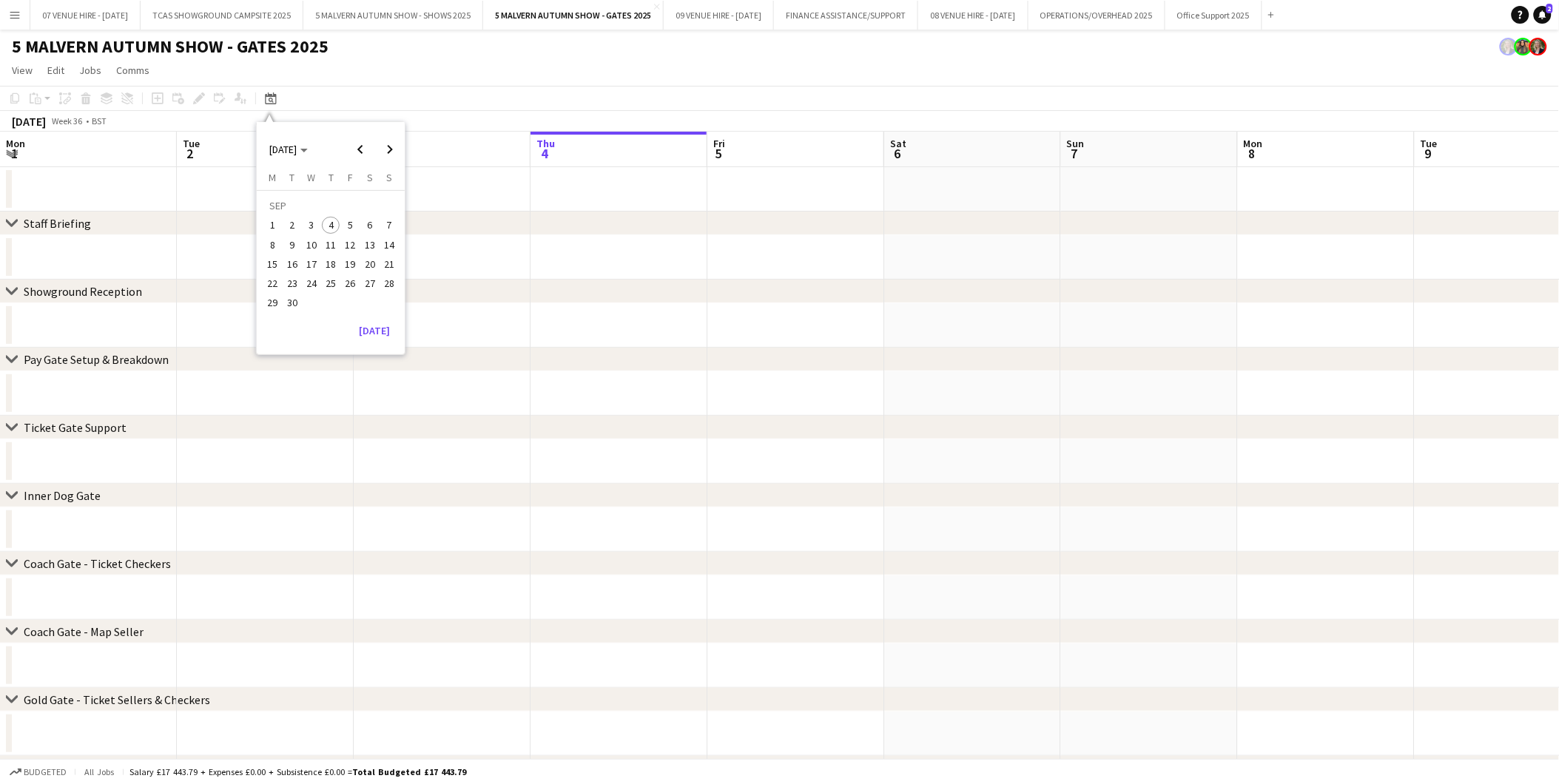
scroll to position [0, 353]
drag, startPoint x: 1030, startPoint y: 359, endPoint x: 1015, endPoint y: 361, distance: 15.1
click at [1030, 357] on div "chevron-right Pay Gate Setup & Breakdown" at bounding box center [779, 359] width 1559 height 24
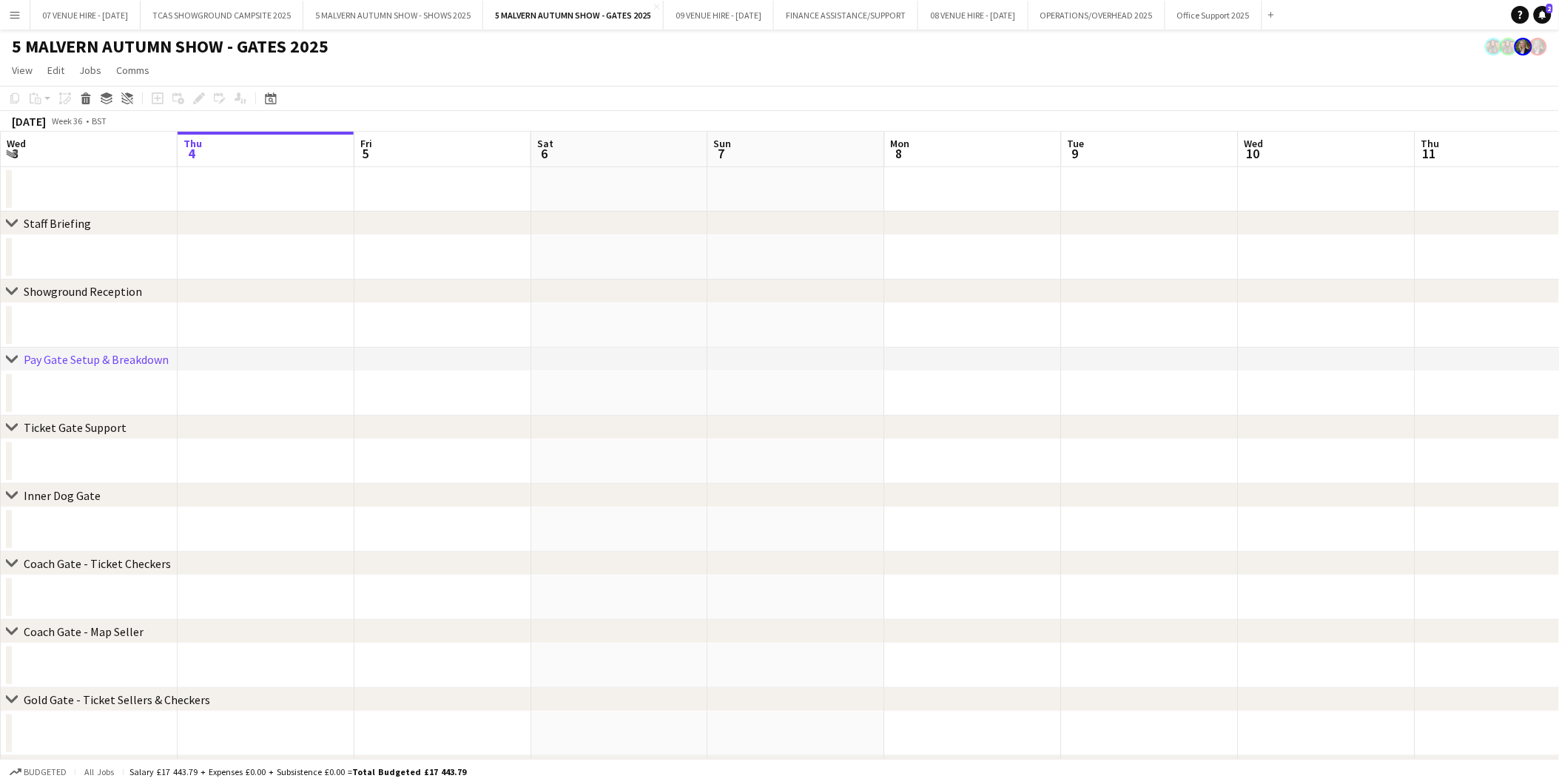
click at [18, 13] on app-icon "Menu" at bounding box center [15, 15] width 12 height 12
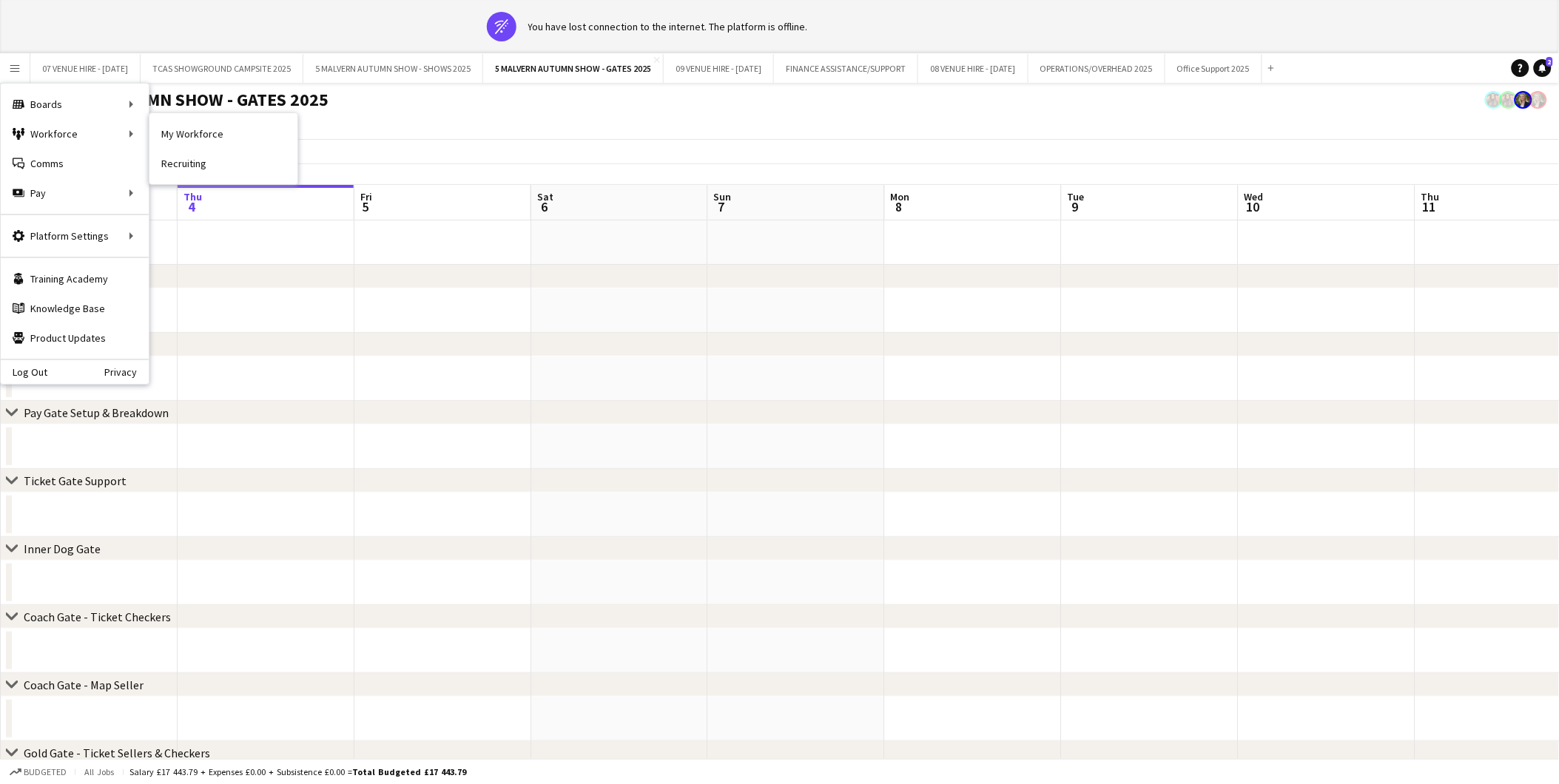
click at [178, 185] on app-board-header-date "Thu 4" at bounding box center [266, 202] width 177 height 35
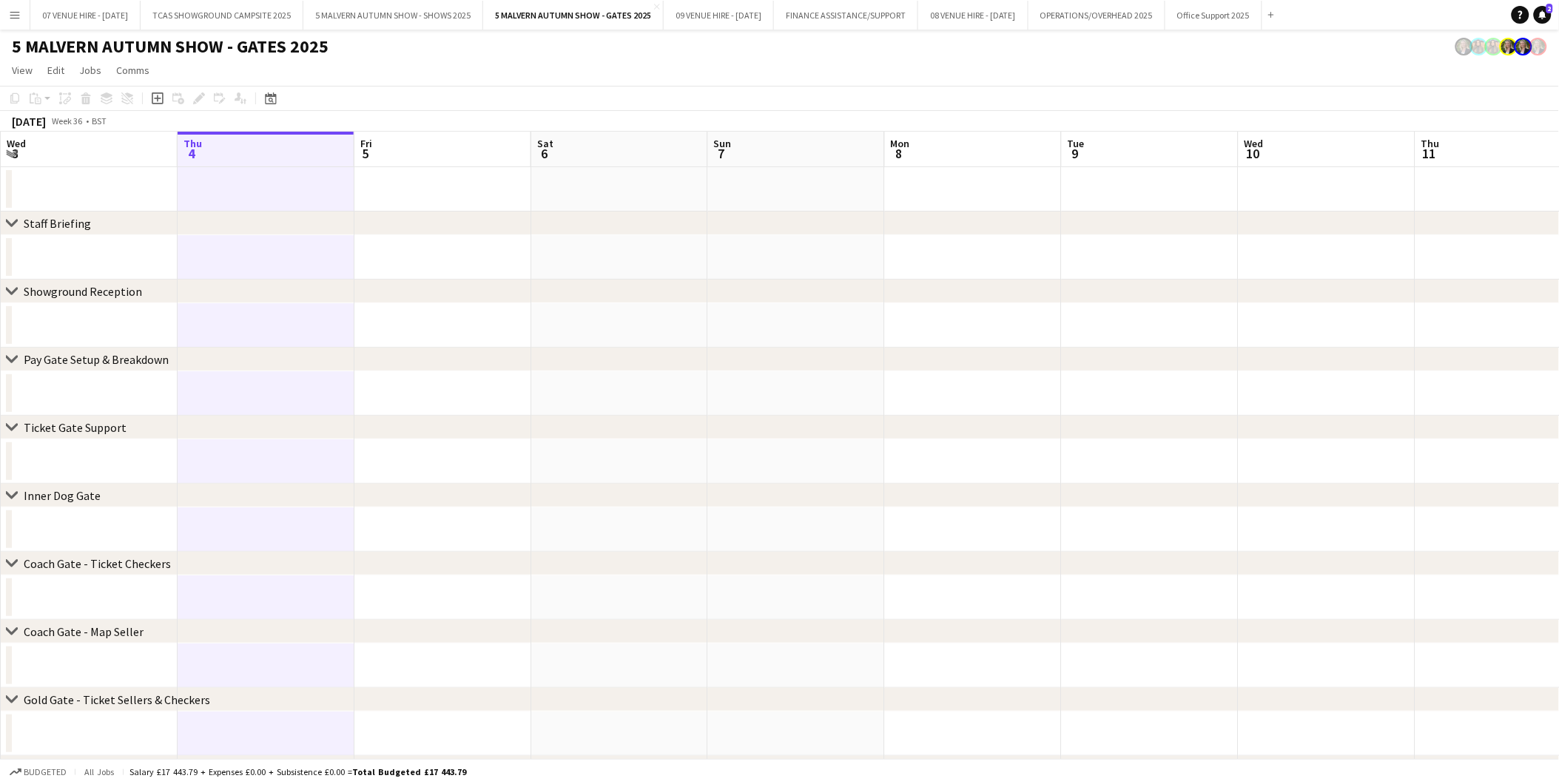
click at [12, 10] on app-icon "Menu" at bounding box center [15, 15] width 12 height 12
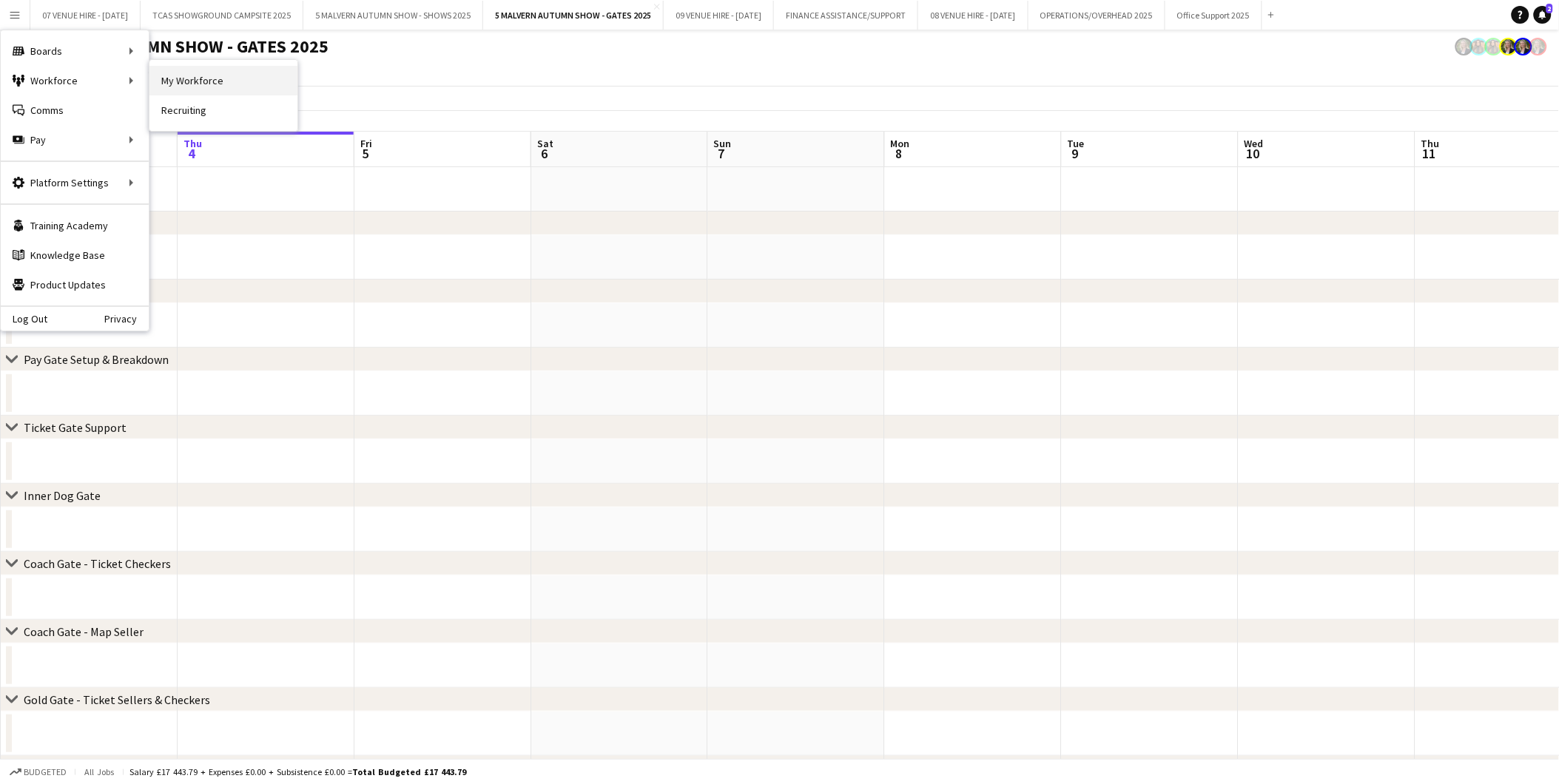
click at [164, 75] on link "My Workforce" at bounding box center [223, 81] width 148 height 29
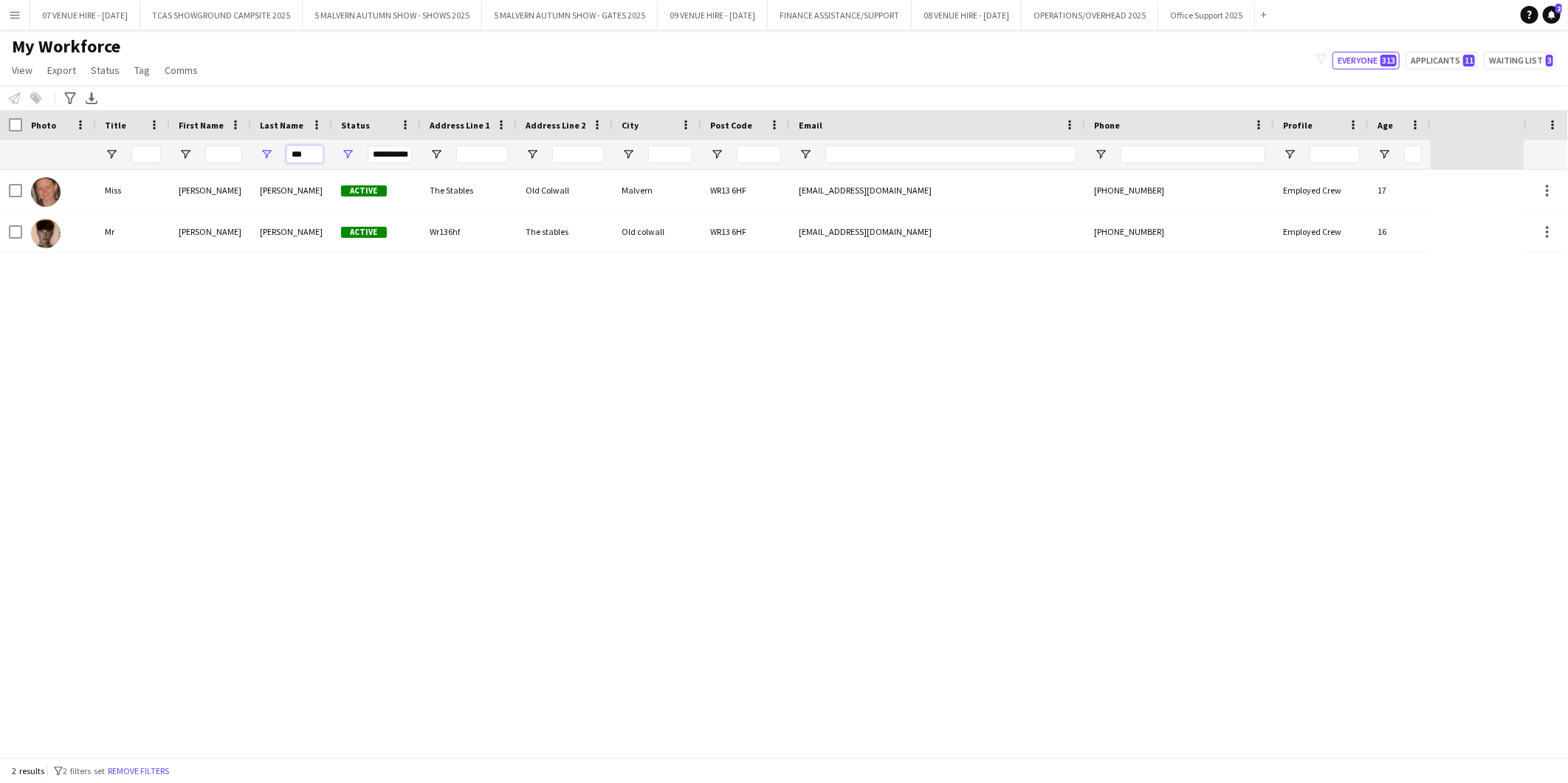
drag, startPoint x: 320, startPoint y: 150, endPoint x: 241, endPoint y: 142, distance: 79.4
click at [241, 142] on div "**********" at bounding box center [715, 154] width 1431 height 29
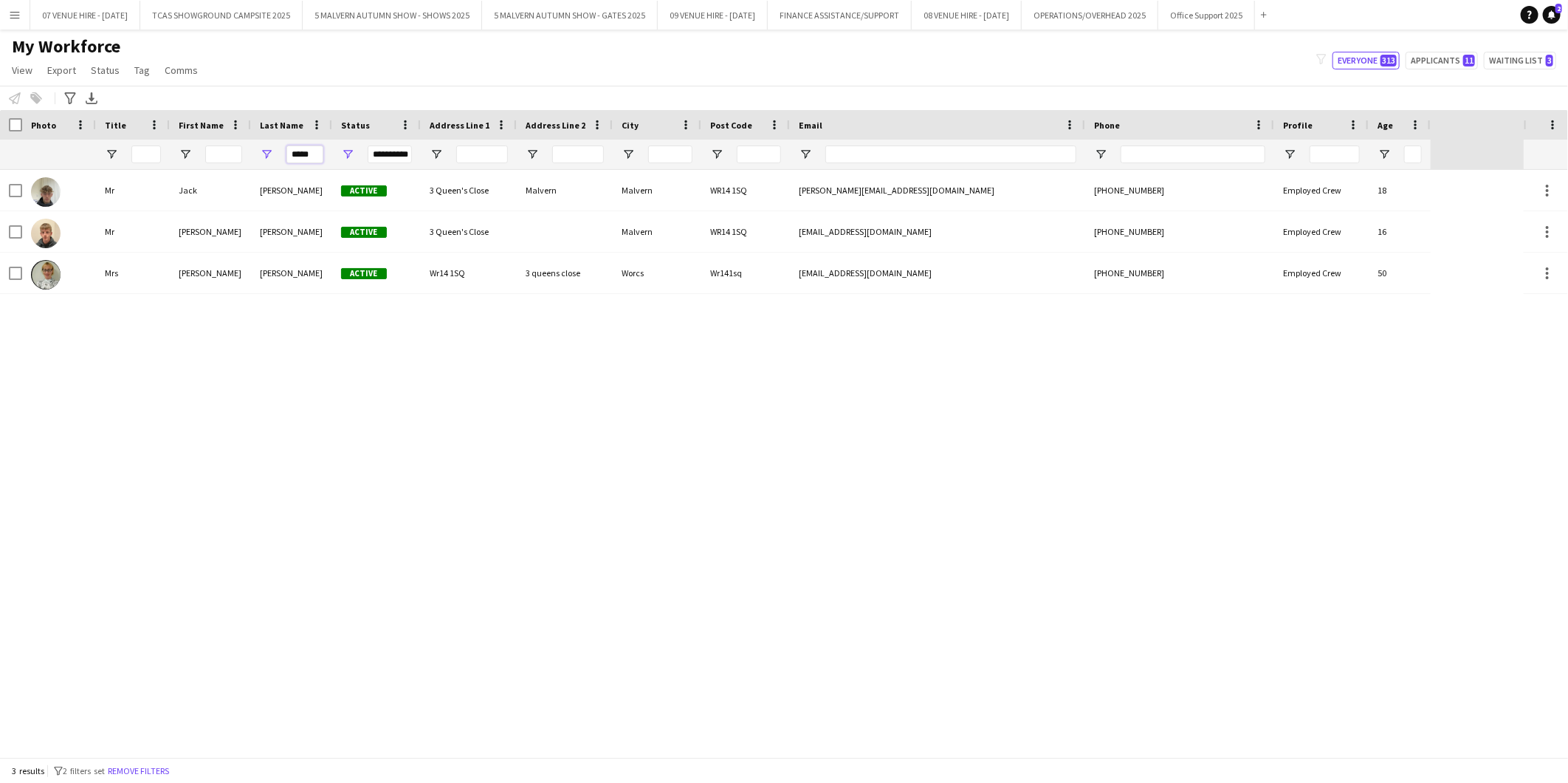
type input "*****"
click at [220, 345] on div "Mr Jack Bristow Active 3 Queen's Close Malvern Malvern WR14 1SQ bristow.jack@ic…" at bounding box center [761, 463] width 1523 height 587
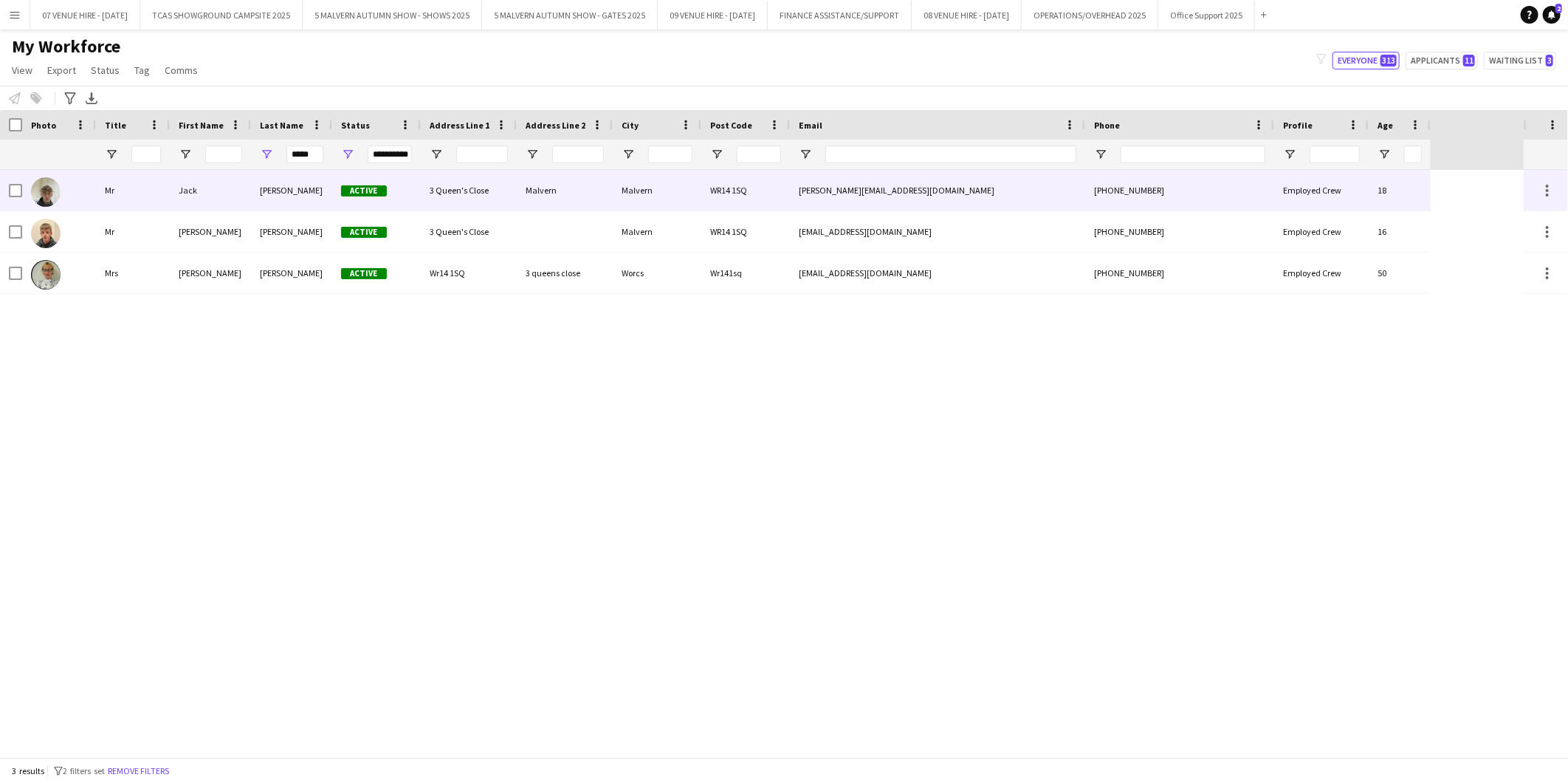
click at [55, 193] on img at bounding box center [45, 192] width 29 height 29
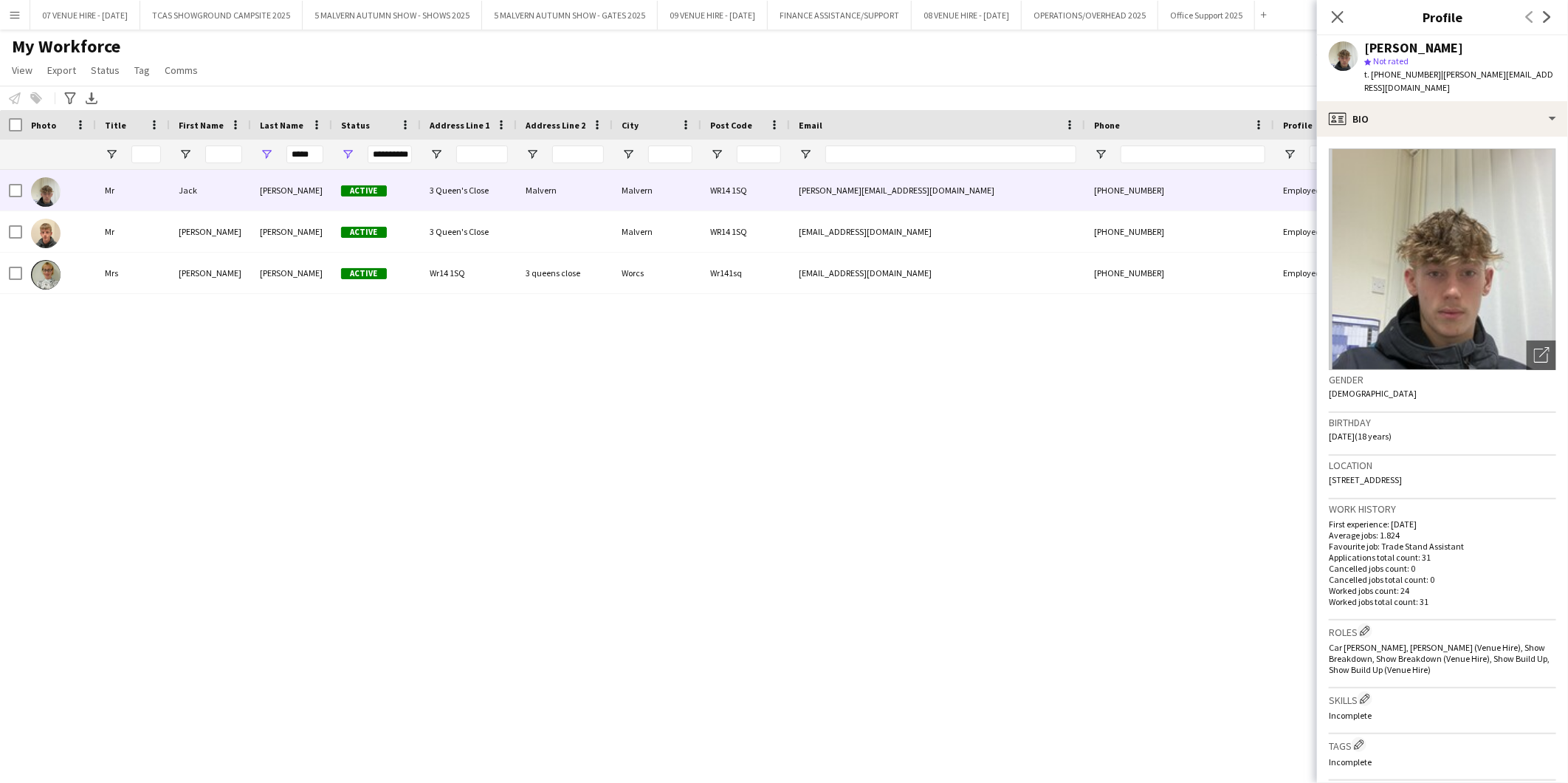
click at [816, 409] on div "Mr Jack Bristow Active 3 Queen's Close Malvern Malvern WR14 1SQ bristow.jack@ic…" at bounding box center [761, 463] width 1523 height 587
click at [19, 14] on app-icon "Menu" at bounding box center [15, 15] width 12 height 12
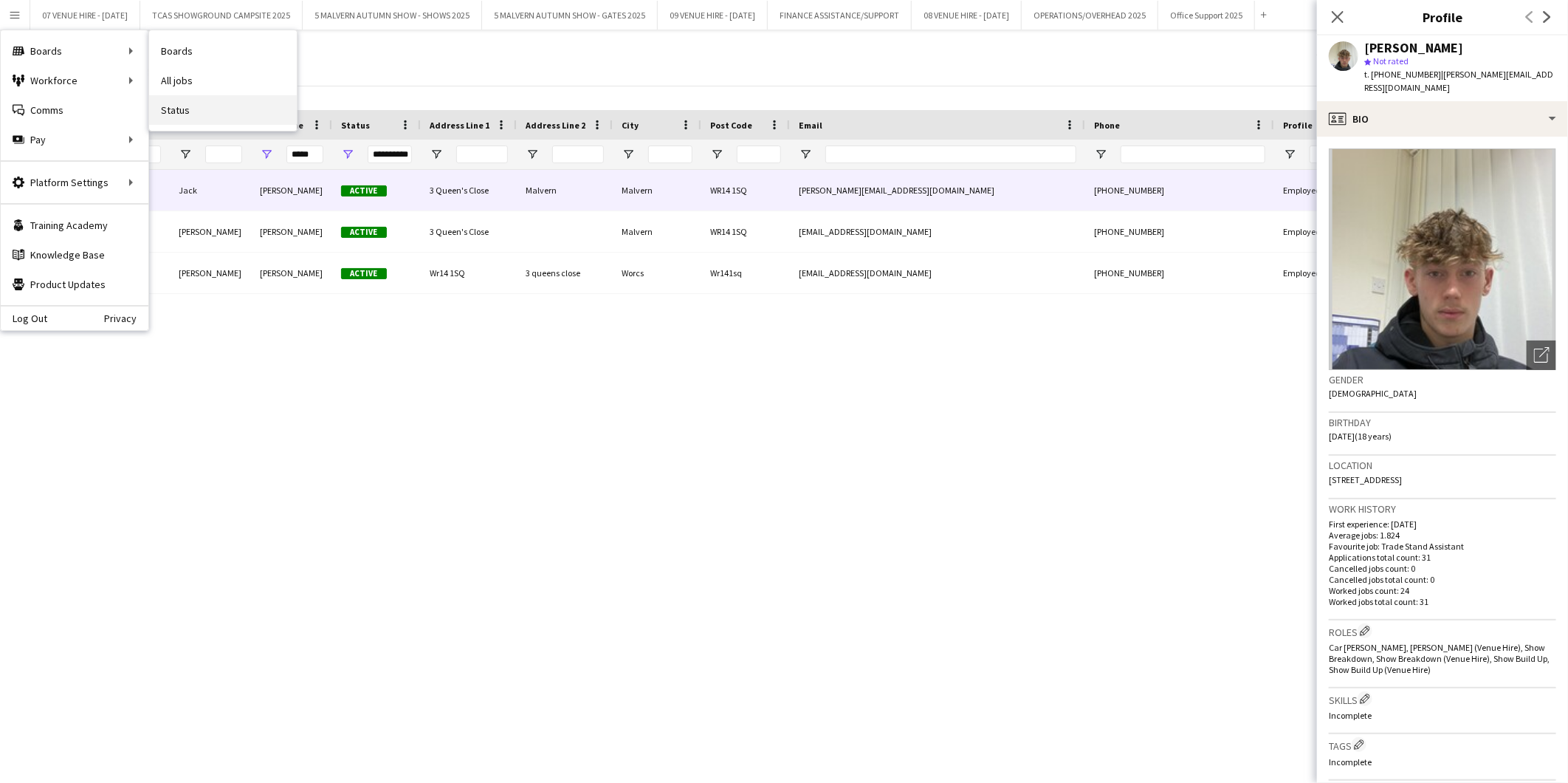
click at [158, 105] on link "Status" at bounding box center [223, 110] width 147 height 29
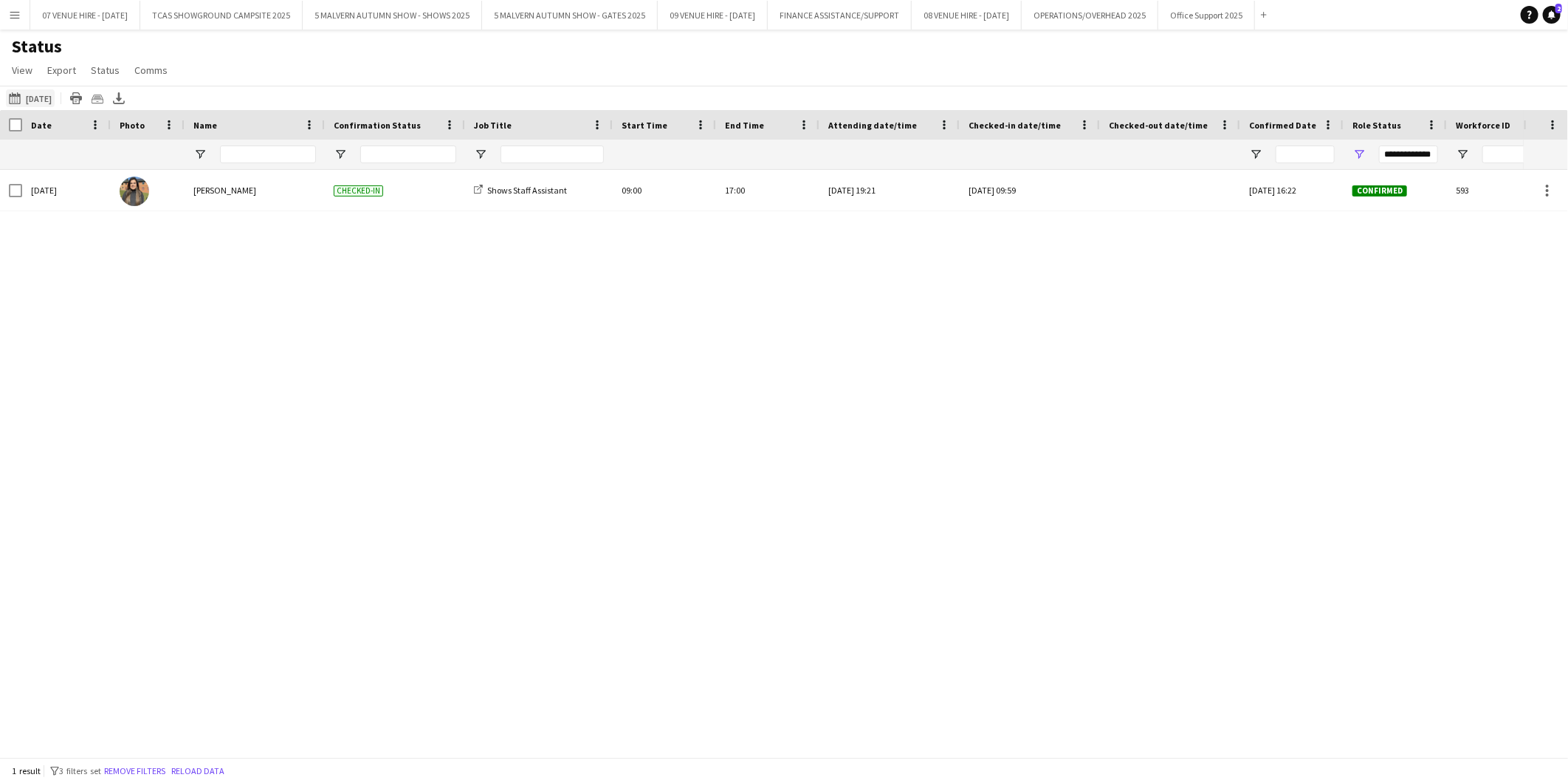
click at [42, 99] on button "04-09-2025 to 10-09-2025 Yesterday" at bounding box center [30, 98] width 49 height 18
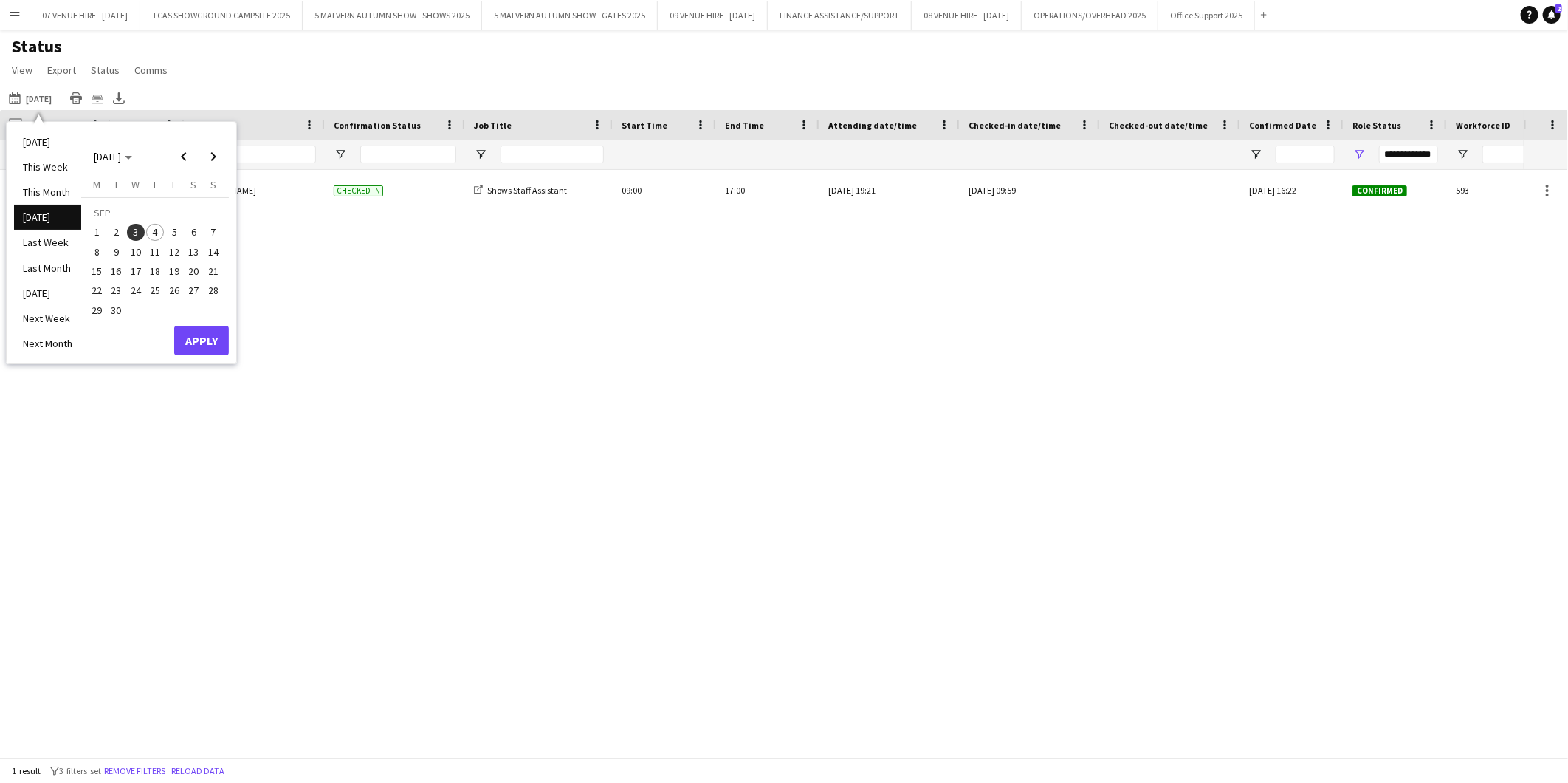
click at [152, 230] on span "4" at bounding box center [155, 232] width 18 height 18
click at [174, 225] on span "5" at bounding box center [174, 232] width 18 height 18
click at [192, 333] on button "Apply" at bounding box center [201, 340] width 55 height 29
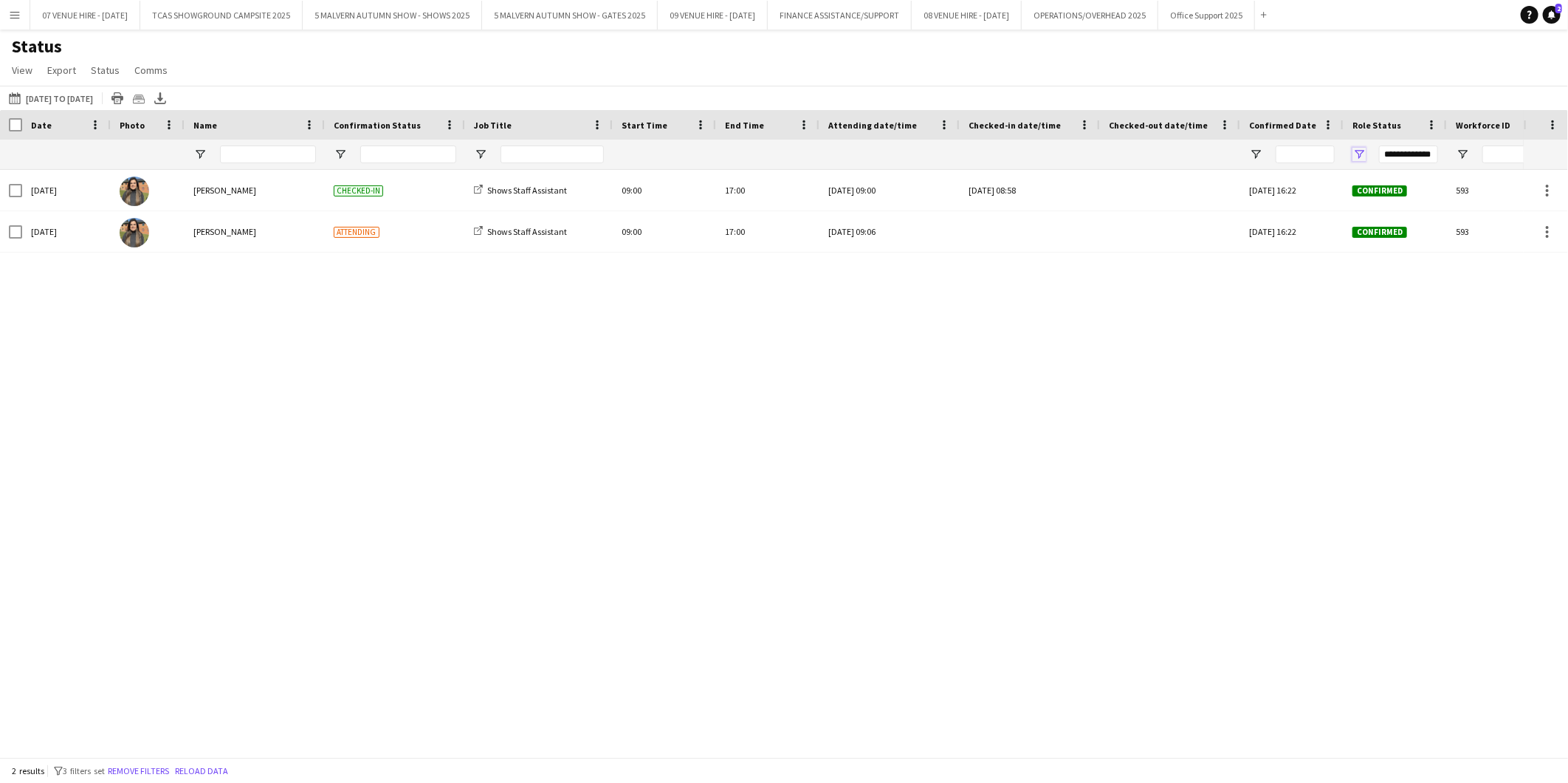
click at [1357, 151] on span "Open Filter Menu" at bounding box center [1359, 154] width 14 height 14
click at [1258, 157] on span "Open Filter Menu" at bounding box center [1256, 154] width 14 height 14
click at [481, 157] on span "Open Filter Menu" at bounding box center [480, 154] width 14 height 14
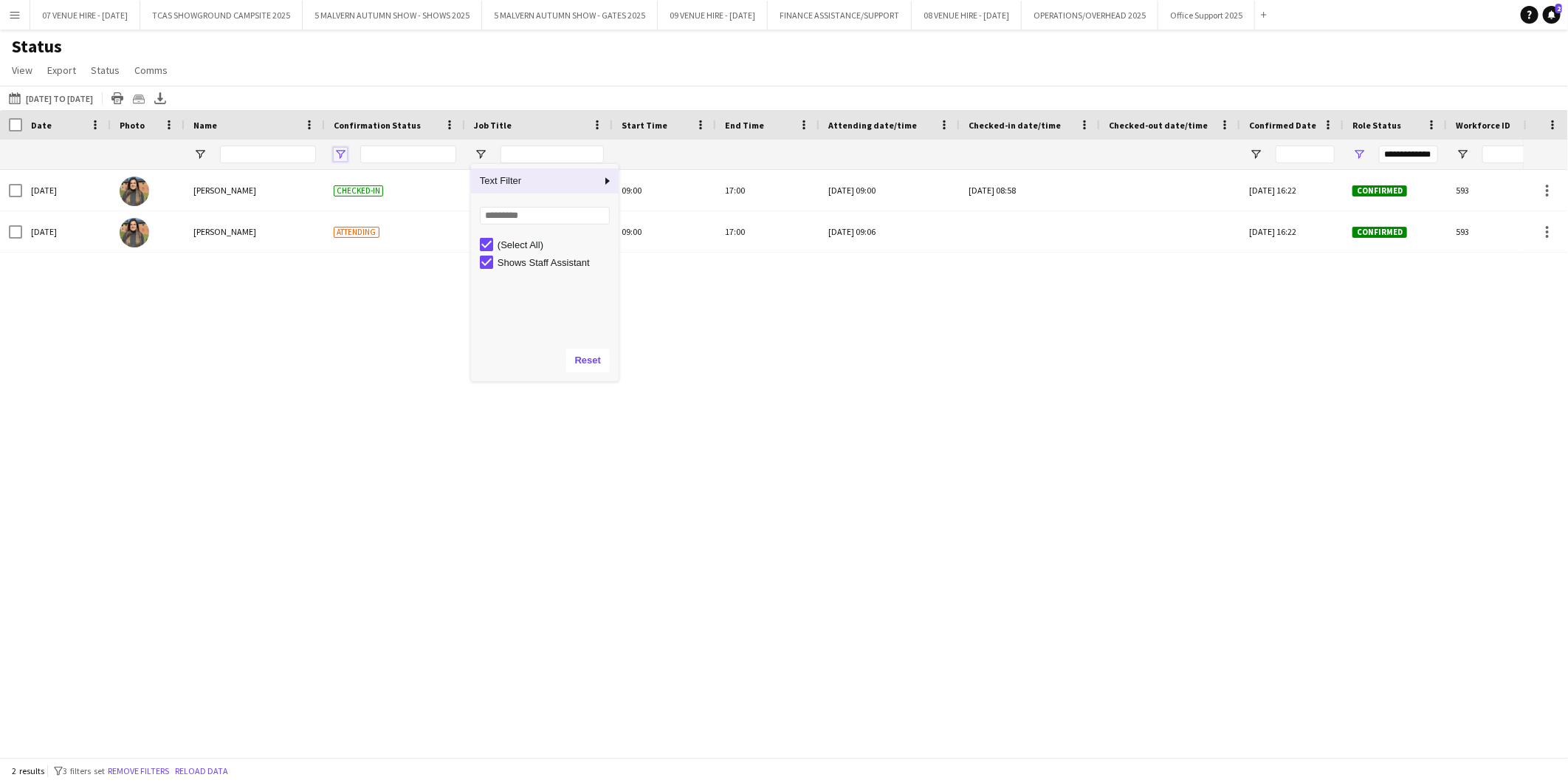
click at [336, 155] on span "Open Filter Menu" at bounding box center [341, 154] width 14 height 14
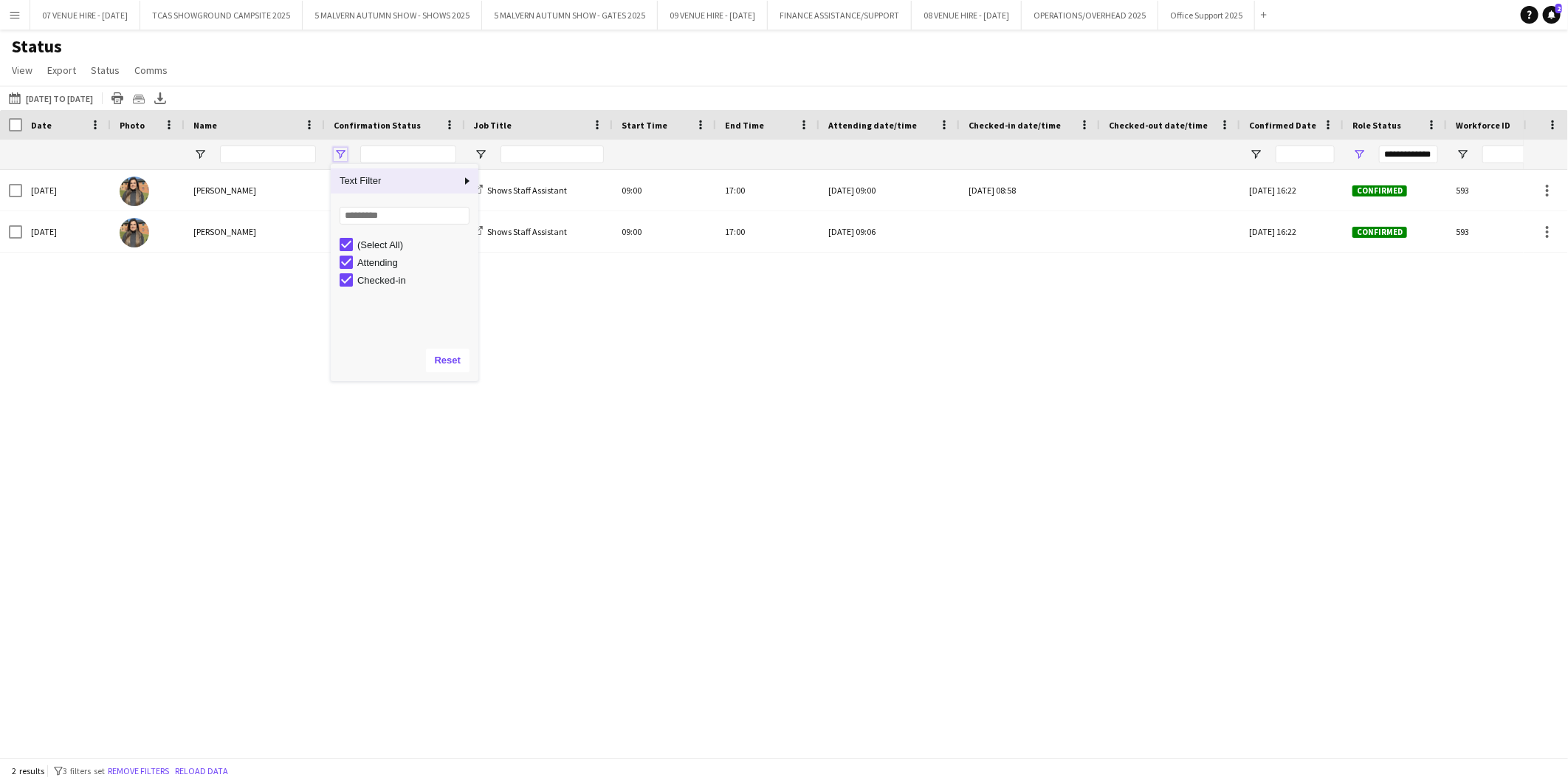
click at [337, 156] on span "Open Filter Menu" at bounding box center [341, 154] width 14 height 14
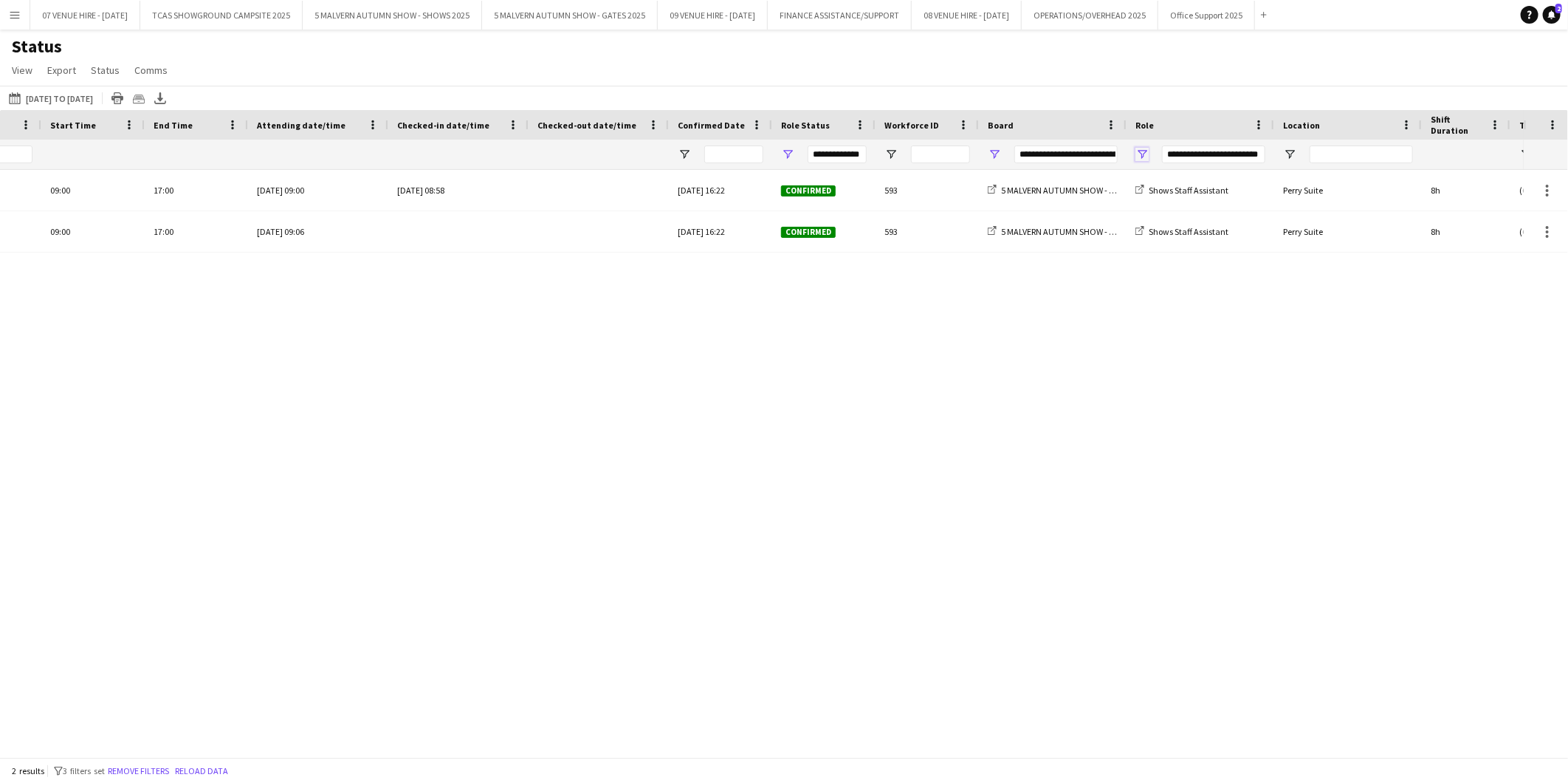
click at [1143, 147] on span "Open Filter Menu" at bounding box center [1142, 154] width 14 height 14
type input "**********"
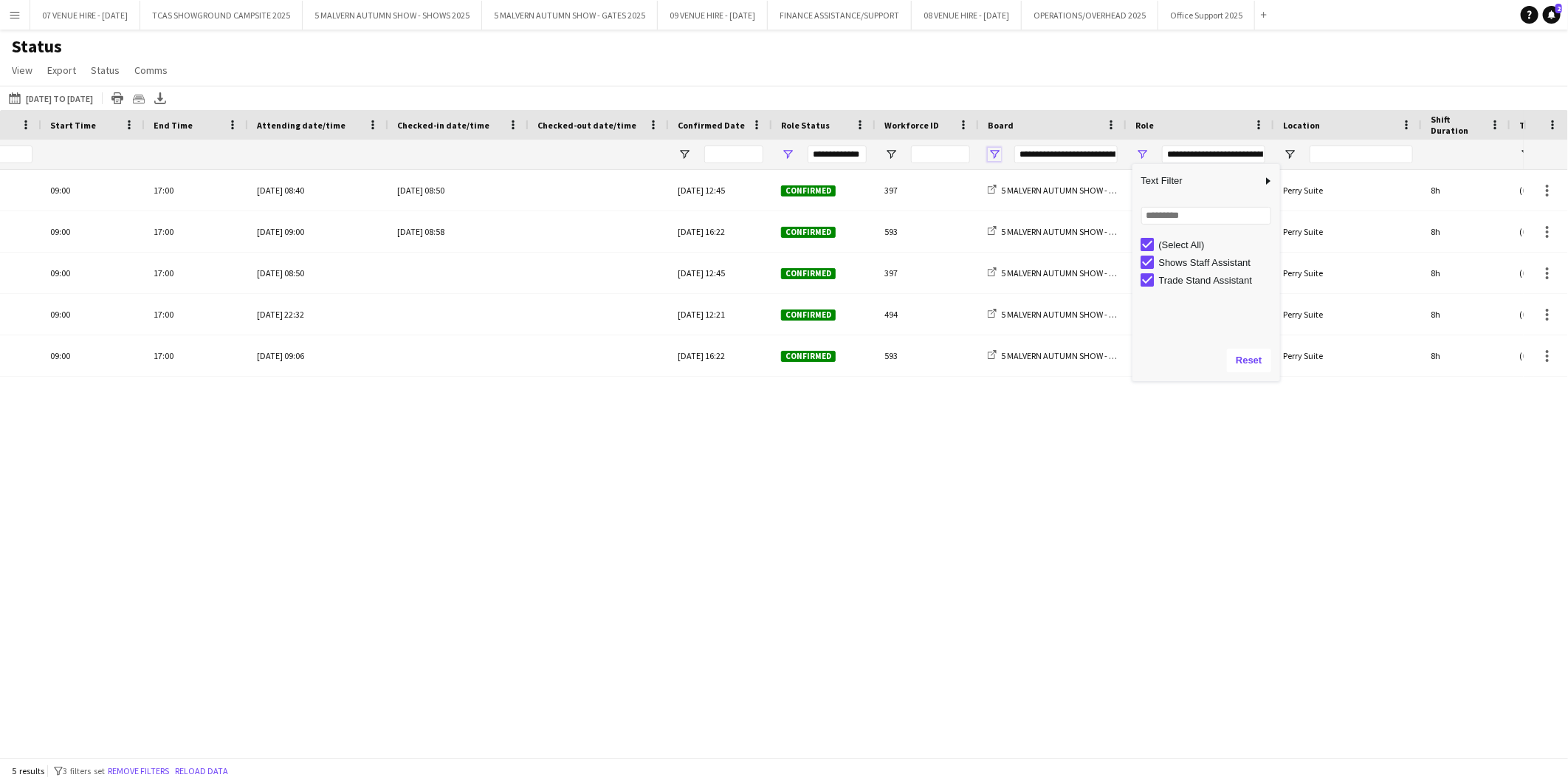
click at [991, 153] on span "Open Filter Menu" at bounding box center [995, 154] width 14 height 14
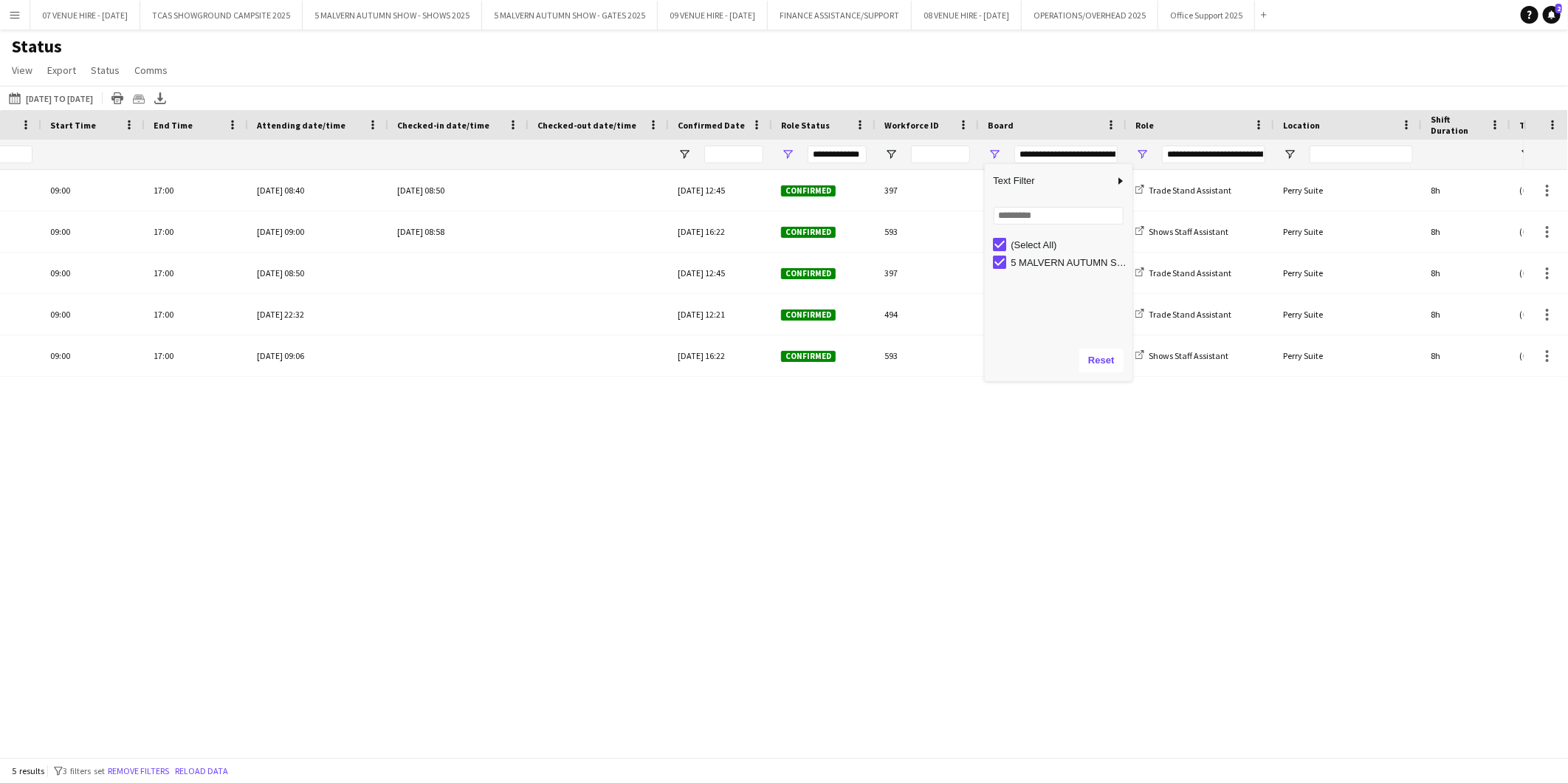
click at [1036, 247] on div "(Select All)" at bounding box center [1070, 244] width 116 height 11
type input "***"
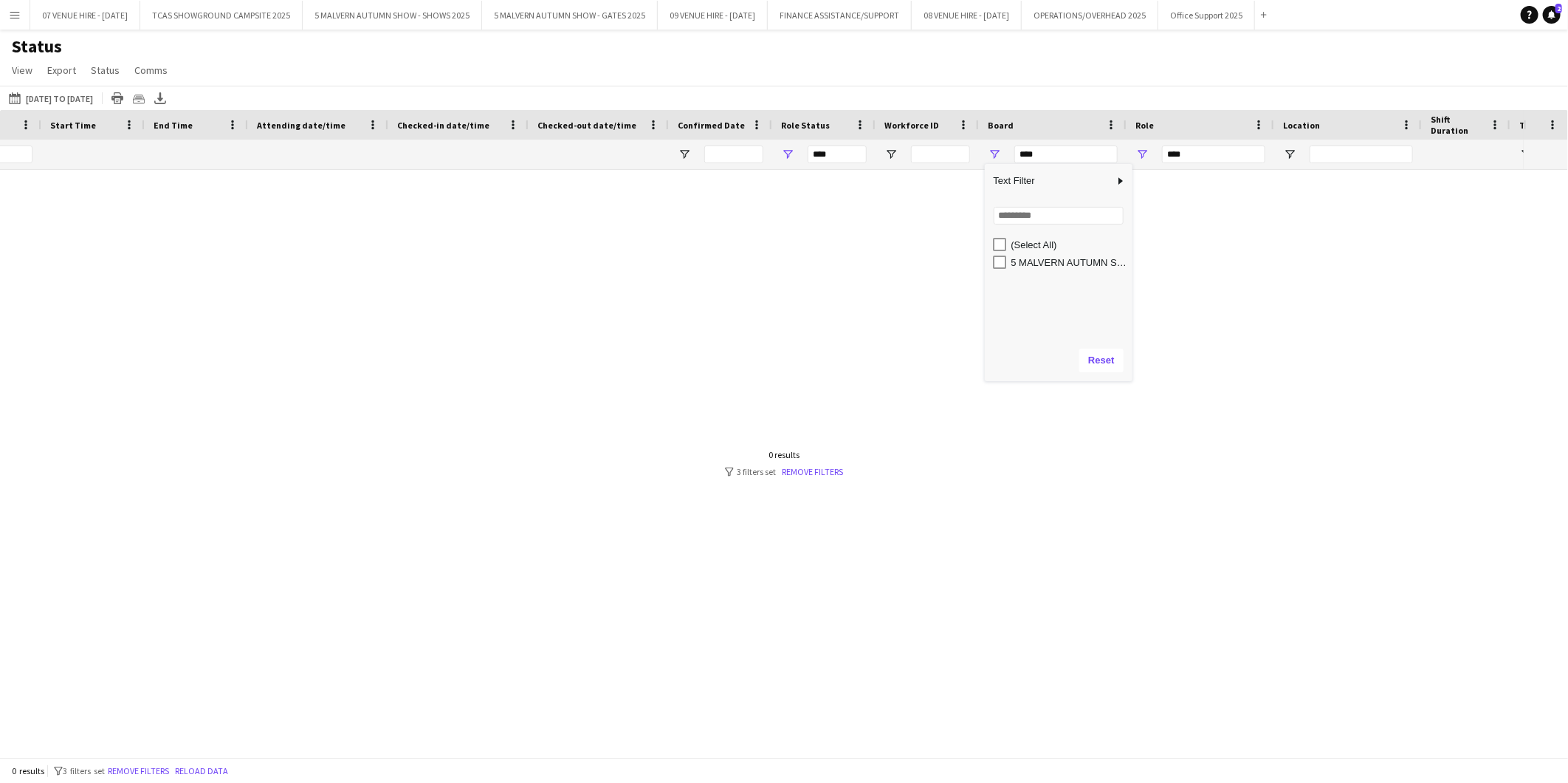
click at [1036, 247] on div "(Select All)" at bounding box center [1070, 244] width 116 height 11
type input "**********"
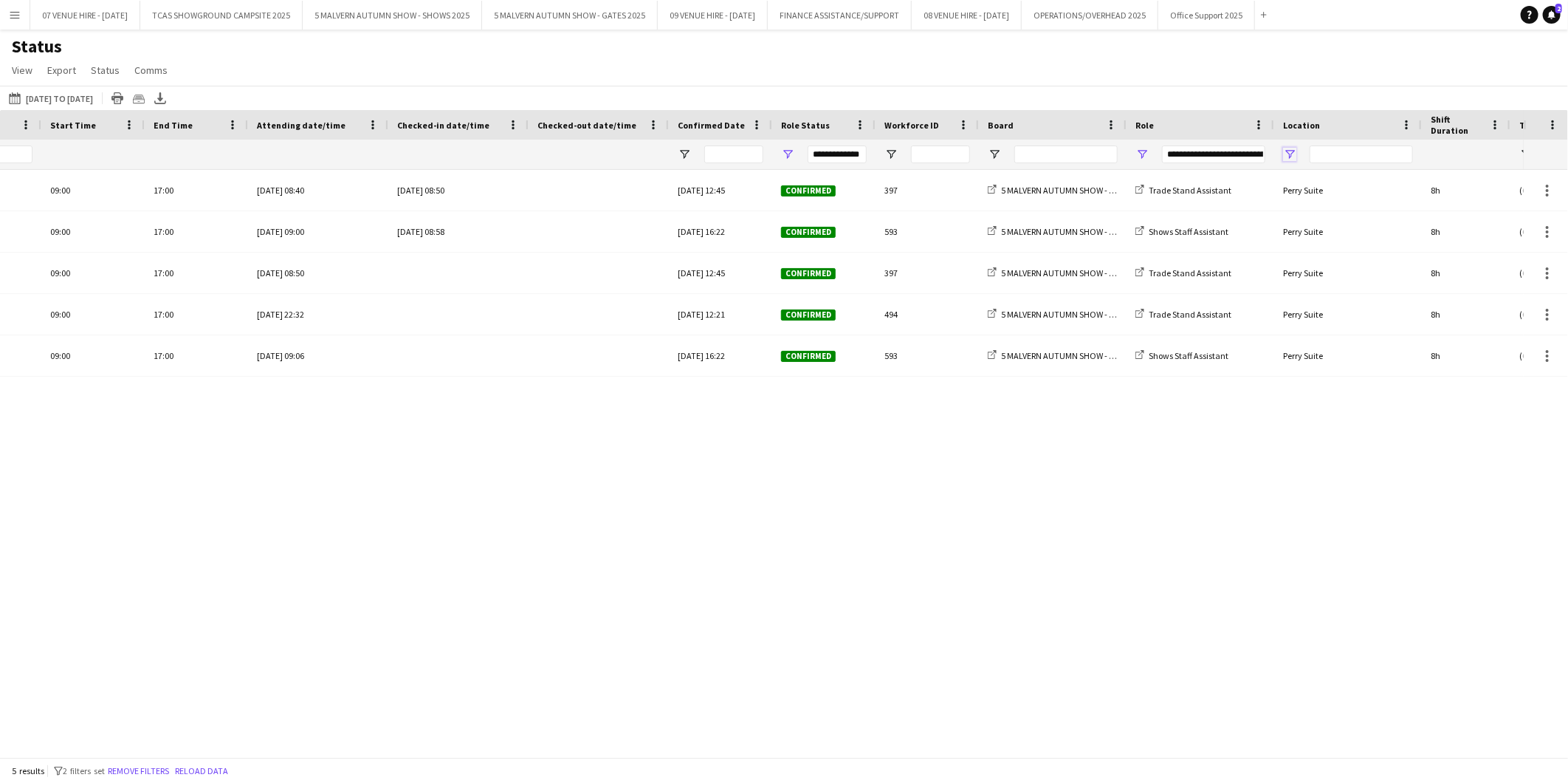
click at [1289, 149] on span "Open Filter Menu" at bounding box center [1290, 154] width 14 height 14
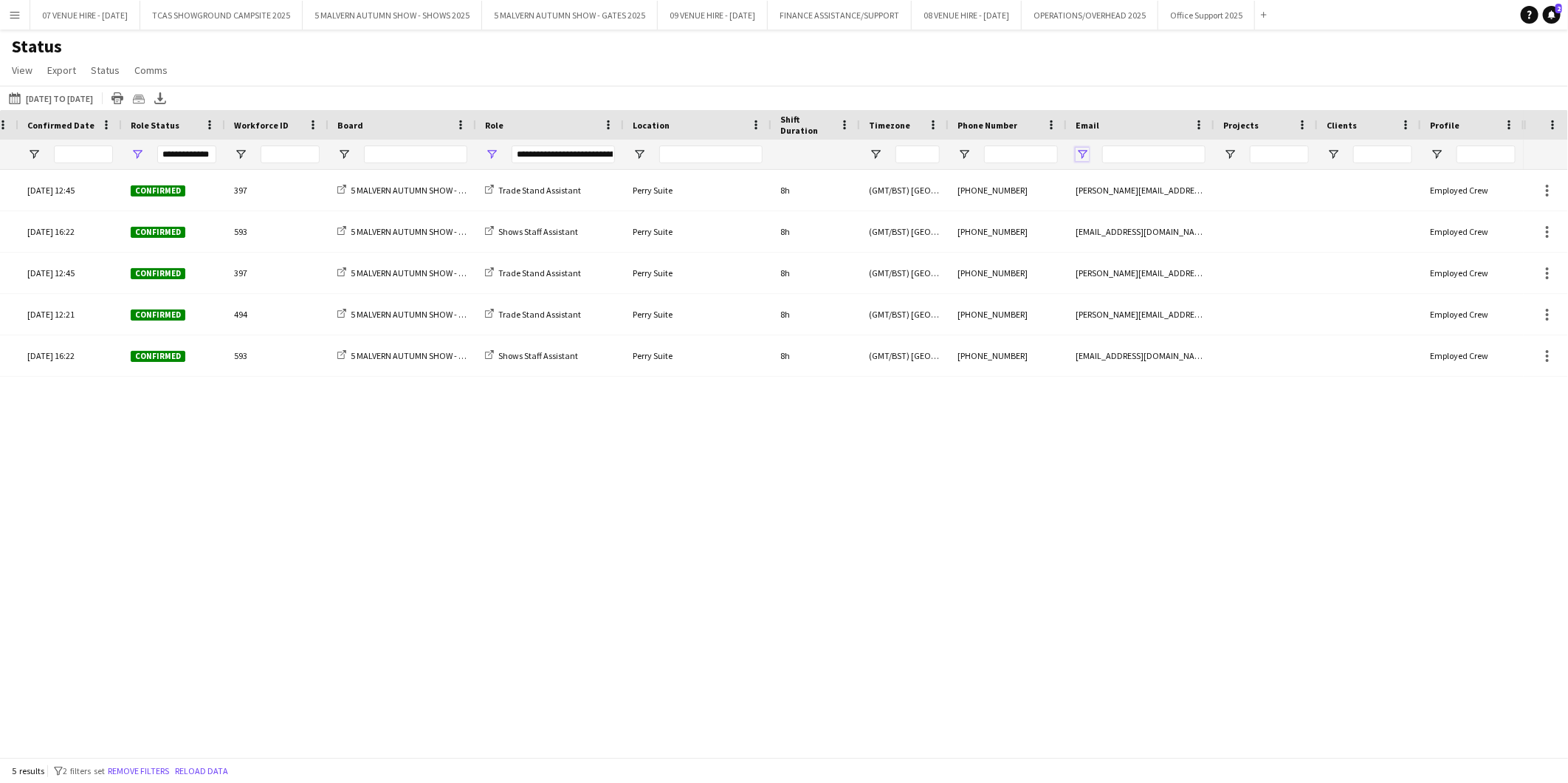
click at [1084, 153] on span "Open Filter Menu" at bounding box center [1082, 154] width 14 height 14
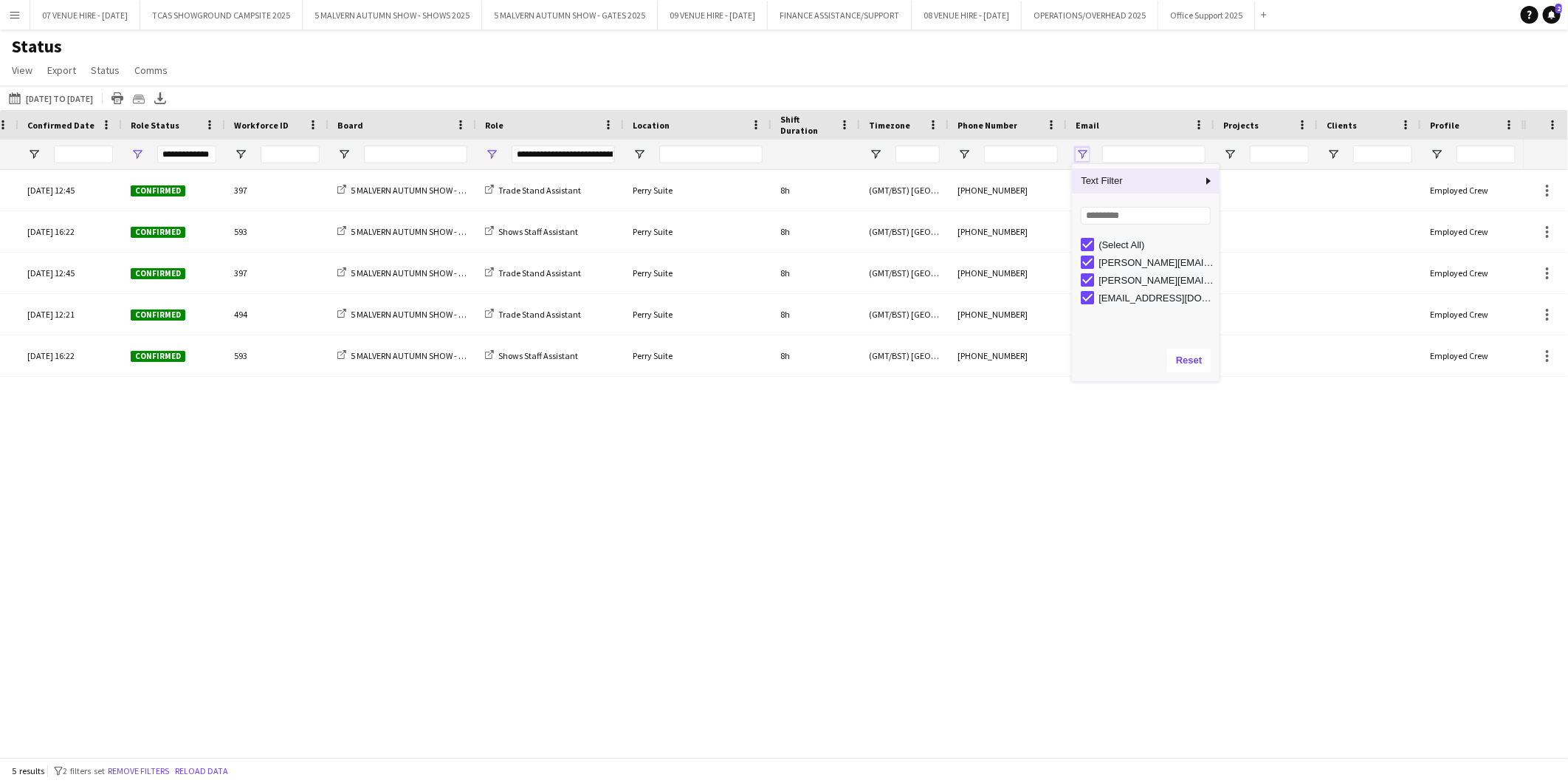
click at [1084, 153] on span "Open Filter Menu" at bounding box center [1082, 154] width 14 height 14
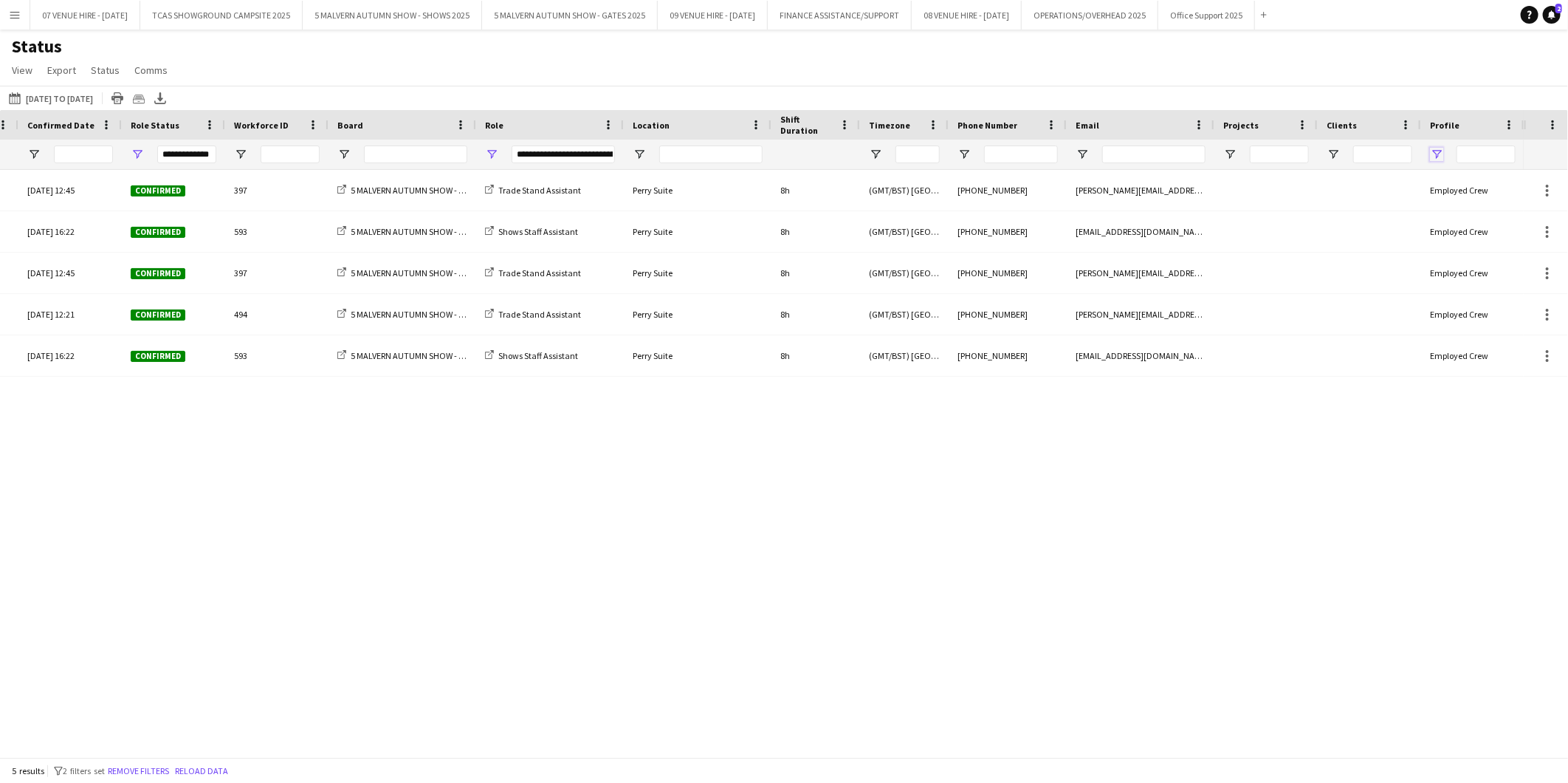
click at [1435, 149] on span "Open Filter Menu" at bounding box center [1437, 154] width 14 height 14
